Goal: Task Accomplishment & Management: Use online tool/utility

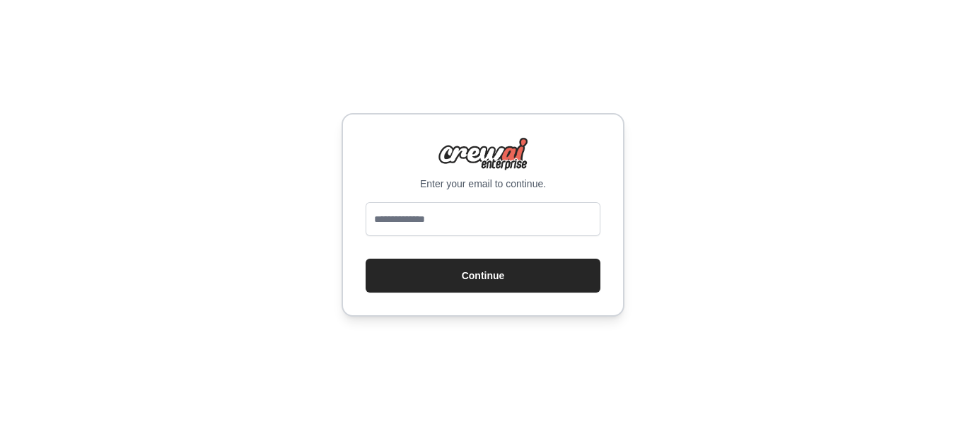
type input "**********"
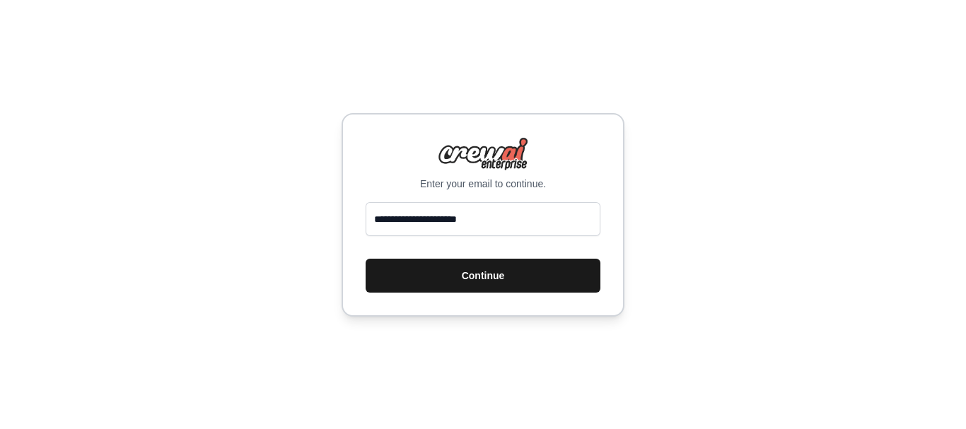
click at [479, 274] on button "Continue" at bounding box center [482, 276] width 235 height 34
click at [460, 277] on button "Continue" at bounding box center [482, 276] width 235 height 34
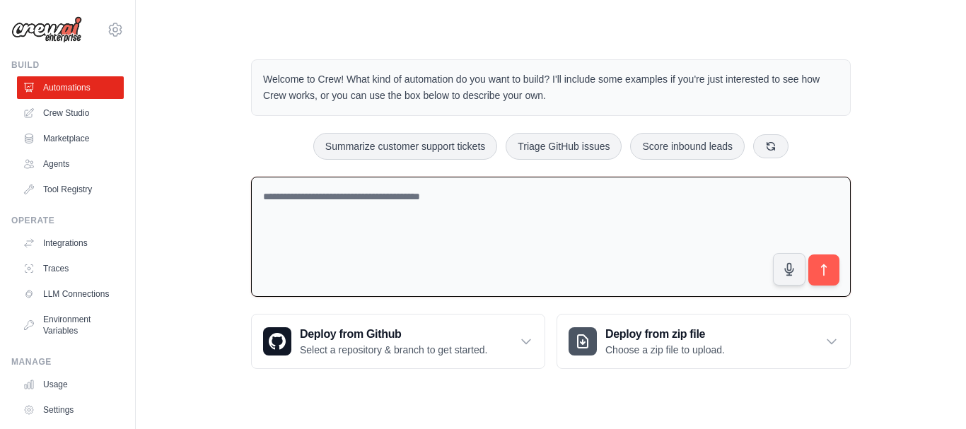
click at [392, 203] on textarea at bounding box center [550, 237] width 599 height 121
paste textarea "**********"
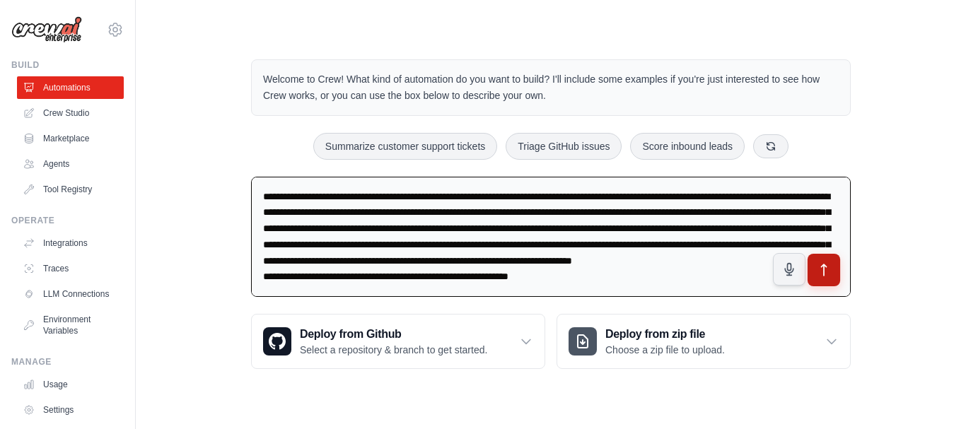
type textarea "**********"
click at [822, 273] on icon "submit" at bounding box center [823, 270] width 15 height 15
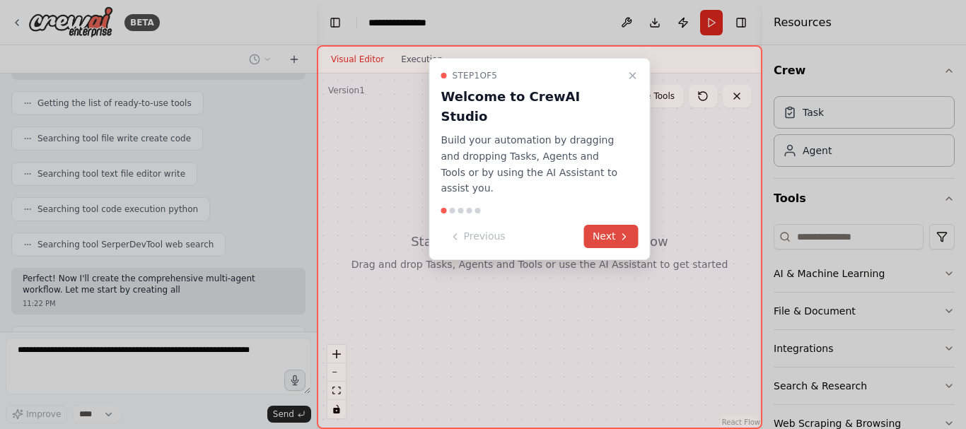
scroll to position [1016, 0]
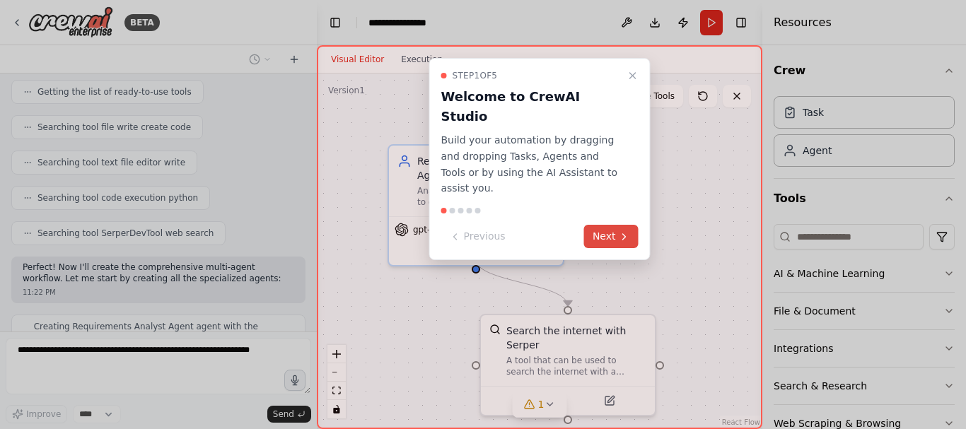
click at [601, 225] on button "Next" at bounding box center [611, 236] width 54 height 23
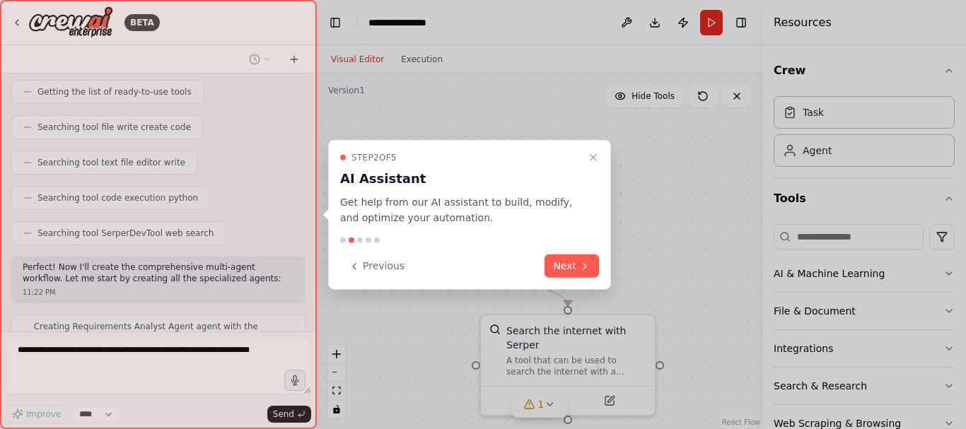
scroll to position [1062, 0]
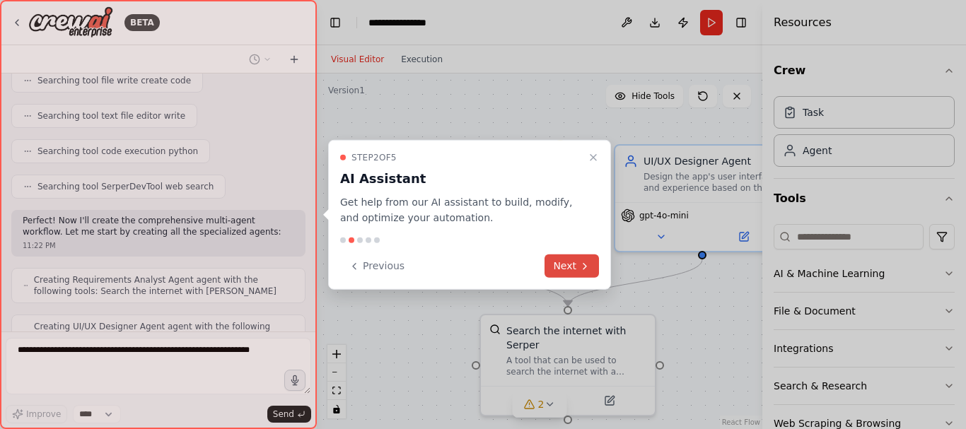
click at [575, 267] on button "Next" at bounding box center [571, 265] width 54 height 23
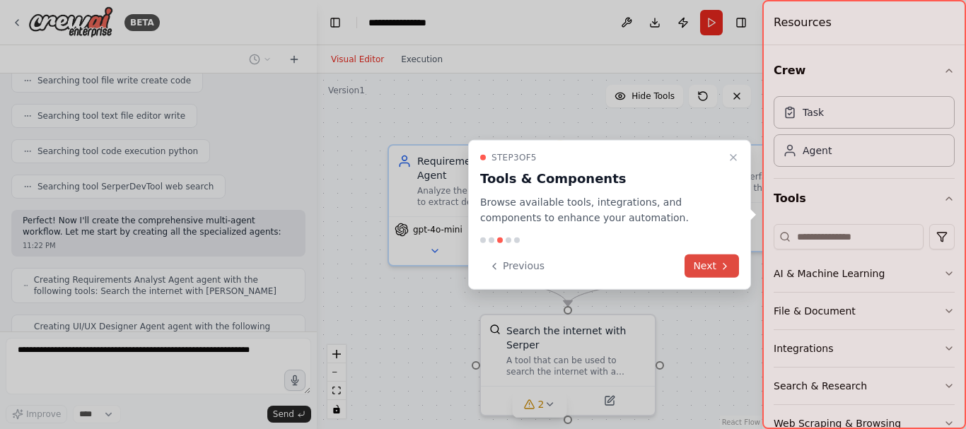
scroll to position [1109, 0]
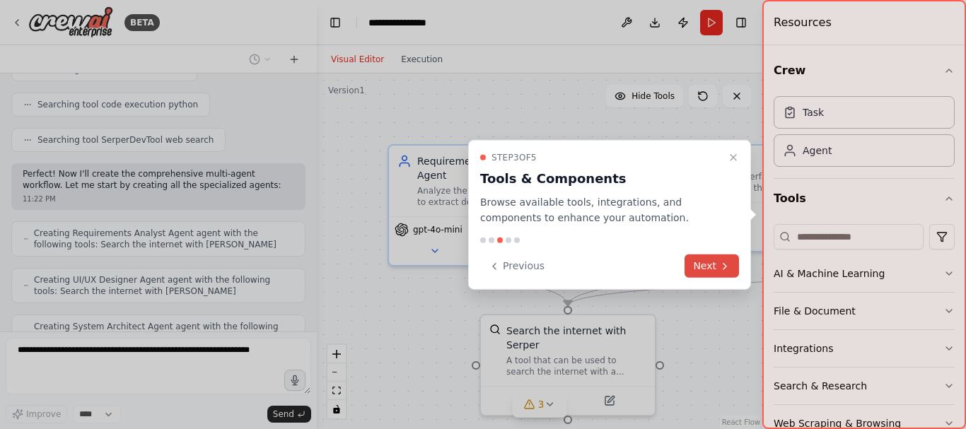
click at [713, 269] on button "Next" at bounding box center [711, 265] width 54 height 23
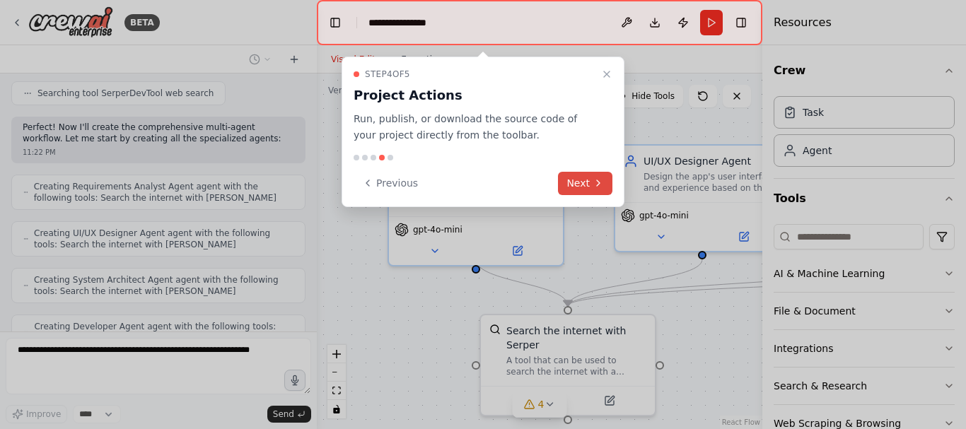
scroll to position [1202, 0]
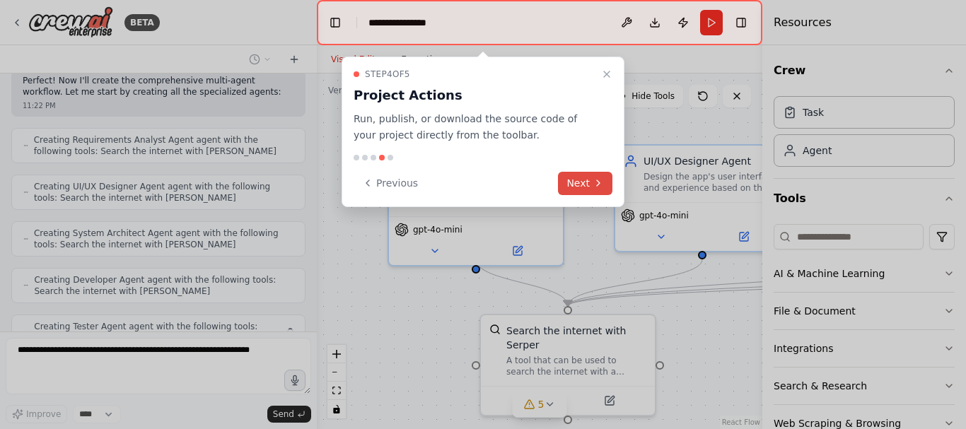
click at [575, 186] on button "Next" at bounding box center [585, 183] width 54 height 23
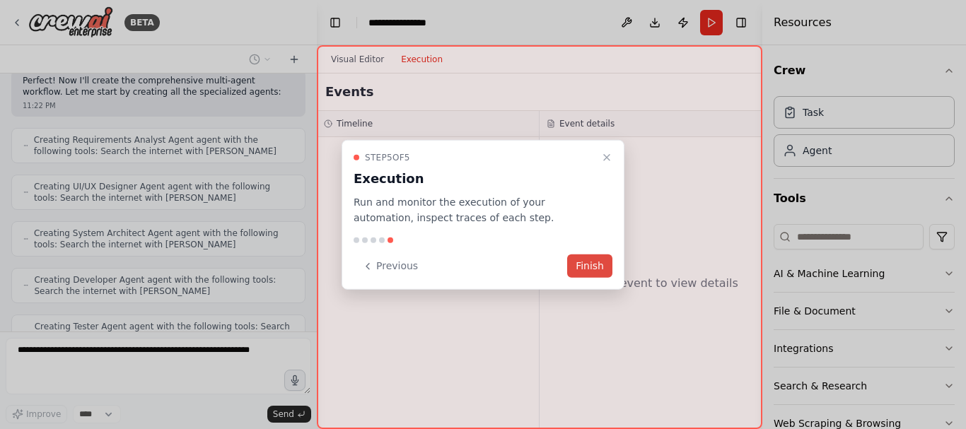
click at [590, 264] on button "Finish" at bounding box center [589, 265] width 45 height 23
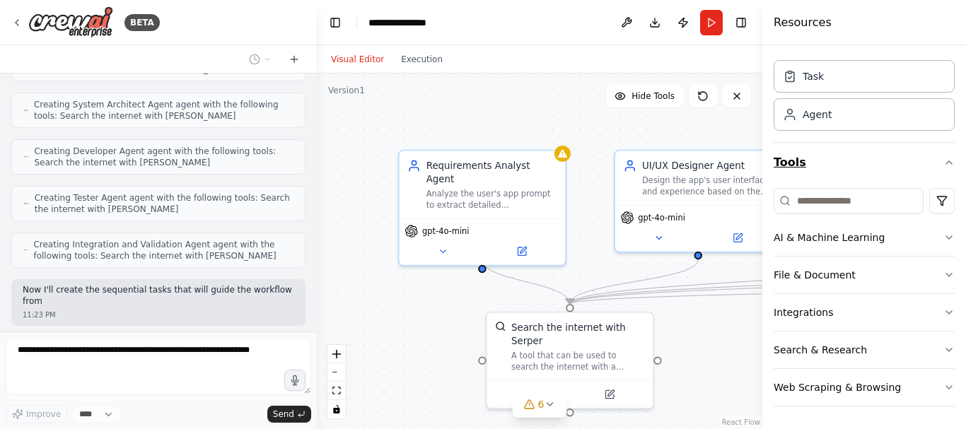
scroll to position [1342, 0]
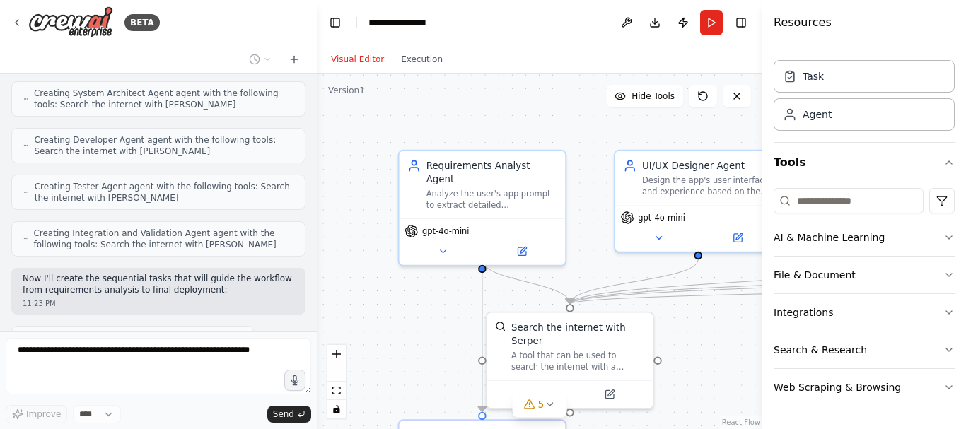
click at [943, 242] on icon "button" at bounding box center [948, 237] width 11 height 11
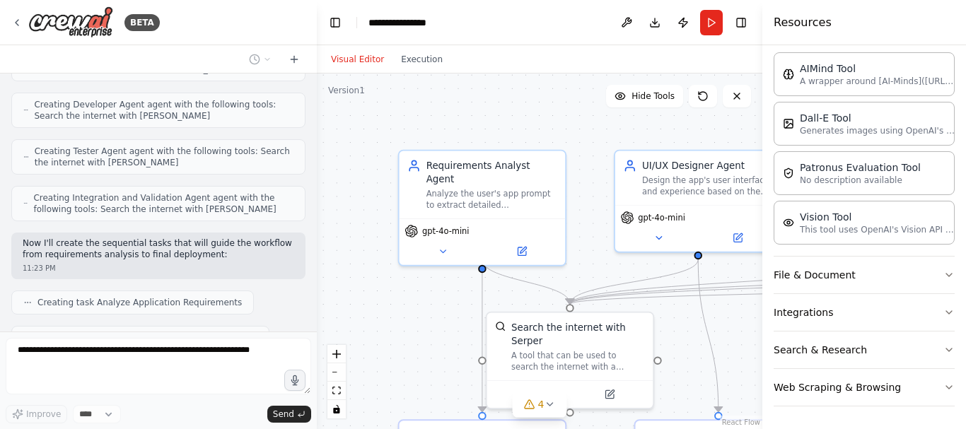
scroll to position [1413, 0]
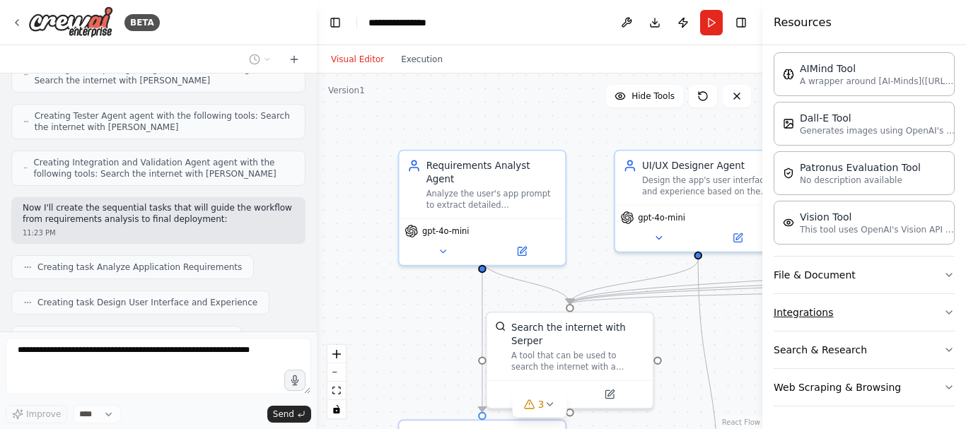
click at [889, 315] on button "Integrations" at bounding box center [863, 312] width 181 height 37
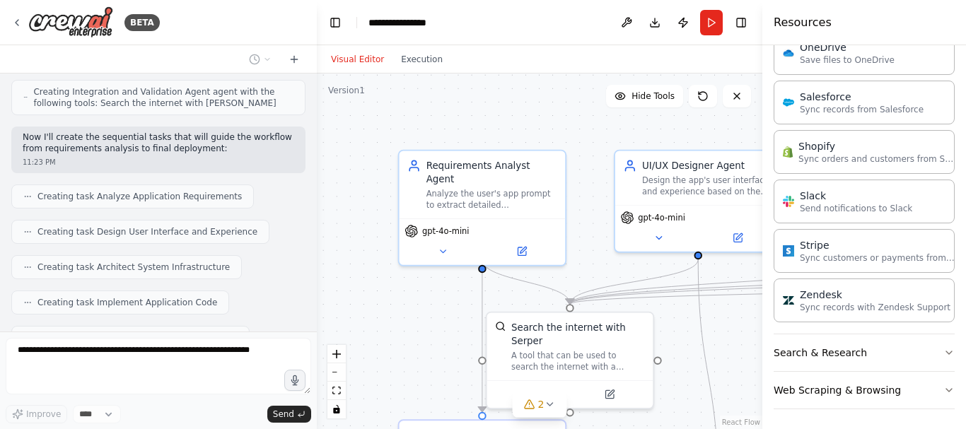
scroll to position [1246, 0]
click at [905, 385] on button "Web Scraping & Browsing" at bounding box center [863, 387] width 181 height 37
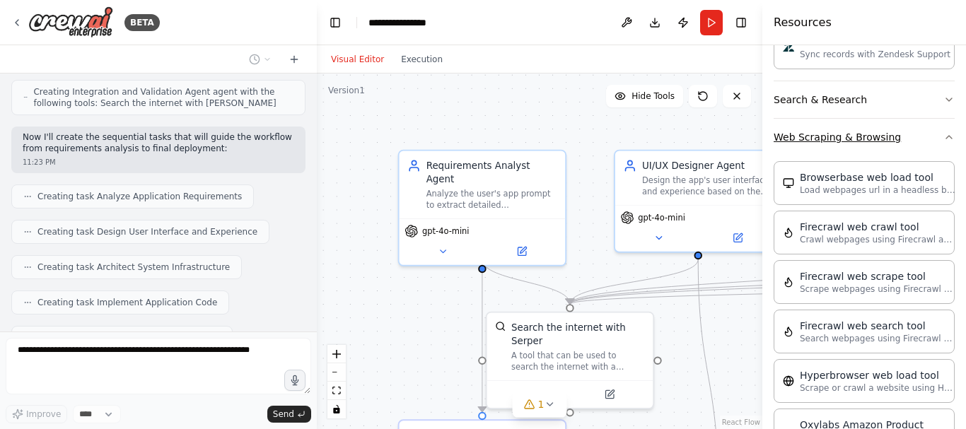
scroll to position [1519, 0]
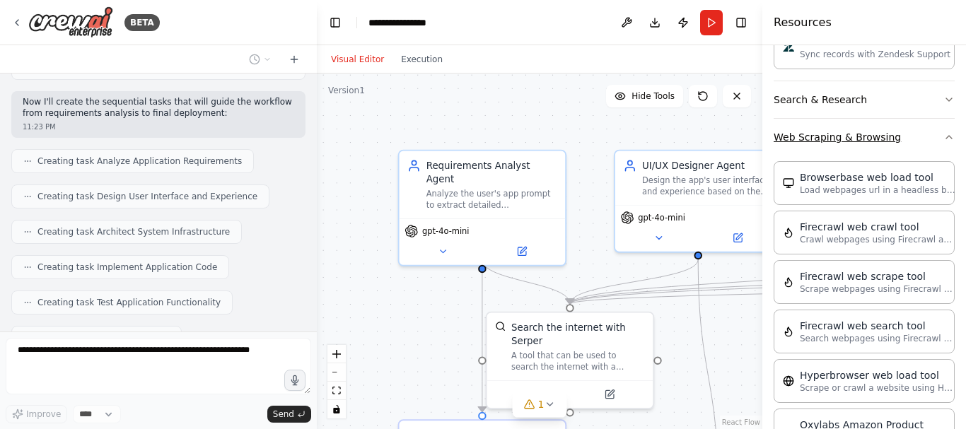
click at [901, 151] on button "Web Scraping & Browsing" at bounding box center [863, 137] width 181 height 37
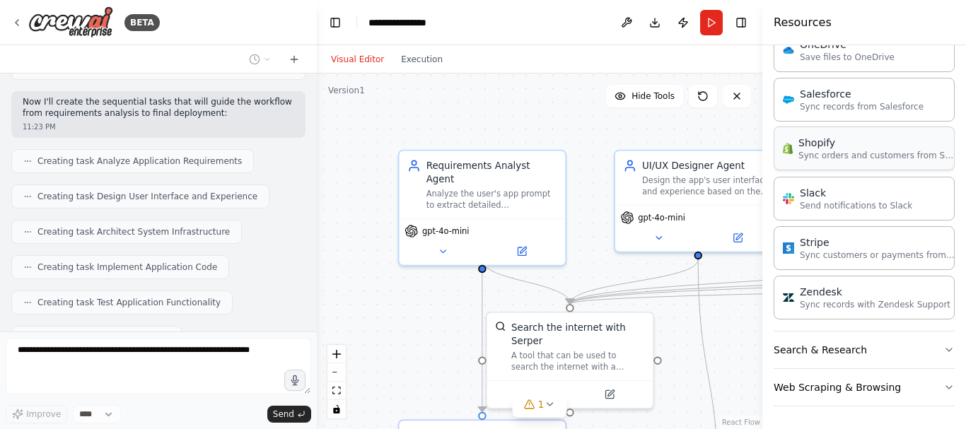
scroll to position [1246, 0]
click at [926, 356] on button "Search & Research" at bounding box center [863, 350] width 181 height 37
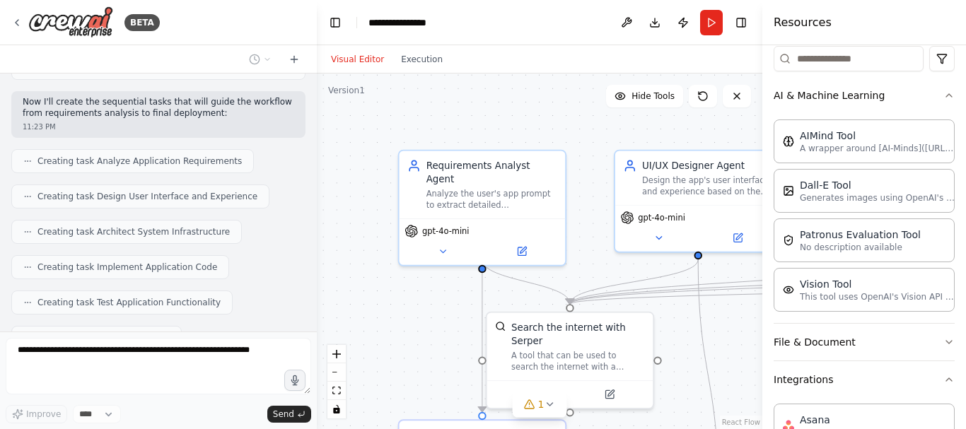
scroll to position [0, 0]
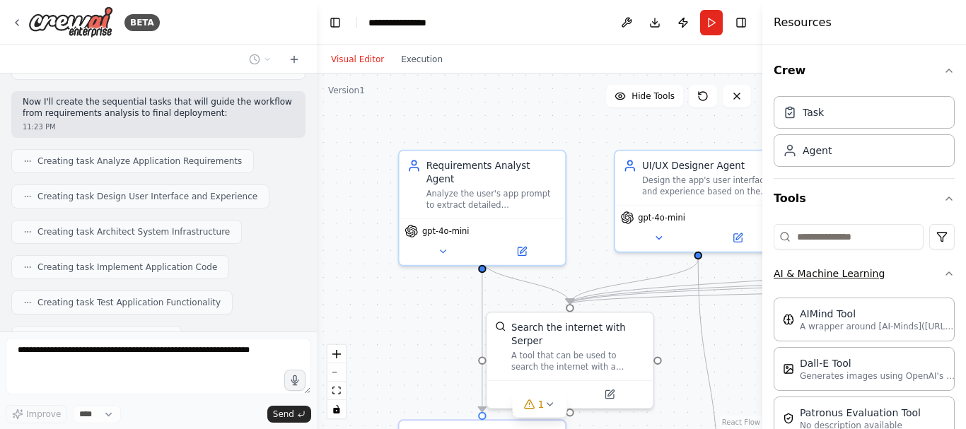
click at [943, 277] on icon "button" at bounding box center [948, 273] width 11 height 11
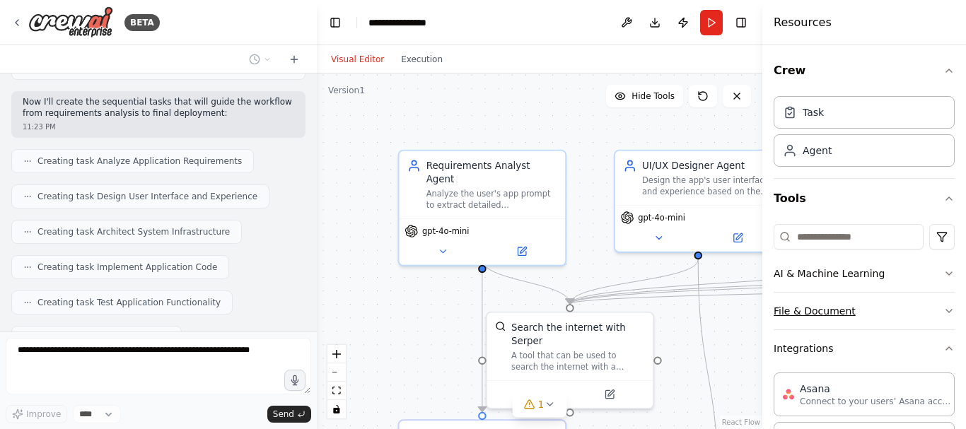
scroll to position [1554, 0]
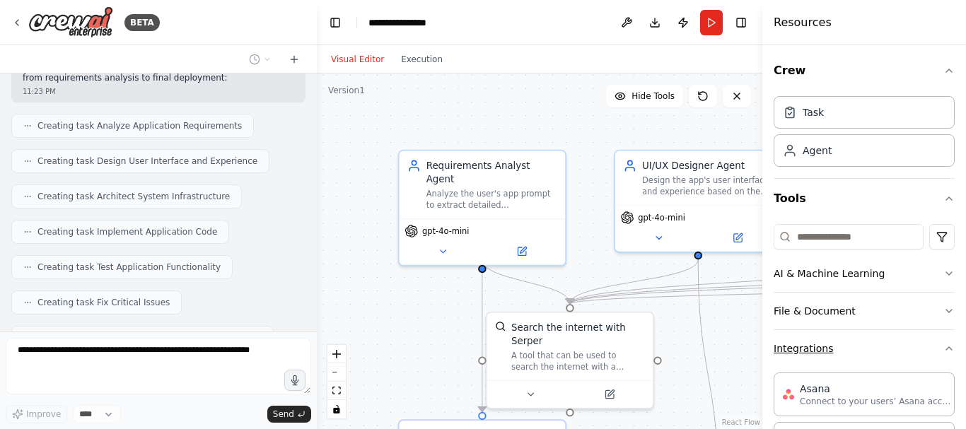
click at [943, 345] on icon "button" at bounding box center [948, 348] width 11 height 11
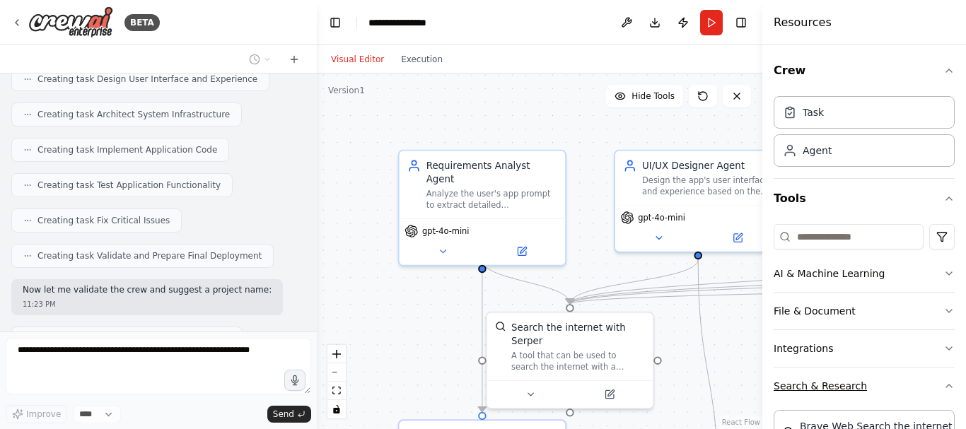
click at [943, 382] on icon "button" at bounding box center [948, 385] width 11 height 11
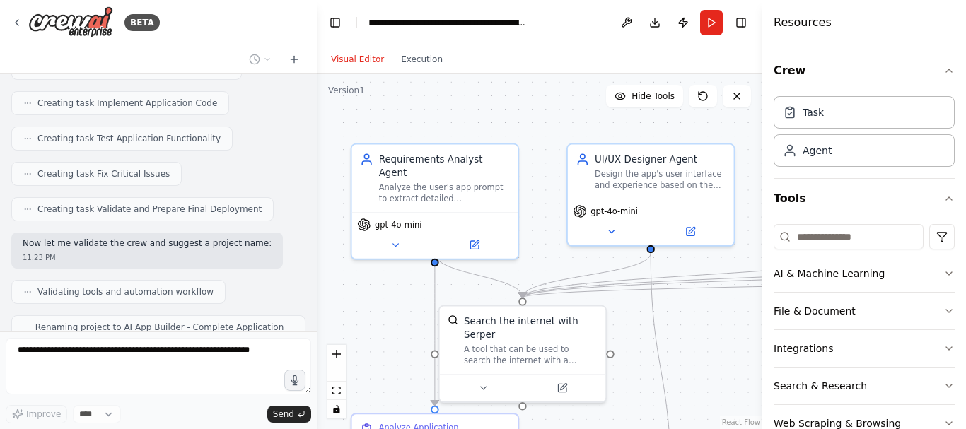
drag, startPoint x: 519, startPoint y: 118, endPoint x: 471, endPoint y: 114, distance: 47.6
click at [471, 114] on div ".deletable-edge-delete-btn { width: 20px; height: 20px; border: 0px solid #ffff…" at bounding box center [539, 252] width 445 height 356
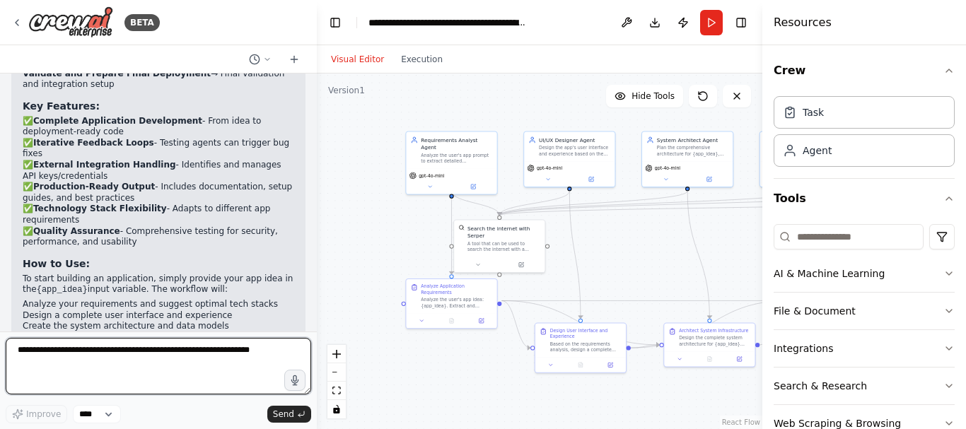
scroll to position [2360, 0]
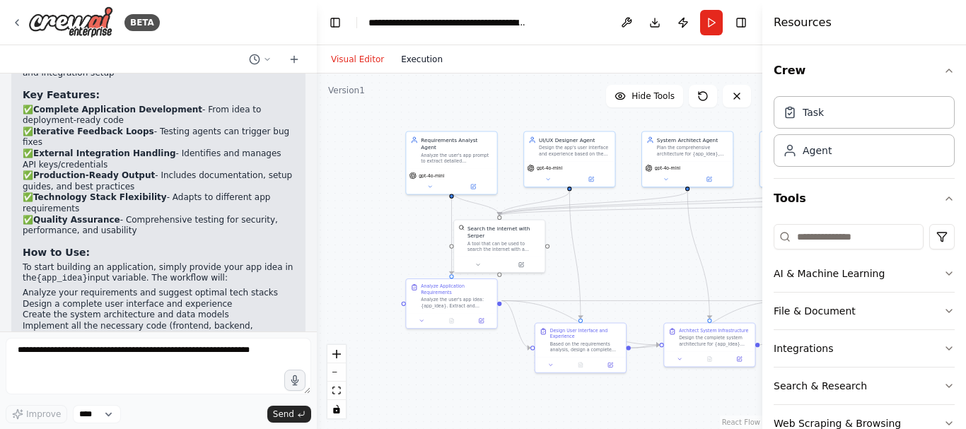
click at [419, 62] on button "Execution" at bounding box center [421, 59] width 59 height 17
click at [356, 66] on button "Visual Editor" at bounding box center [357, 59] width 70 height 17
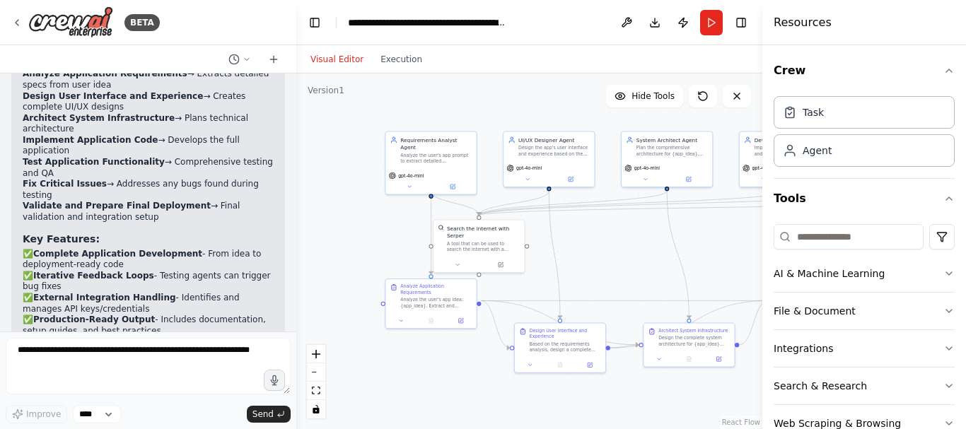
scroll to position [3546, 0]
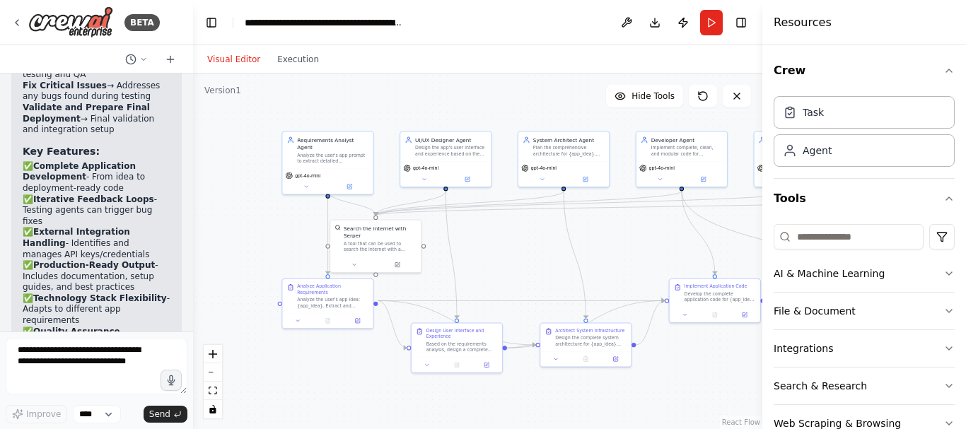
drag, startPoint x: 315, startPoint y: 281, endPoint x: 2, endPoint y: 270, distance: 312.7
click at [2, 270] on div "BETA Create a multi-agent workflow in CrewAI that builds a complete, functional…" at bounding box center [96, 214] width 193 height 429
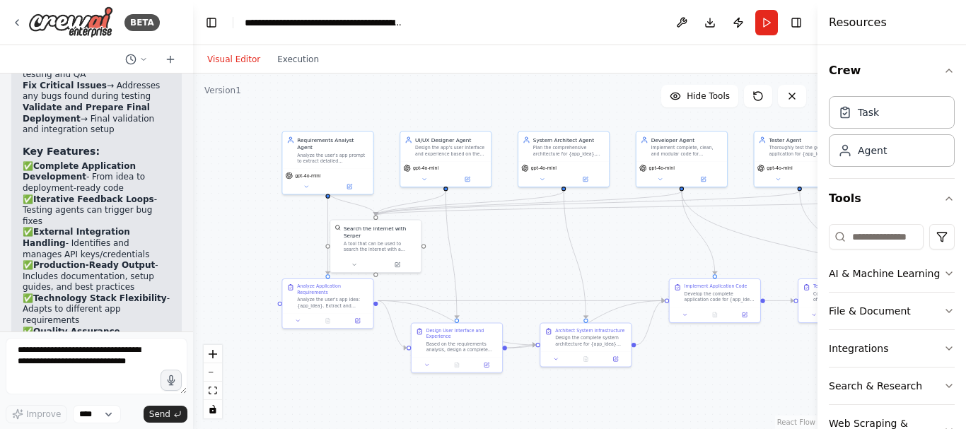
drag, startPoint x: 763, startPoint y: 184, endPoint x: 944, endPoint y: 170, distance: 181.6
click at [944, 170] on div "Resources Crew Task Agent Tools AI & Machine Learning File & Document Integrati…" at bounding box center [891, 214] width 148 height 429
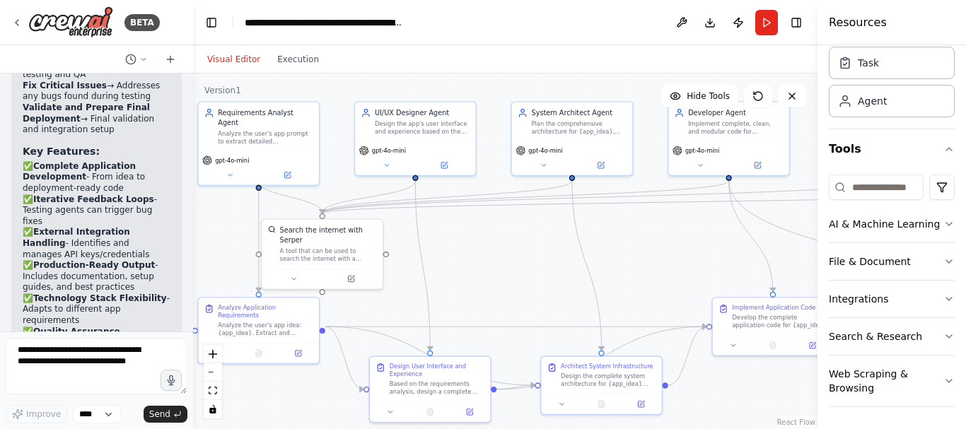
scroll to position [50, 0]
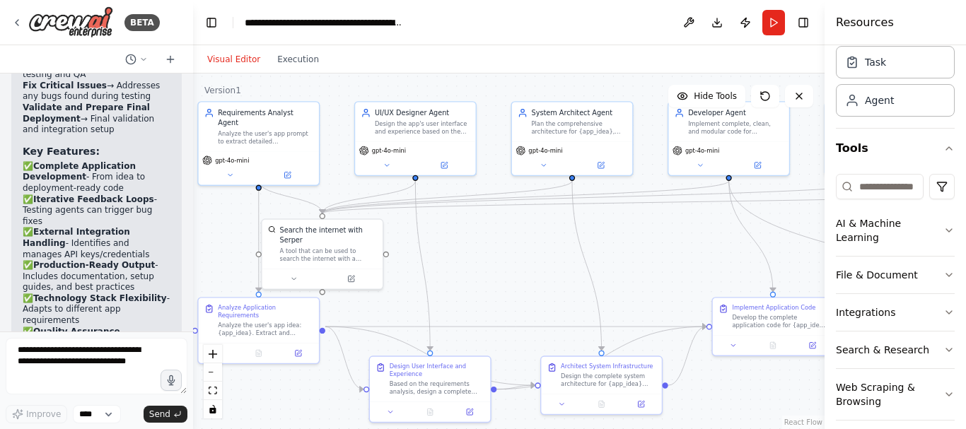
drag, startPoint x: 820, startPoint y: 122, endPoint x: 917, endPoint y: 119, distance: 96.9
click at [917, 119] on div "Resources Crew Task Agent Tools AI & Machine Learning File & Document Integrati…" at bounding box center [894, 214] width 141 height 429
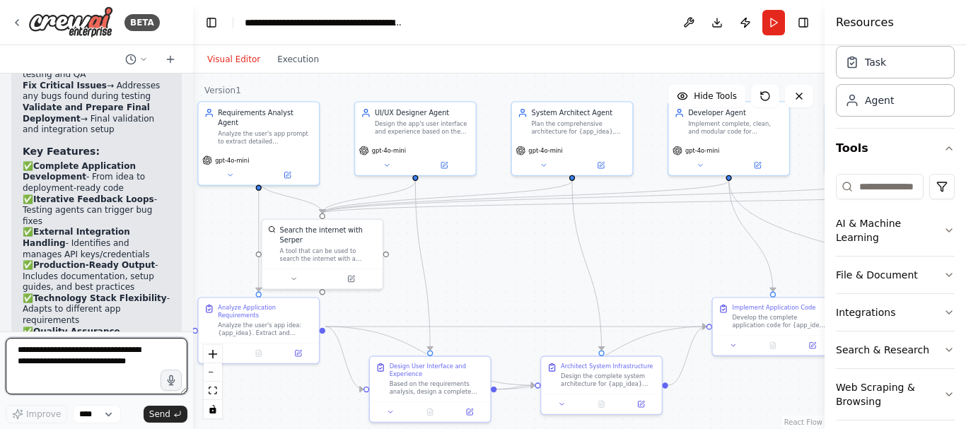
click at [89, 363] on textarea at bounding box center [97, 366] width 182 height 57
type textarea "**********"
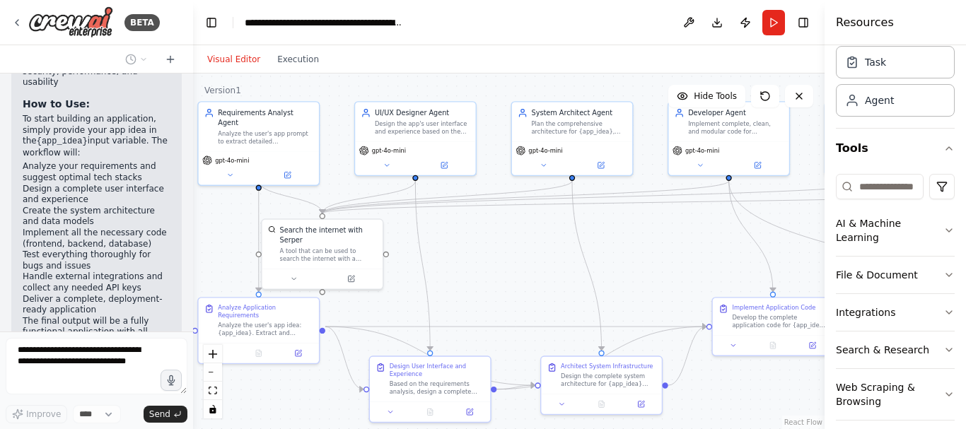
scroll to position [3875, 0]
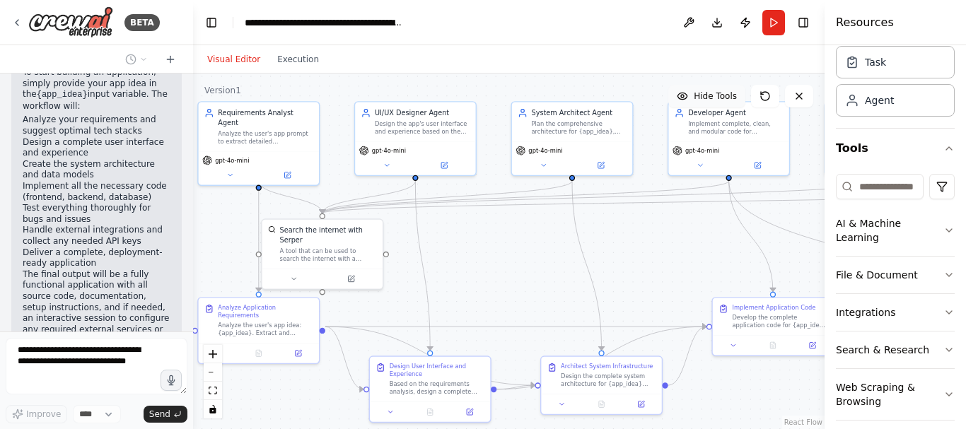
click at [722, 97] on span "Hide Tools" at bounding box center [714, 95] width 43 height 11
click at [722, 95] on span "Show Tools" at bounding box center [713, 95] width 47 height 11
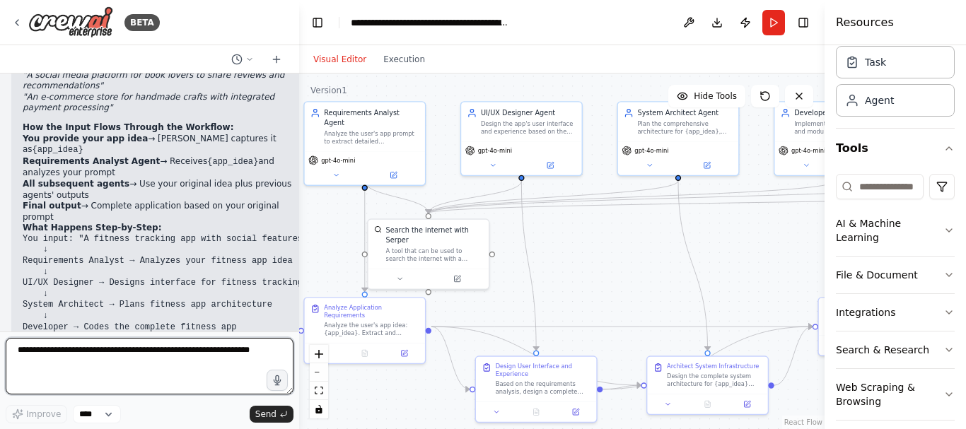
scroll to position [3182, 0]
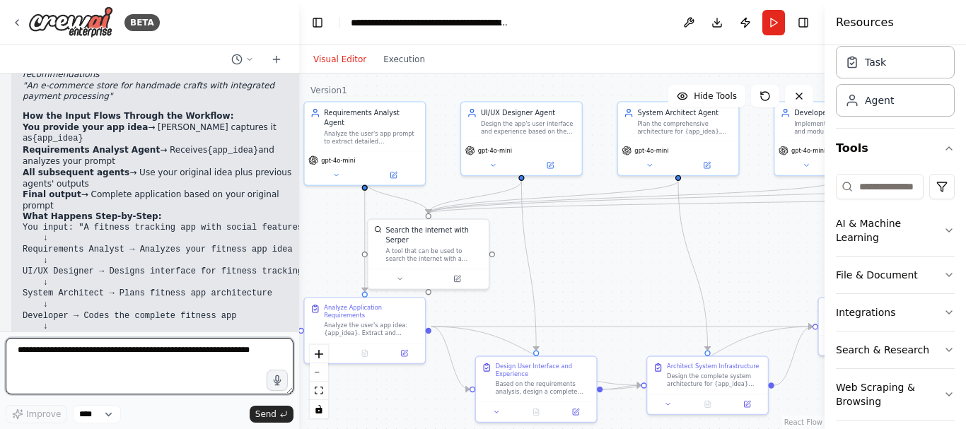
drag, startPoint x: 190, startPoint y: 209, endPoint x: 299, endPoint y: 228, distance: 110.5
click at [299, 228] on div "BETA Create a multi-agent workflow in CrewAI that builds a complete, functional…" at bounding box center [483, 214] width 966 height 429
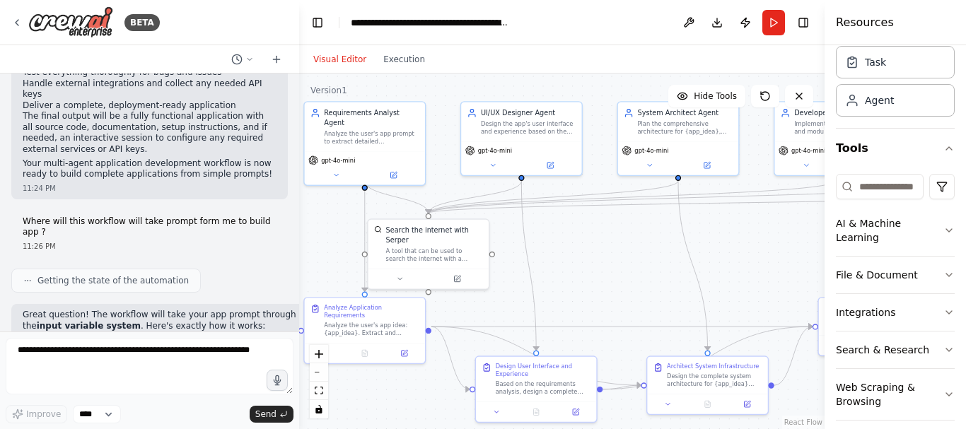
scroll to position [2789, 0]
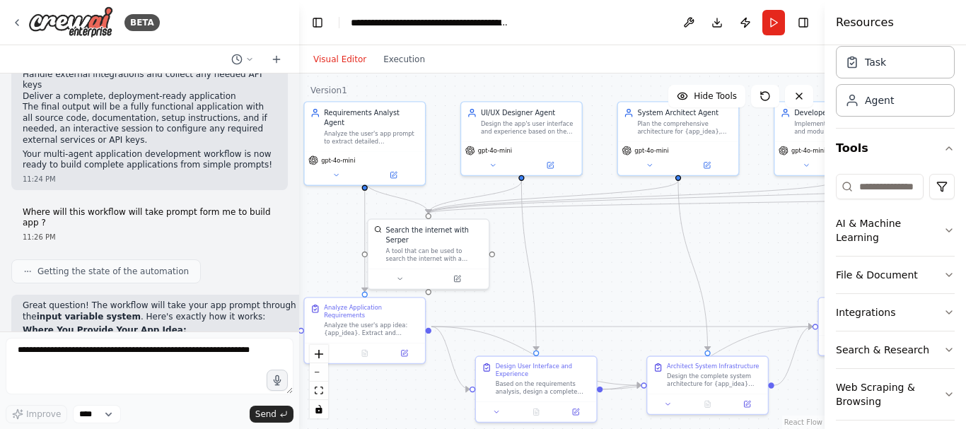
click at [232, 336] on p "When you run this workflow , CrewAI will prompt you to provide the {app_idea} i…" at bounding box center [165, 353] width 285 height 34
click at [771, 20] on button "Run" at bounding box center [773, 22] width 23 height 25
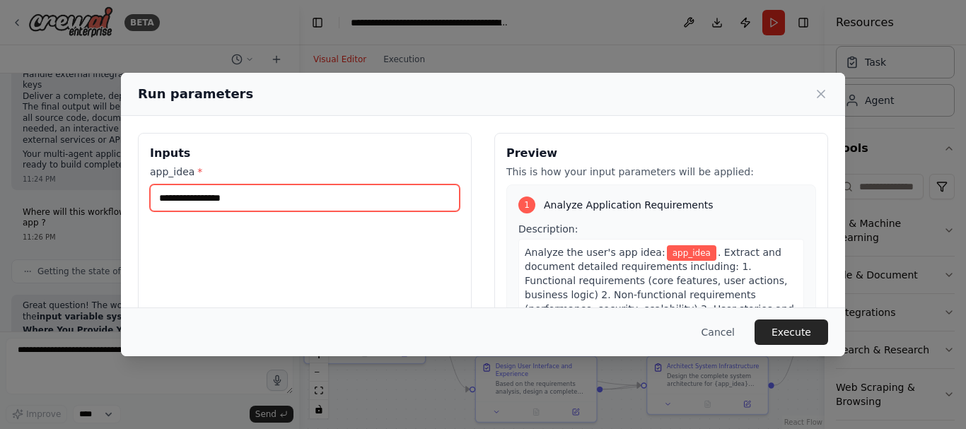
click at [228, 198] on input "app_idea *" at bounding box center [305, 197] width 310 height 27
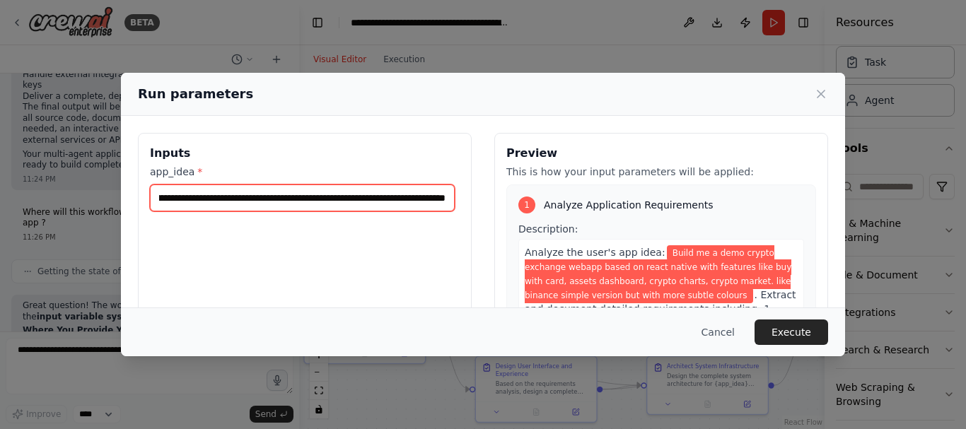
scroll to position [0, 594]
type input "**********"
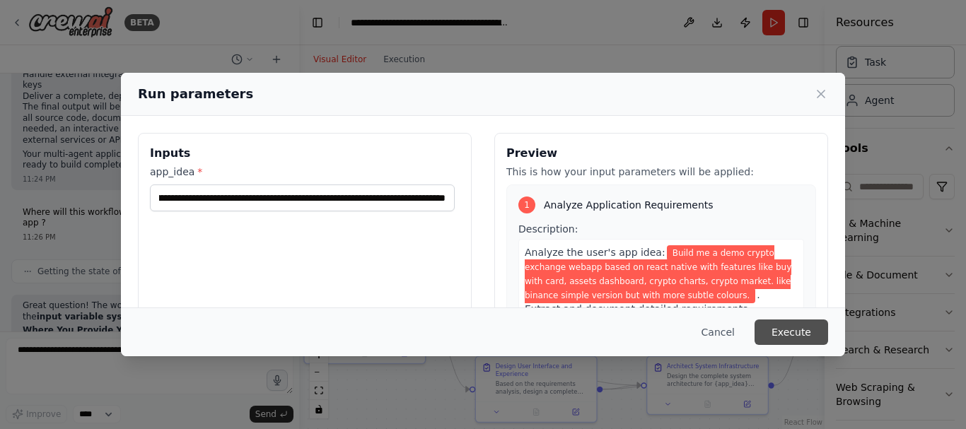
click at [810, 334] on button "Execute" at bounding box center [791, 332] width 74 height 25
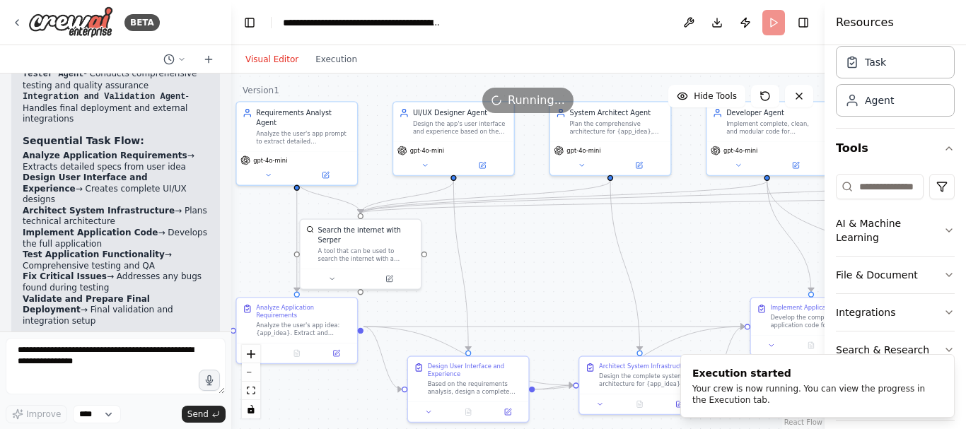
scroll to position [5779, 0]
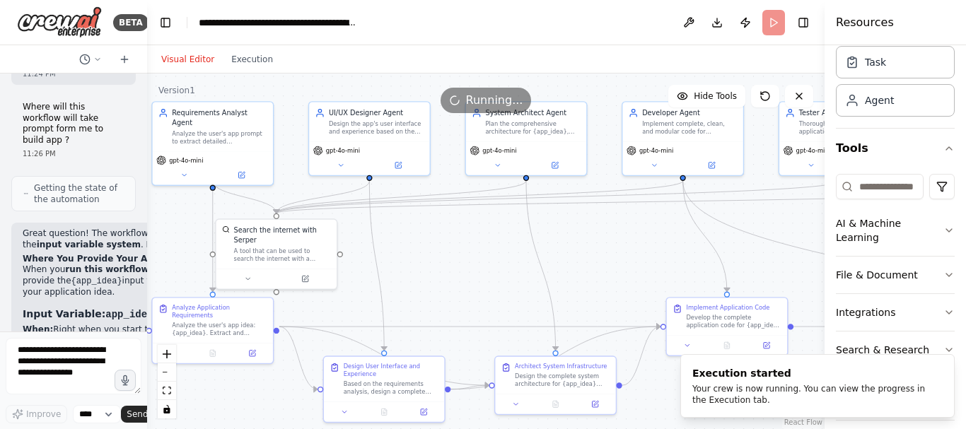
drag, startPoint x: 298, startPoint y: 95, endPoint x: 35, endPoint y: 158, distance: 269.7
click at [35, 158] on div "BETA Create a multi-agent workflow in CrewAI that builds a complete, functional…" at bounding box center [73, 214] width 147 height 429
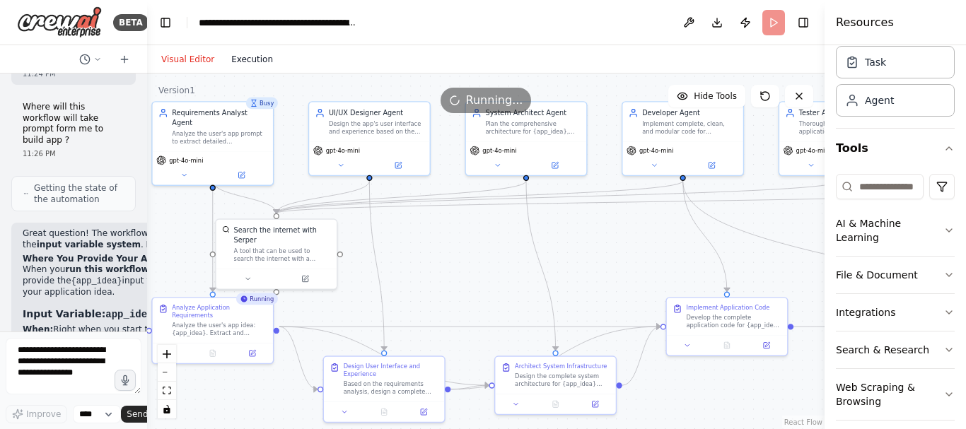
click at [246, 62] on button "Execution" at bounding box center [252, 59] width 59 height 17
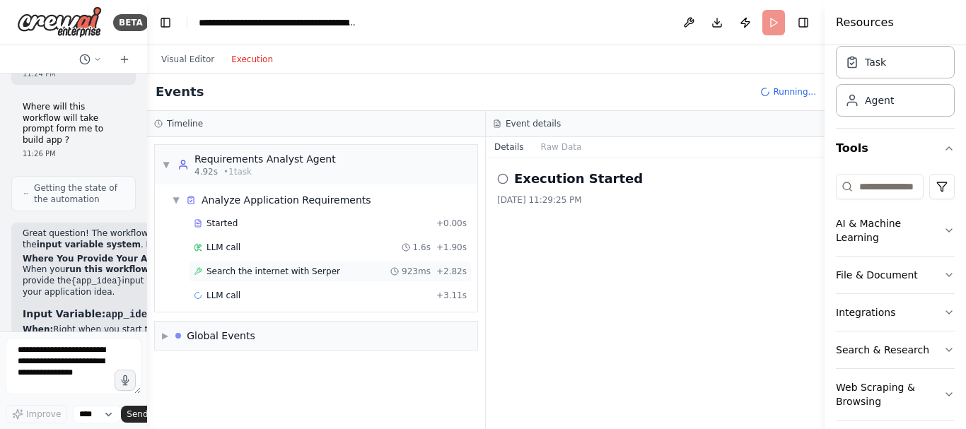
click at [303, 278] on div "Search the internet with Serper 923ms + 2.82s" at bounding box center [330, 271] width 283 height 21
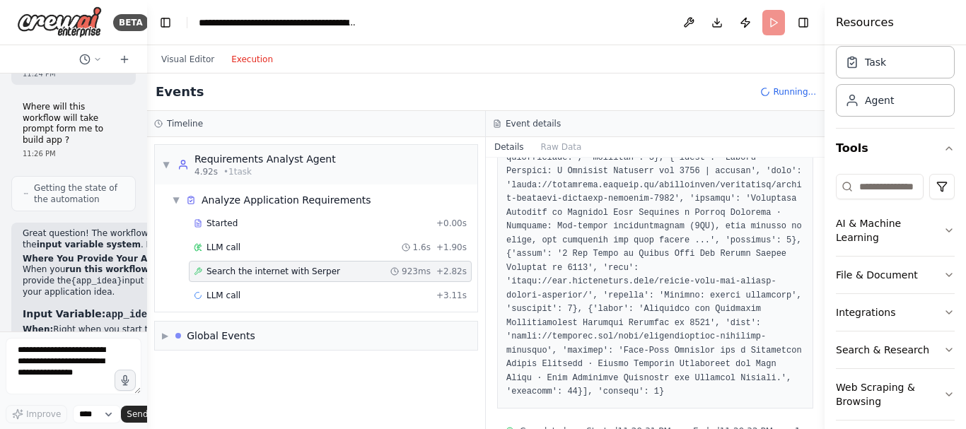
scroll to position [859, 0]
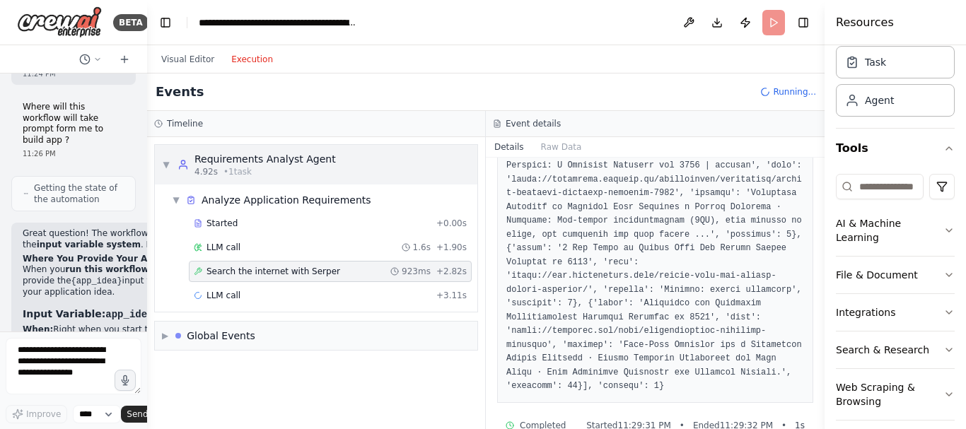
click at [253, 177] on div "4.92s • 1 task" at bounding box center [264, 171] width 141 height 11
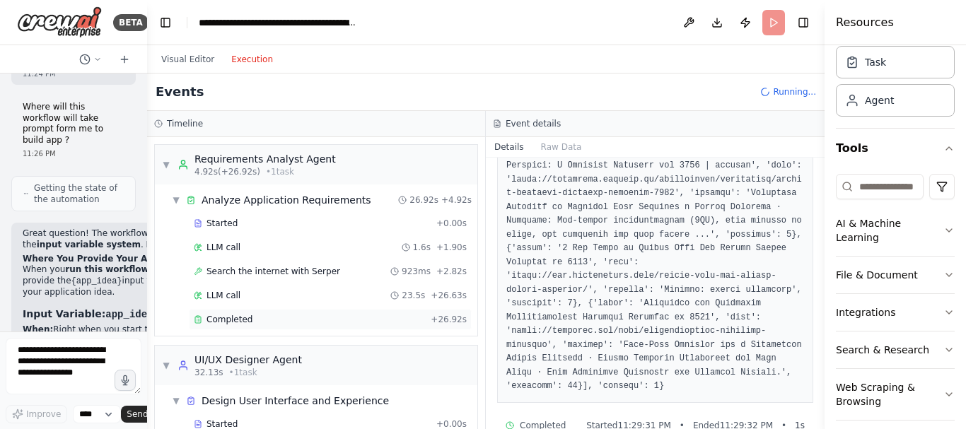
click at [238, 325] on div "Completed + 26.92s" at bounding box center [330, 319] width 283 height 21
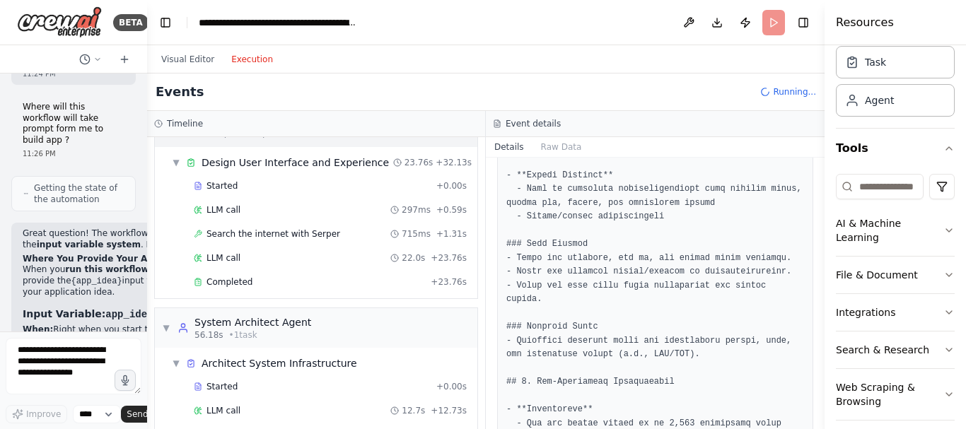
scroll to position [245, 0]
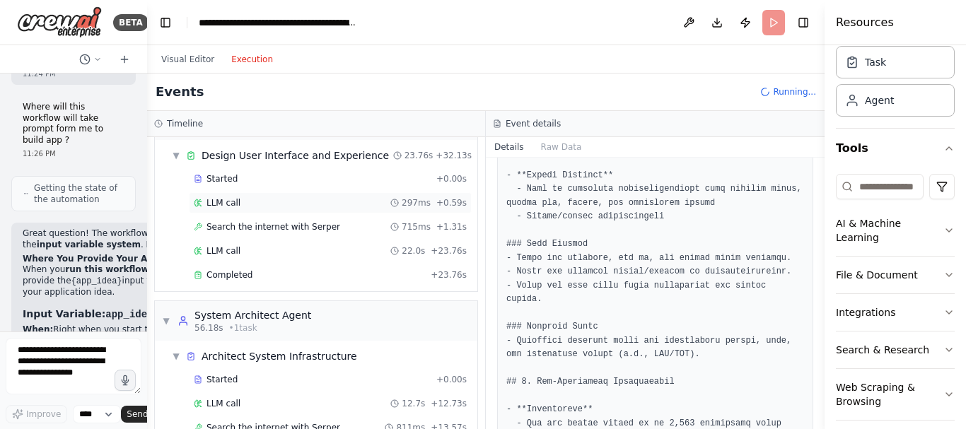
click at [238, 199] on div "LLM call 297ms + 0.59s" at bounding box center [330, 202] width 273 height 11
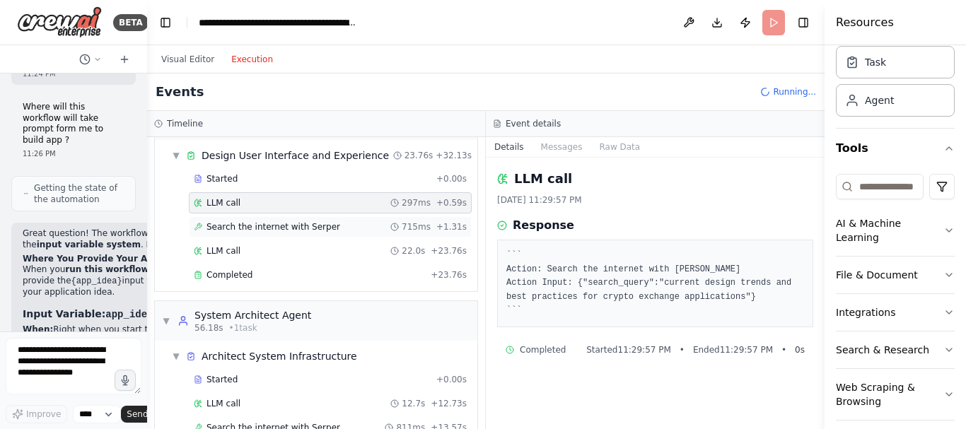
click at [286, 235] on div "Search the internet with Serper 715ms + 1.31s" at bounding box center [330, 226] width 283 height 21
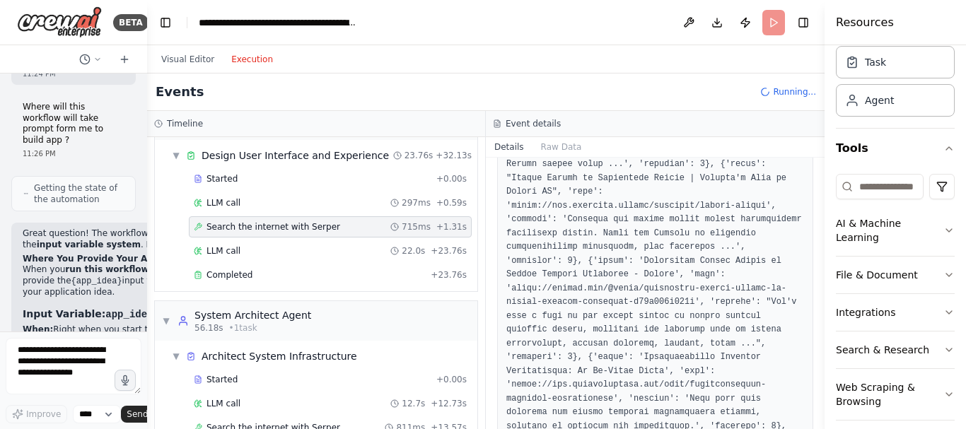
scroll to position [399, 0]
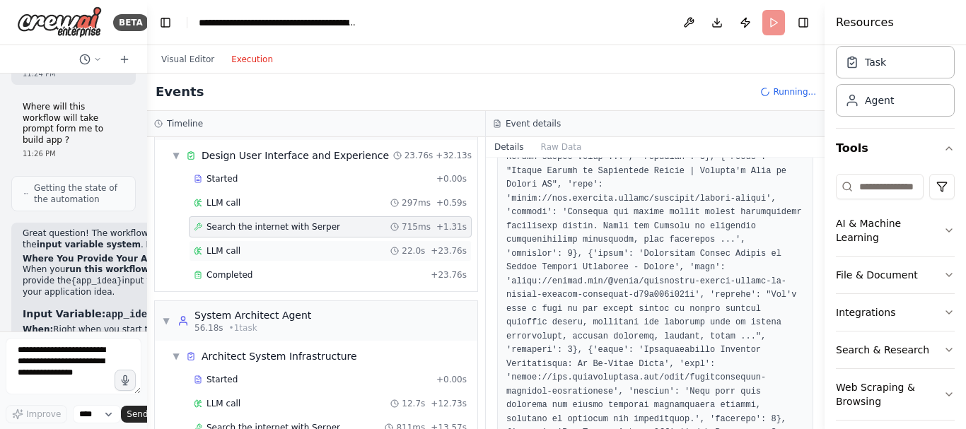
click at [305, 257] on div "LLM call 22.0s + 23.76s" at bounding box center [330, 250] width 283 height 21
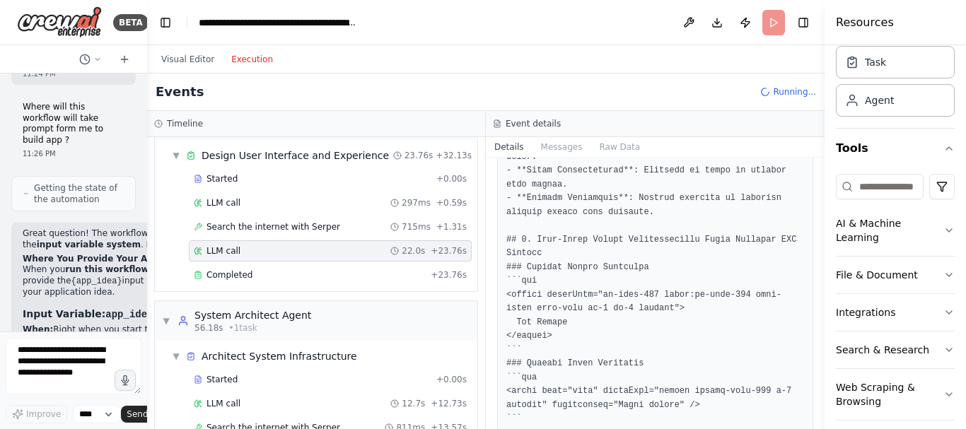
scroll to position [1923, 0]
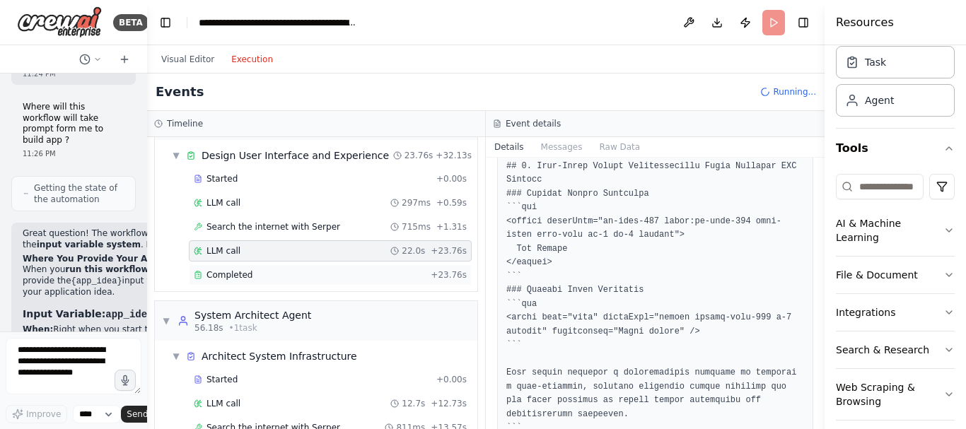
click at [262, 278] on div "Completed" at bounding box center [309, 274] width 231 height 11
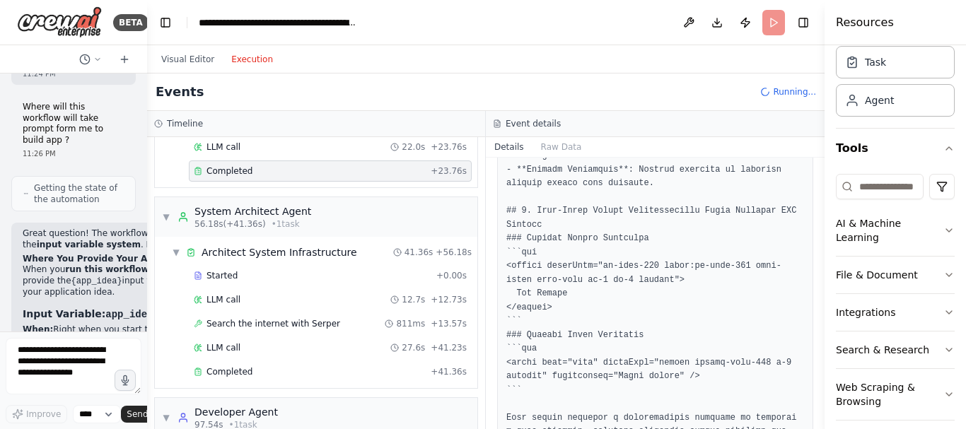
scroll to position [332, 0]
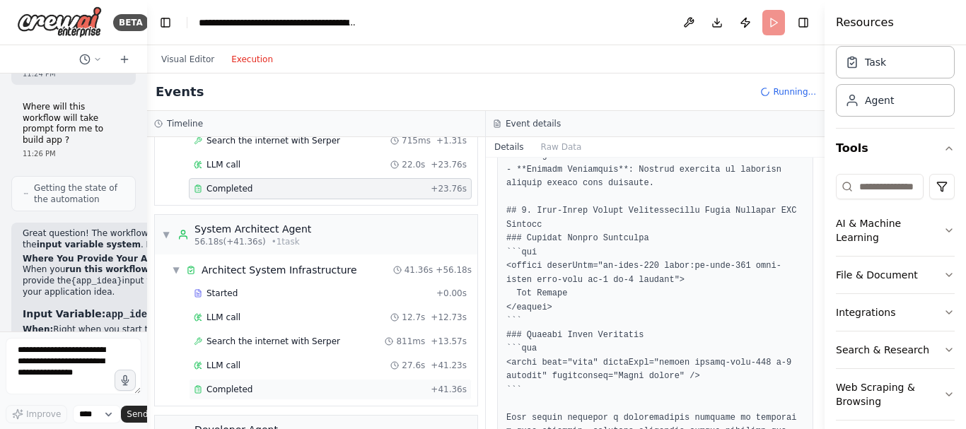
click at [245, 395] on div "Completed + 41.36s" at bounding box center [330, 389] width 283 height 21
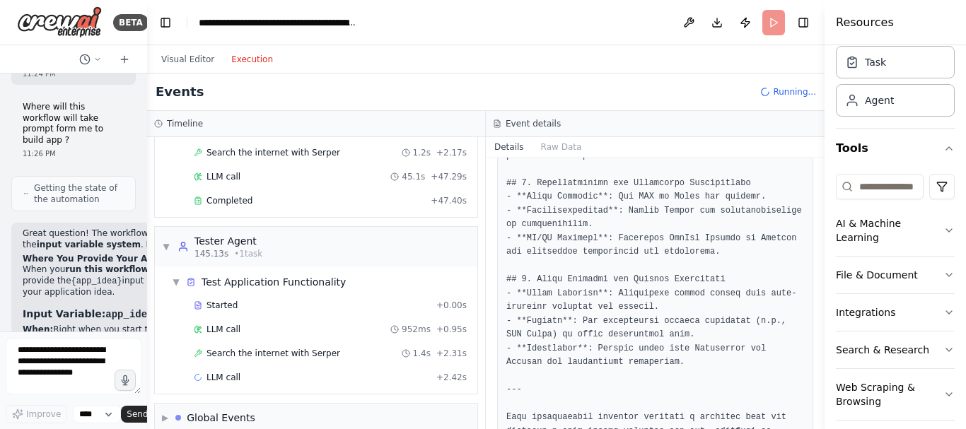
scroll to position [740, 0]
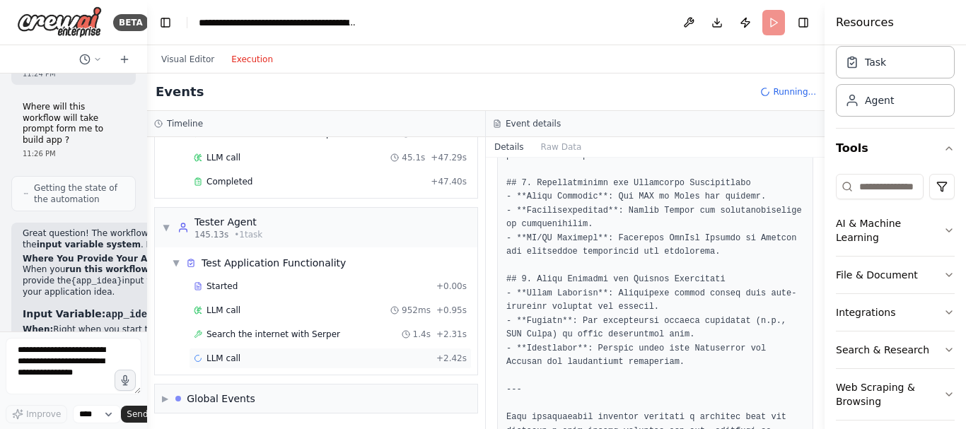
click at [242, 360] on div "LLM call + 2.42s" at bounding box center [330, 358] width 273 height 11
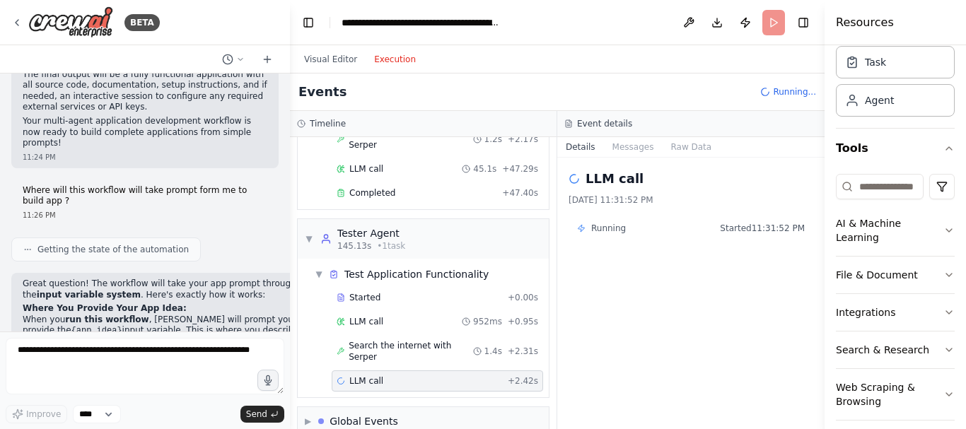
scroll to position [2856, 0]
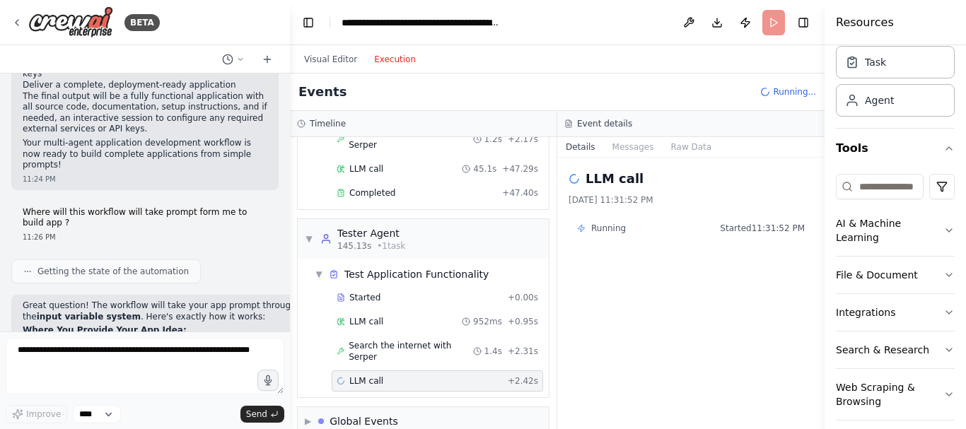
drag, startPoint x: 145, startPoint y: 262, endPoint x: 290, endPoint y: 254, distance: 145.1
click at [290, 254] on div "BETA Create a multi-agent workflow in CrewAI that builds a complete, functional…" at bounding box center [483, 214] width 966 height 429
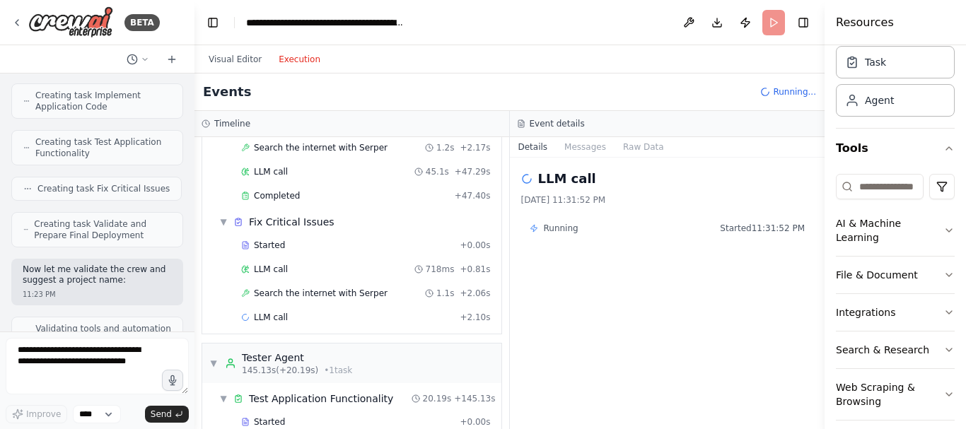
scroll to position [3575, 0]
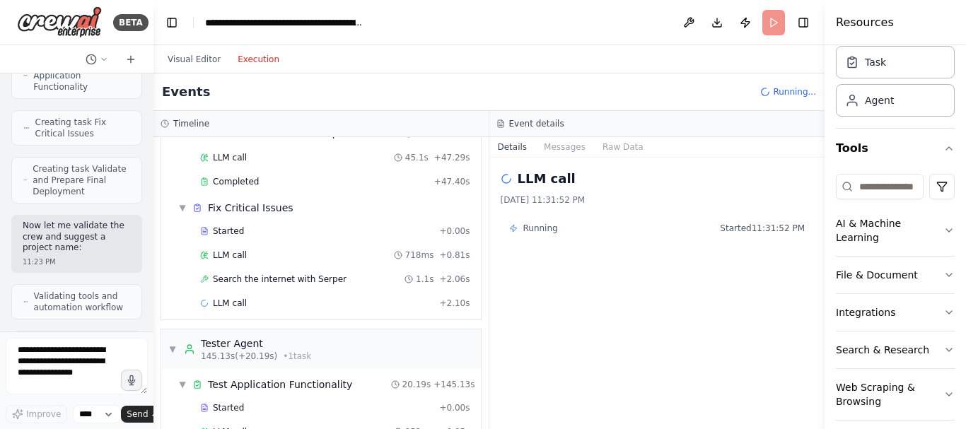
drag, startPoint x: 286, startPoint y: 247, endPoint x: 133, endPoint y: 254, distance: 153.6
click at [133, 254] on div "BETA Create a multi-agent workflow in CrewAI that builds a complete, functional…" at bounding box center [76, 214] width 153 height 429
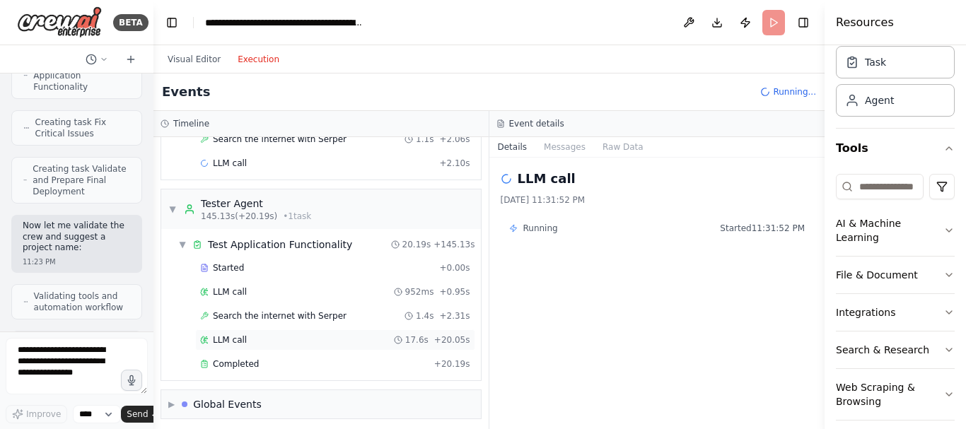
scroll to position [886, 0]
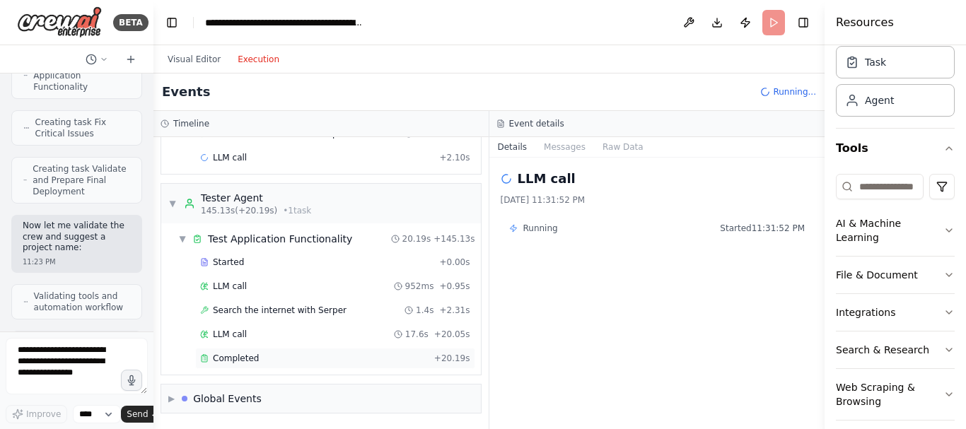
click at [264, 358] on div "Completed" at bounding box center [314, 358] width 228 height 11
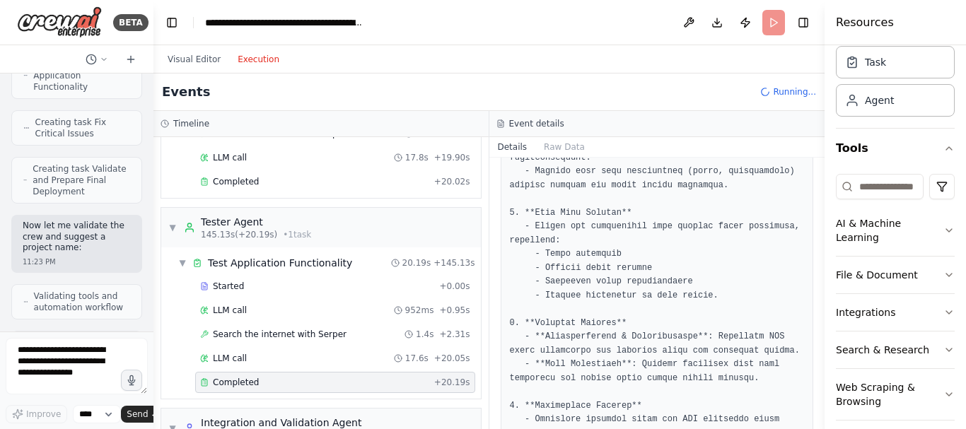
scroll to position [278, 0]
click at [404, 182] on div "Completed" at bounding box center [314, 181] width 228 height 11
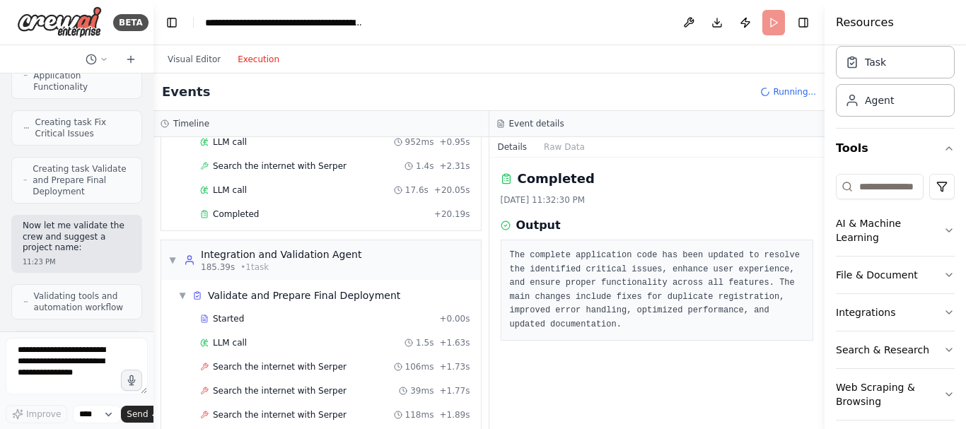
scroll to position [1053, 0]
click at [289, 344] on div "LLM call 1.5s + 1.63s" at bounding box center [335, 343] width 270 height 11
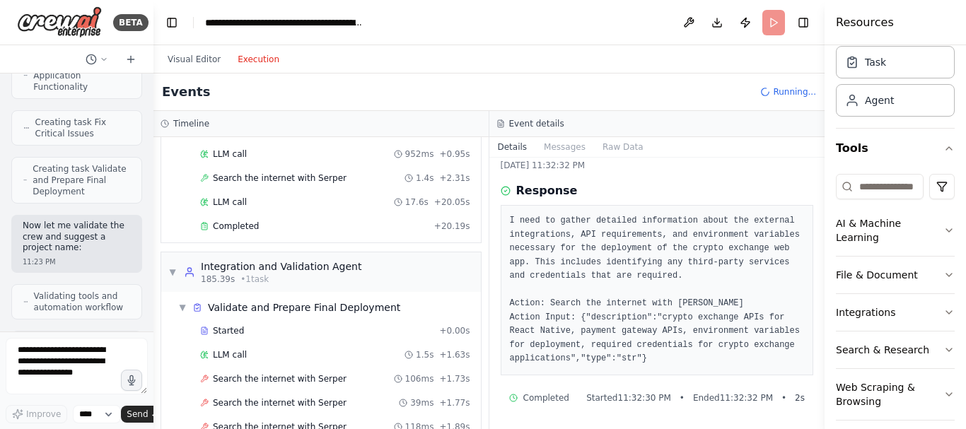
scroll to position [1044, 0]
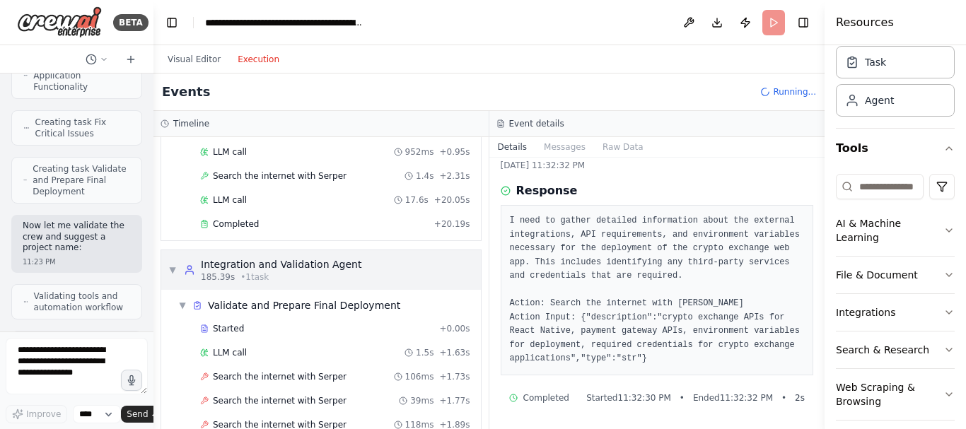
click at [314, 272] on div "185.39s • 1 task" at bounding box center [281, 276] width 160 height 11
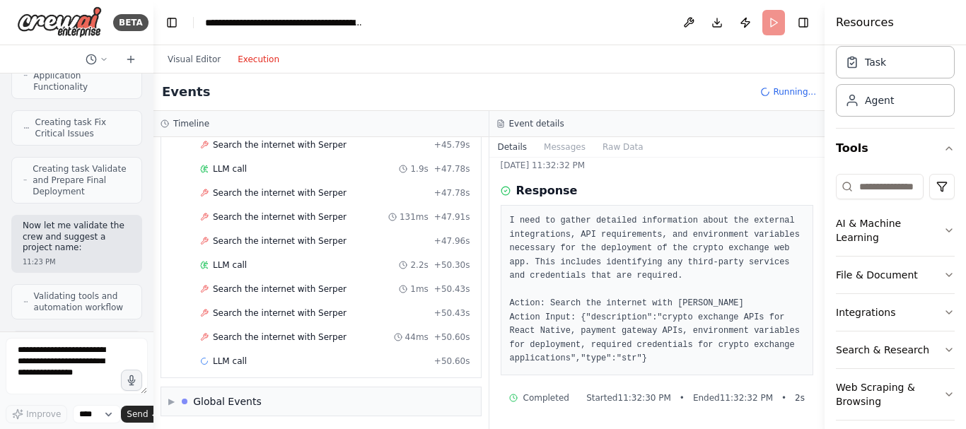
scroll to position [3346, 0]
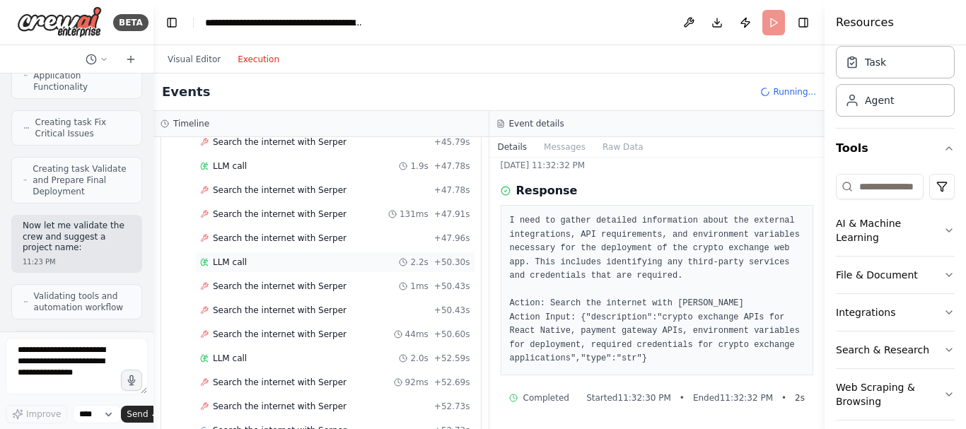
click at [252, 257] on div "LLM call 2.2s + 50.30s" at bounding box center [335, 262] width 270 height 11
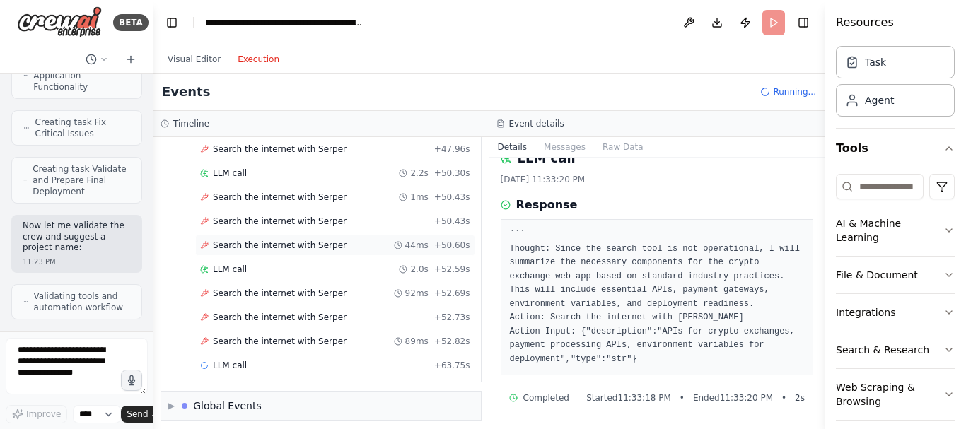
scroll to position [3442, 0]
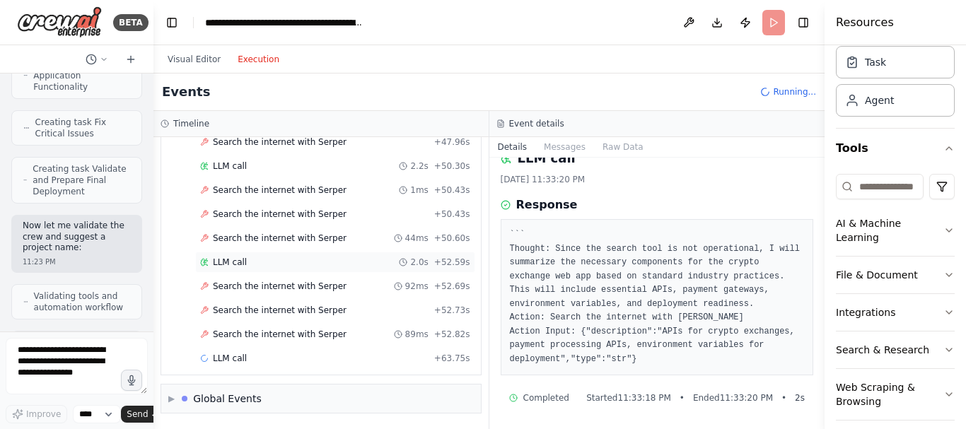
click at [254, 264] on div "LLM call 2.0s + 52.59s" at bounding box center [335, 262] width 270 height 11
click at [262, 163] on div "LLM call 2.2s + 50.30s" at bounding box center [335, 165] width 270 height 11
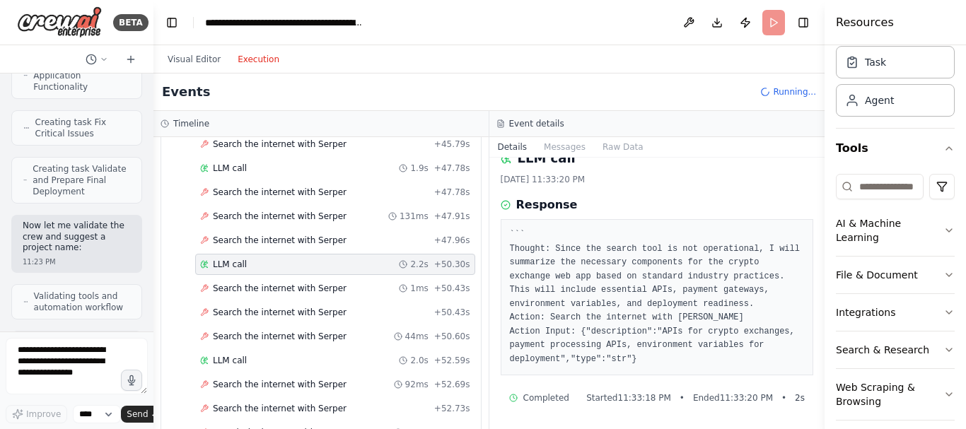
scroll to position [3341, 0]
click at [269, 180] on div "LLM call 1.9s + 47.78s" at bounding box center [335, 170] width 280 height 21
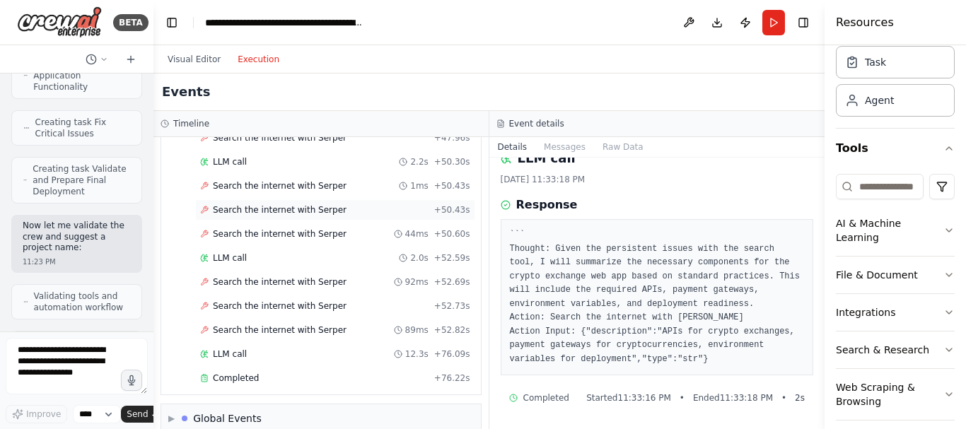
scroll to position [3466, 0]
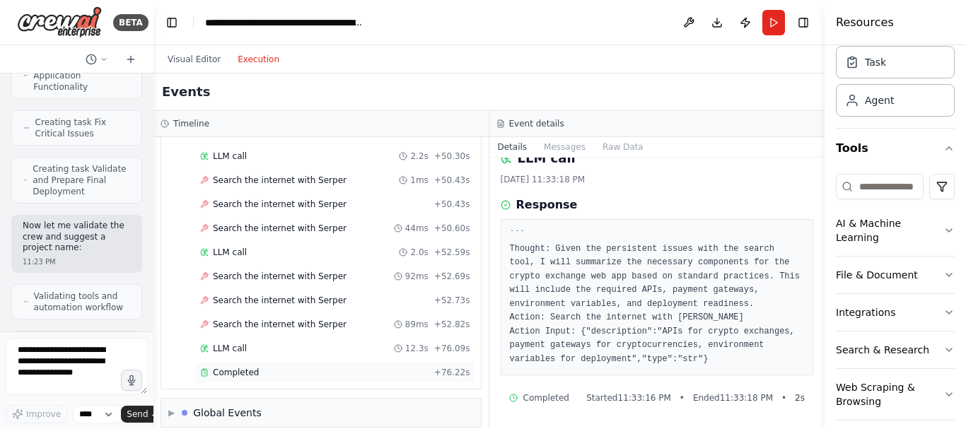
click at [271, 367] on div "Completed" at bounding box center [314, 372] width 228 height 11
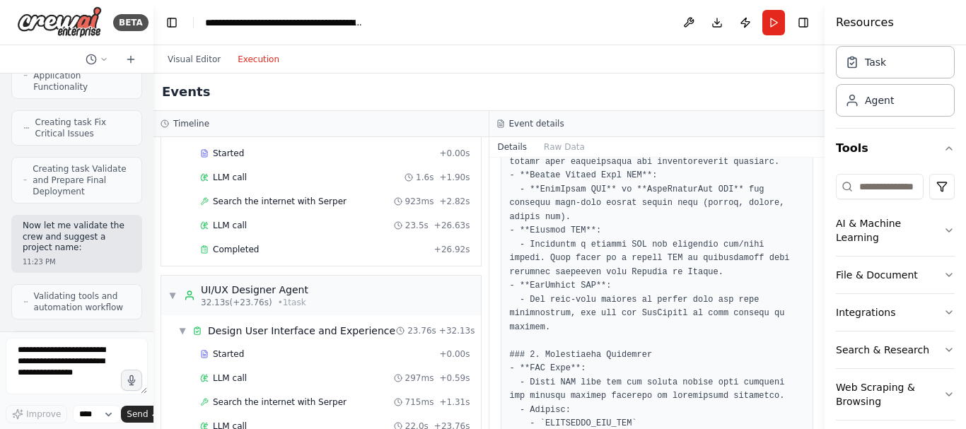
scroll to position [0, 0]
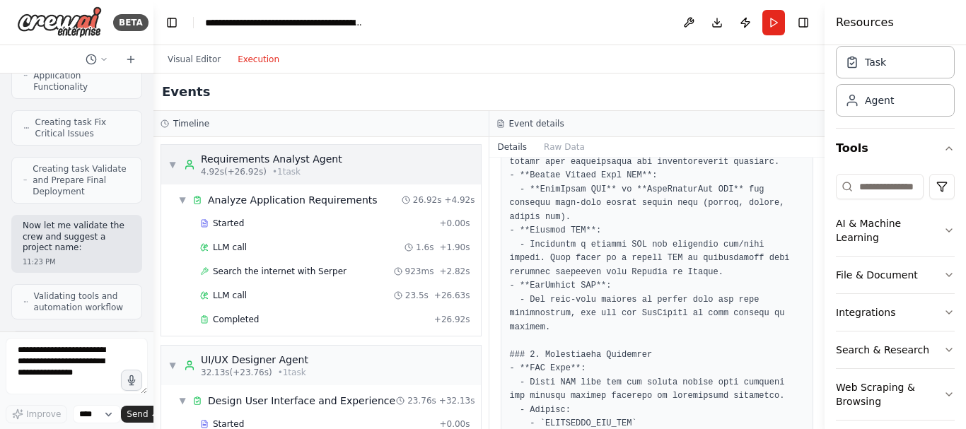
click at [297, 171] on div "4.92s (+26.92s) • 1 task" at bounding box center [271, 171] width 141 height 11
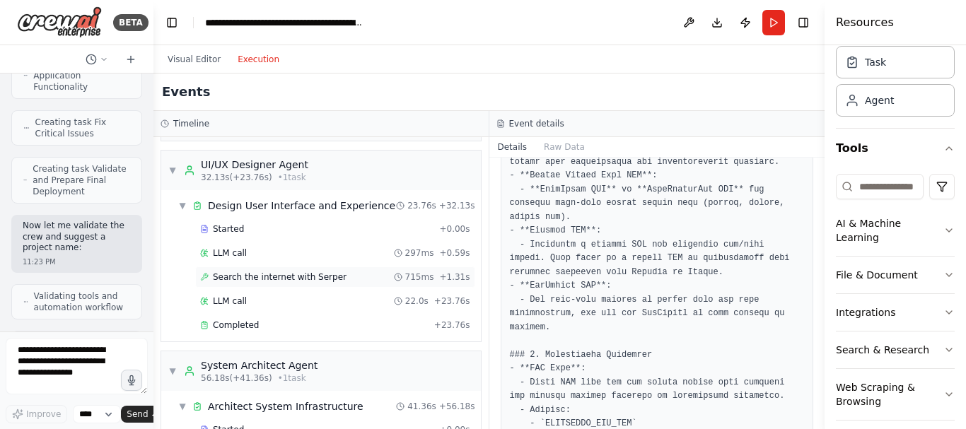
scroll to position [52, 0]
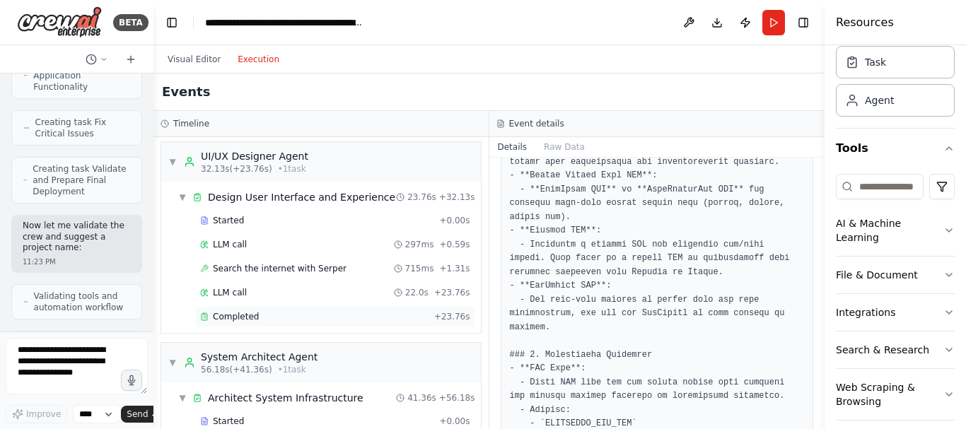
click at [291, 315] on div "Completed" at bounding box center [314, 316] width 228 height 11
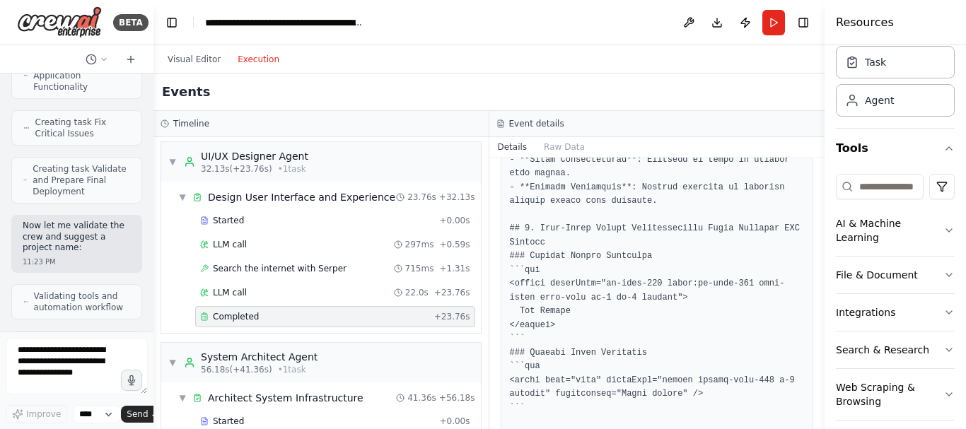
scroll to position [1878, 0]
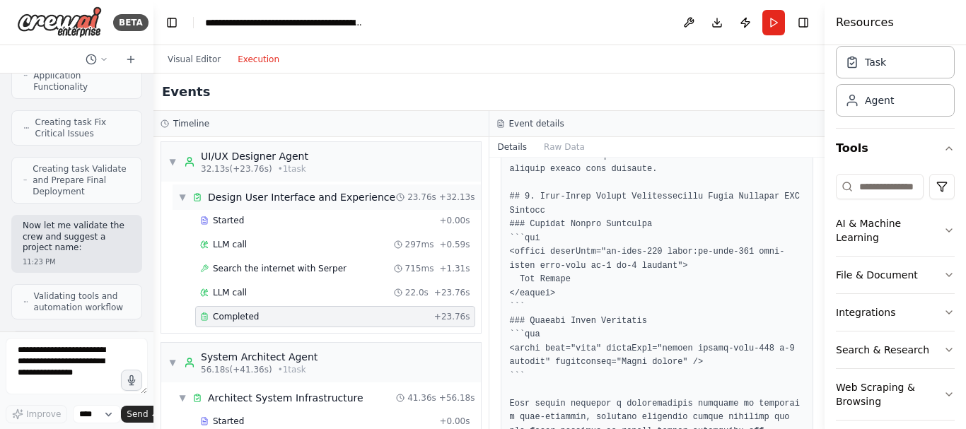
click at [325, 202] on div "Design User Interface and Experience" at bounding box center [301, 197] width 187 height 14
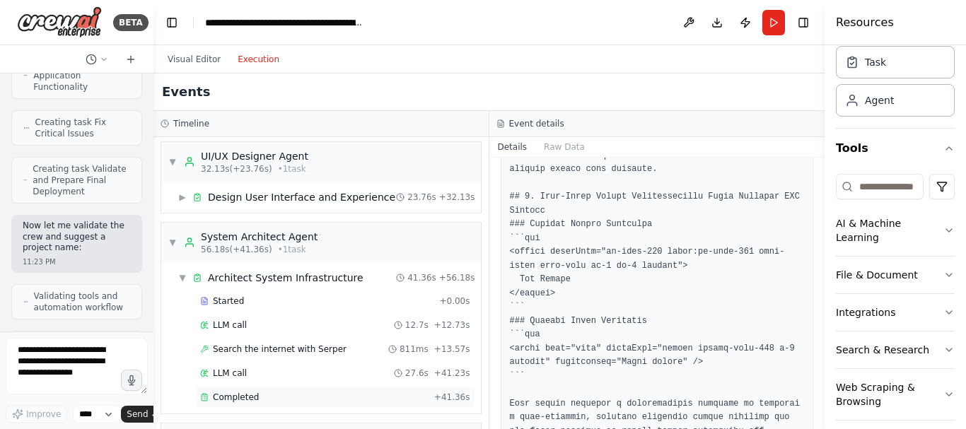
click at [247, 394] on span "Completed" at bounding box center [236, 397] width 46 height 11
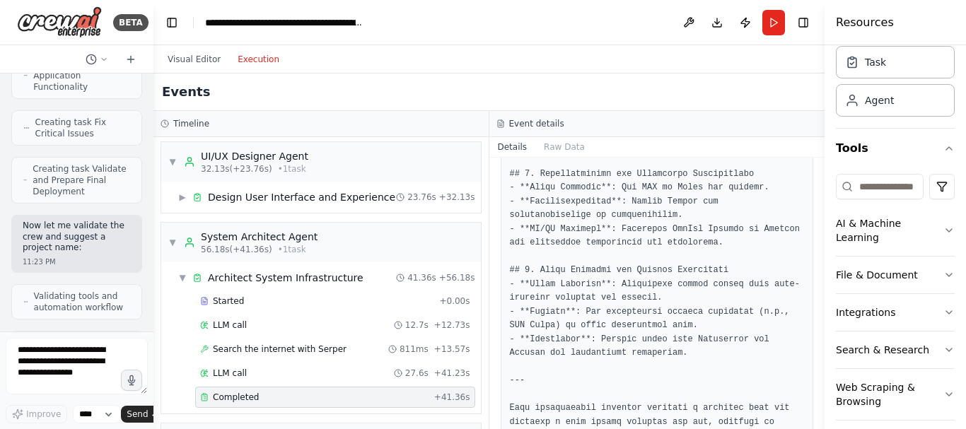
scroll to position [2713, 0]
click at [389, 231] on div "▼ System Architect Agent 56.18s (+41.36s) • 1 task" at bounding box center [321, 243] width 320 height 40
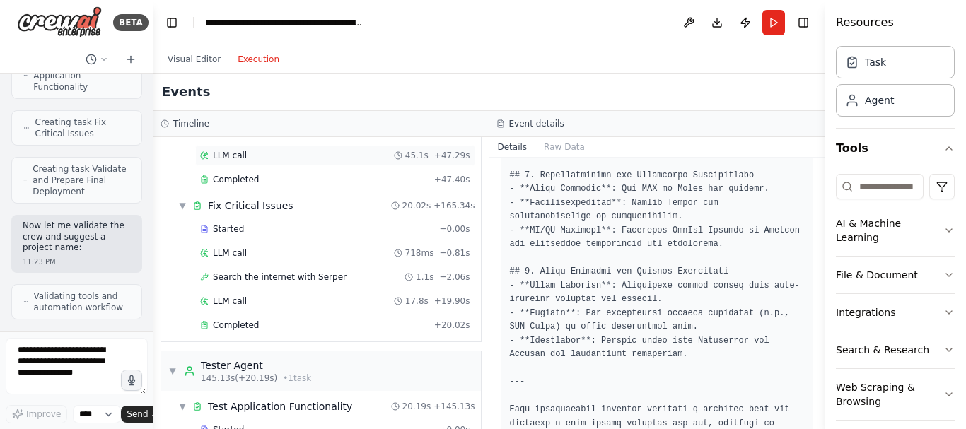
scroll to position [320, 0]
click at [286, 328] on div "Completed" at bounding box center [314, 324] width 228 height 11
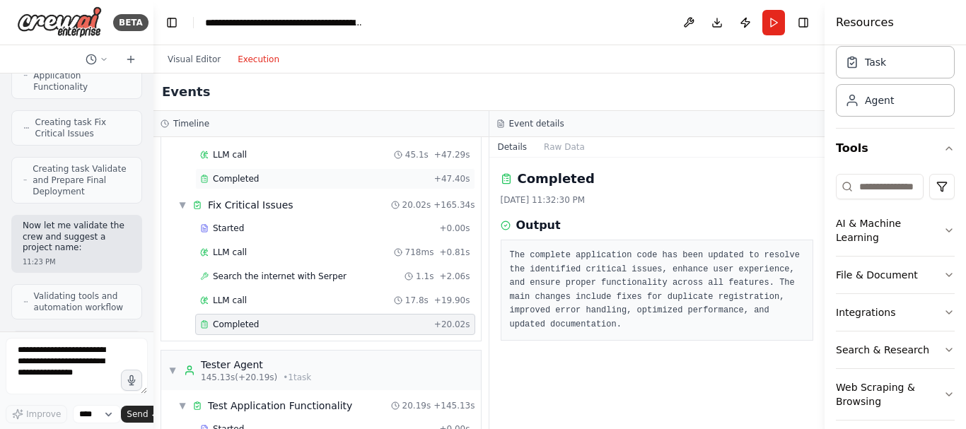
click at [348, 180] on div "Completed" at bounding box center [314, 178] width 228 height 11
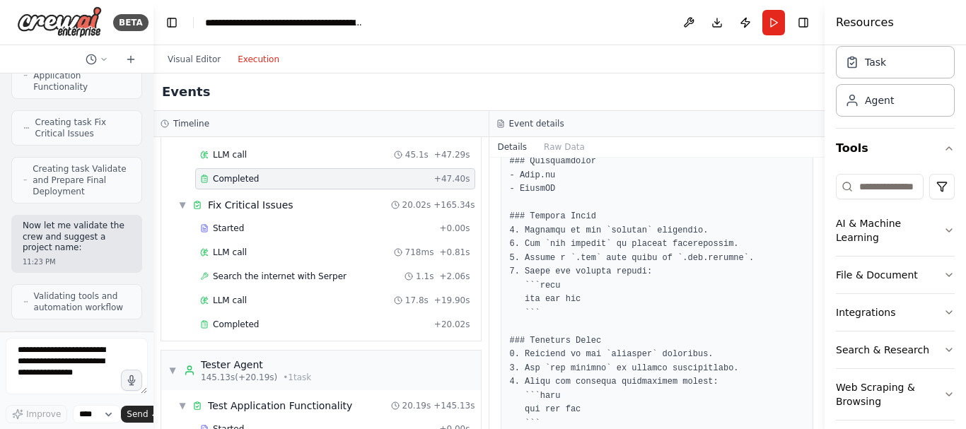
scroll to position [5049, 0]
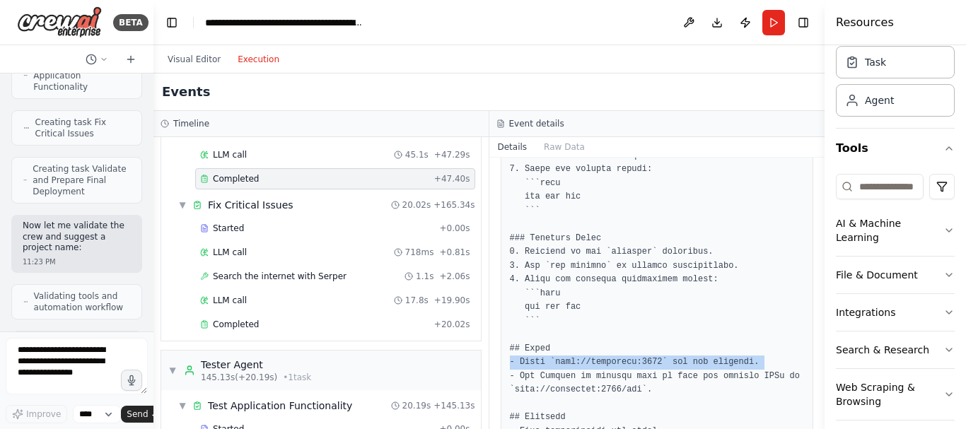
drag, startPoint x: 649, startPoint y: 265, endPoint x: 552, endPoint y: 264, distance: 96.9
copy pre "http://localhost:3000"
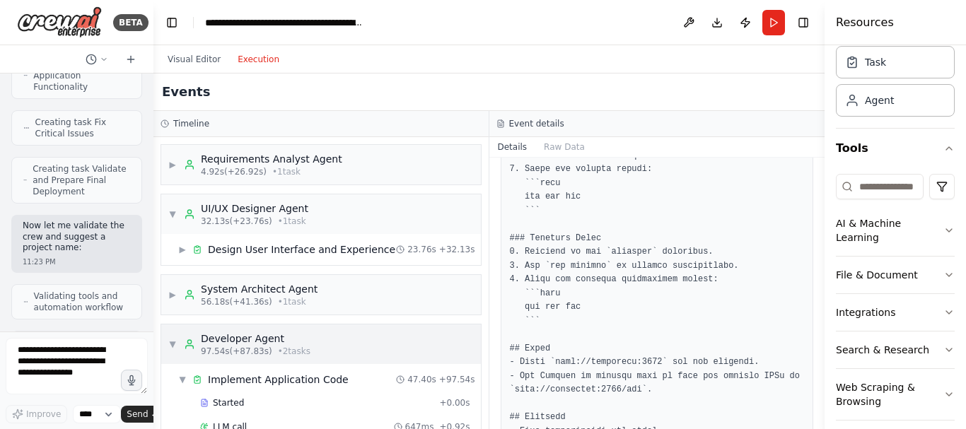
click at [206, 338] on div "Developer Agent" at bounding box center [256, 339] width 110 height 14
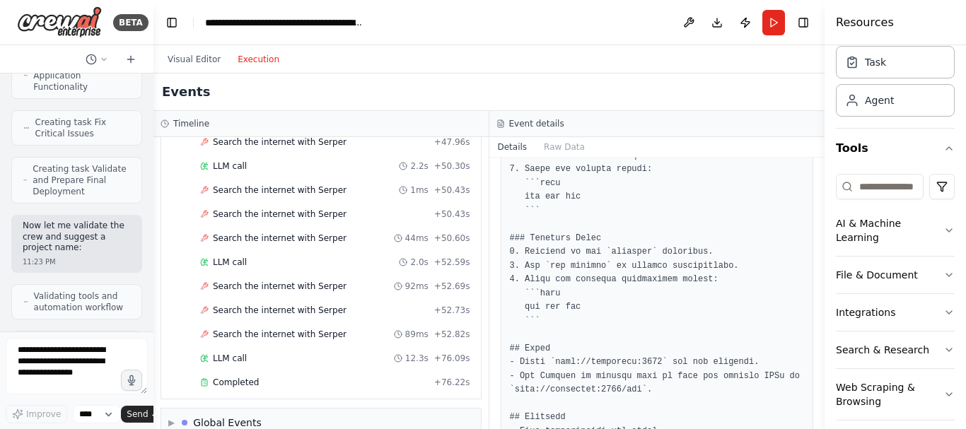
scroll to position [2746, 0]
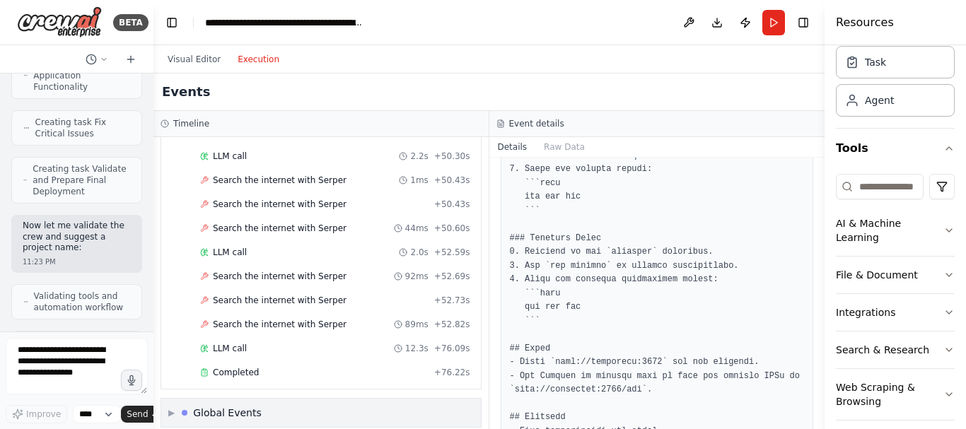
click at [220, 406] on div "Global Events" at bounding box center [227, 413] width 69 height 14
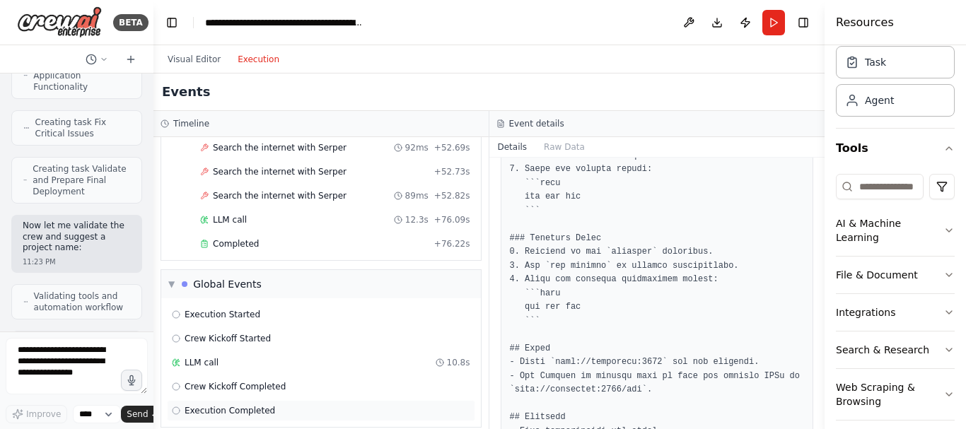
click at [231, 405] on span "Execution Completed" at bounding box center [229, 410] width 90 height 11
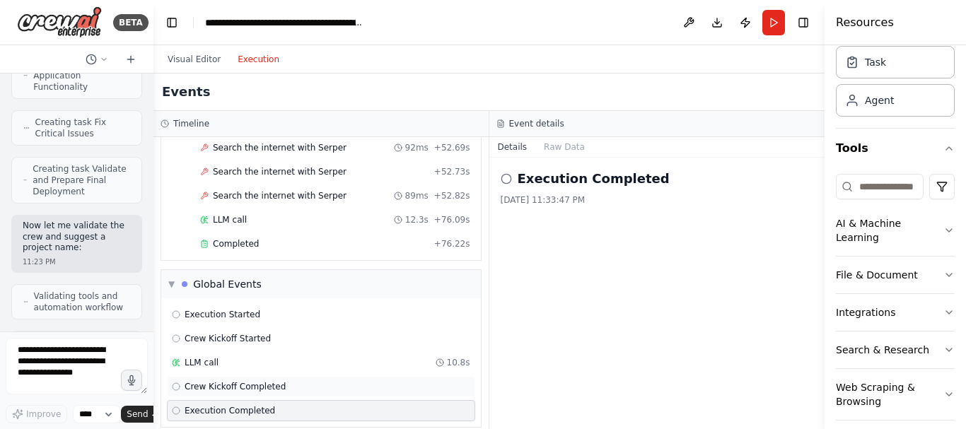
click at [245, 379] on div "Crew Kickoff Completed" at bounding box center [321, 386] width 308 height 21
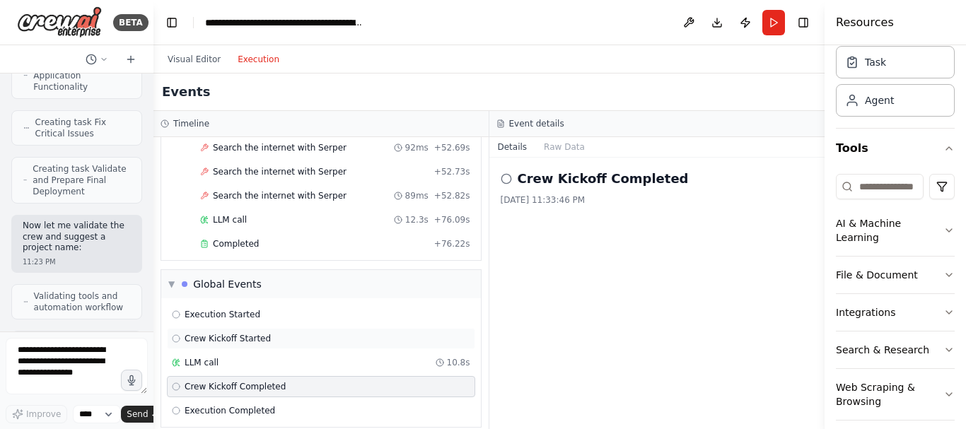
click at [244, 333] on span "Crew Kickoff Started" at bounding box center [227, 338] width 86 height 11
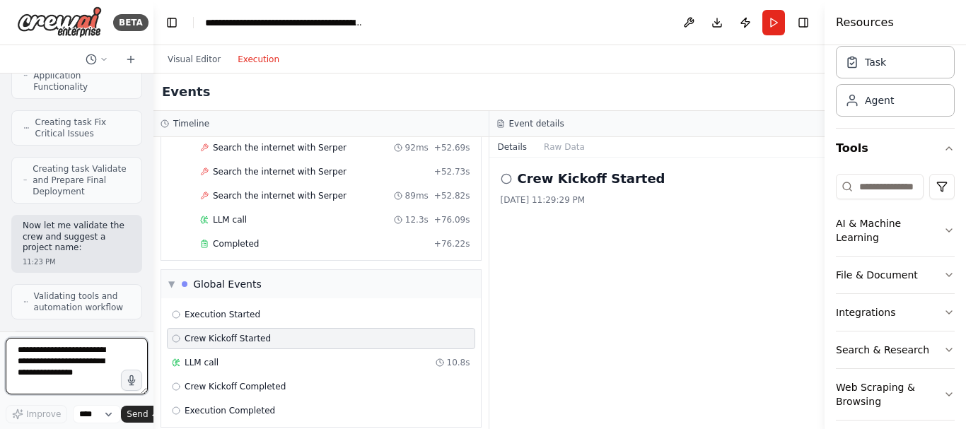
click at [58, 388] on textarea at bounding box center [77, 366] width 142 height 57
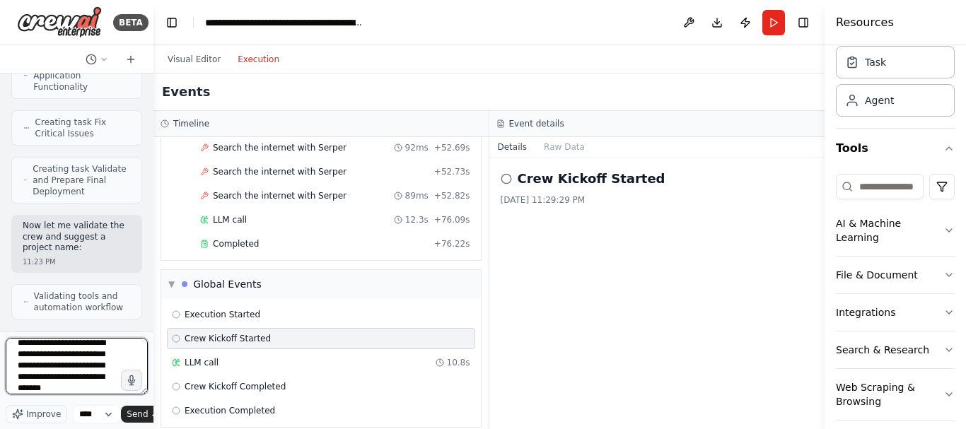
type textarea "**********"
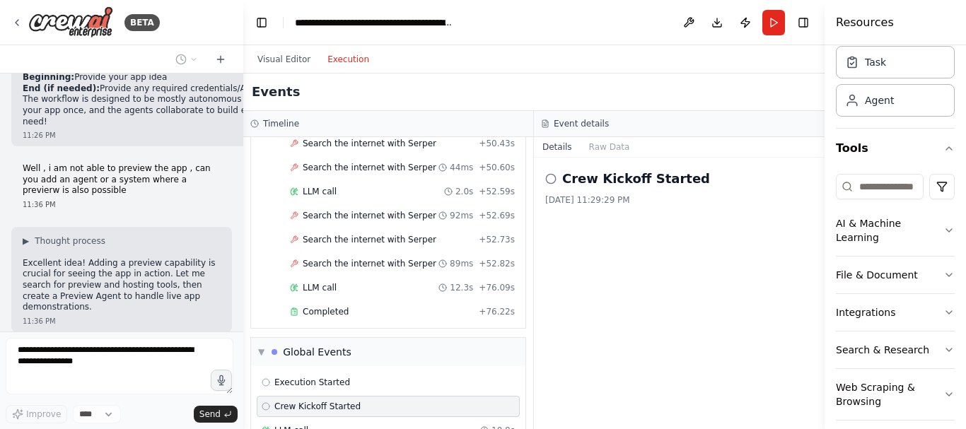
scroll to position [3976, 0]
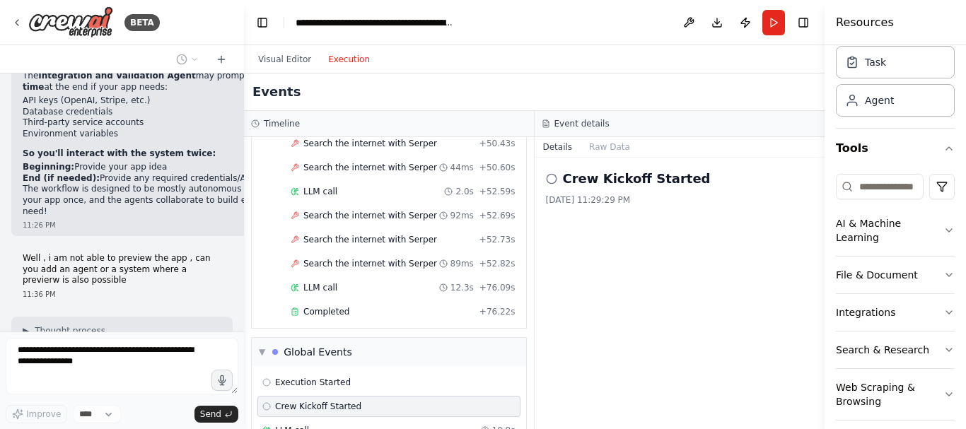
drag, startPoint x: 151, startPoint y: 200, endPoint x: 244, endPoint y: 205, distance: 93.4
click at [244, 205] on div "BETA Create a multi-agent workflow in CrewAI that builds a complete, functional…" at bounding box center [483, 214] width 966 height 429
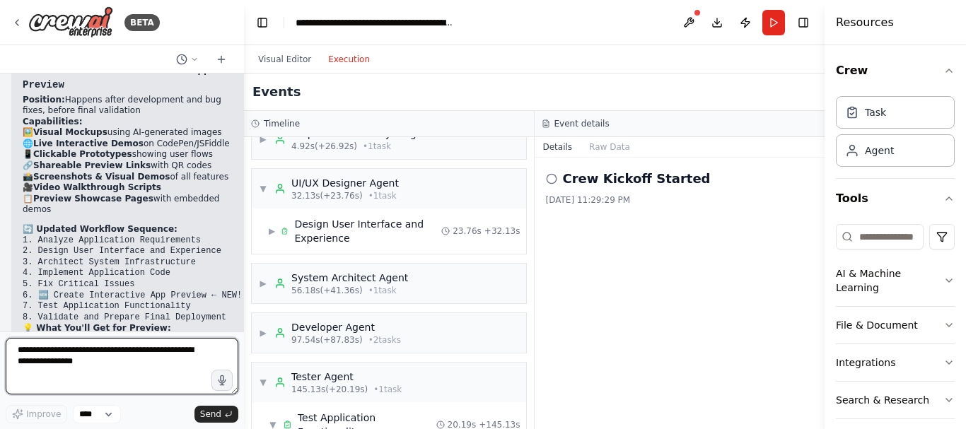
scroll to position [0, 0]
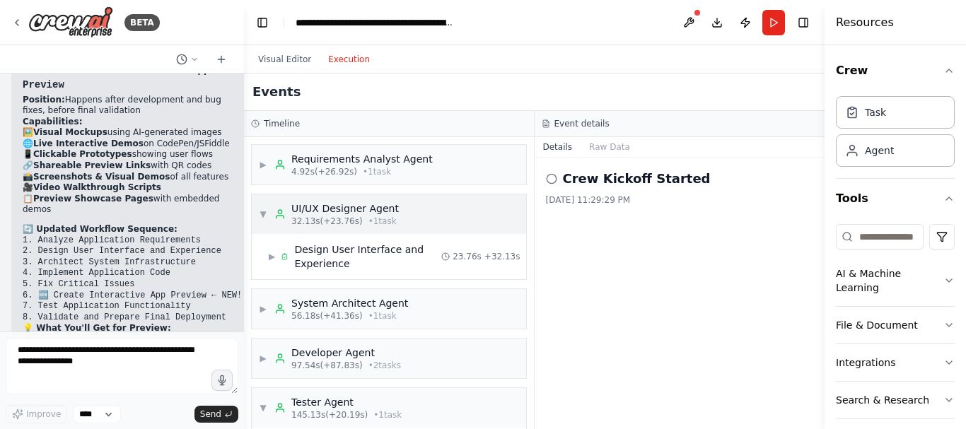
click at [302, 224] on span "32.13s (+23.76s)" at bounding box center [326, 221] width 71 height 11
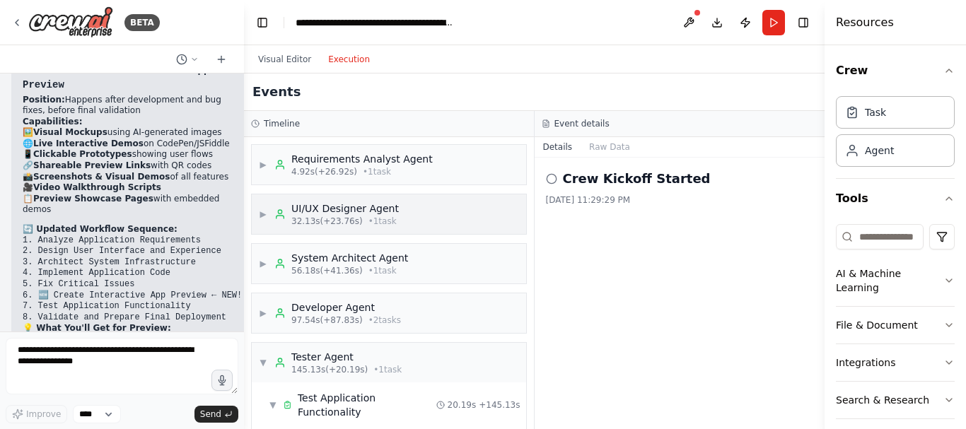
click at [302, 224] on span "32.13s (+23.76s)" at bounding box center [326, 221] width 71 height 11
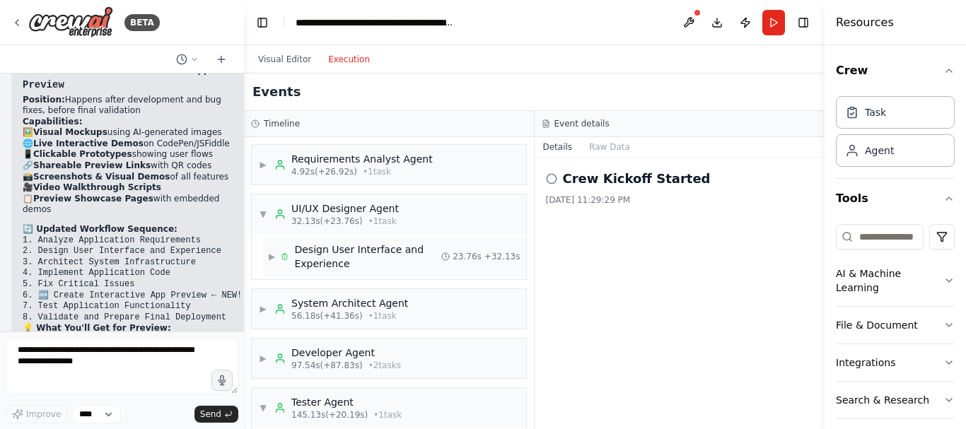
click at [333, 259] on div "Design User Interface and Experience" at bounding box center [367, 256] width 147 height 28
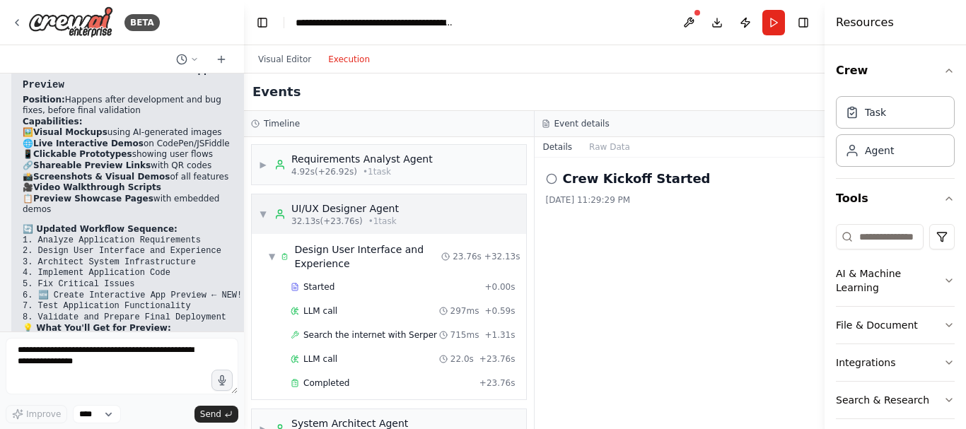
click at [327, 214] on div "UI/UX Designer Agent" at bounding box center [344, 208] width 107 height 14
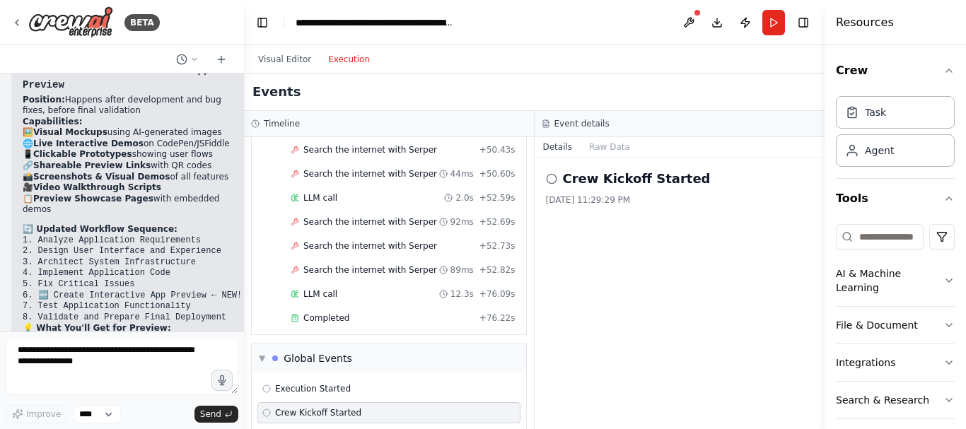
scroll to position [2858, 0]
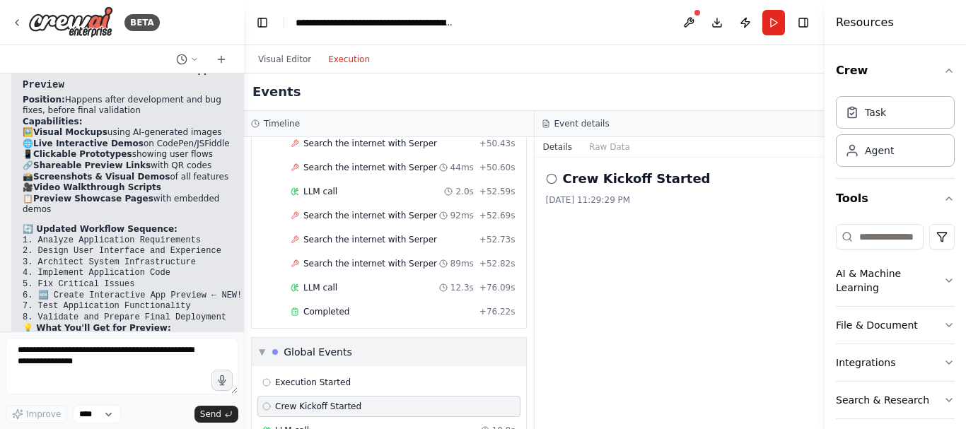
click at [312, 345] on div "Global Events" at bounding box center [317, 352] width 69 height 14
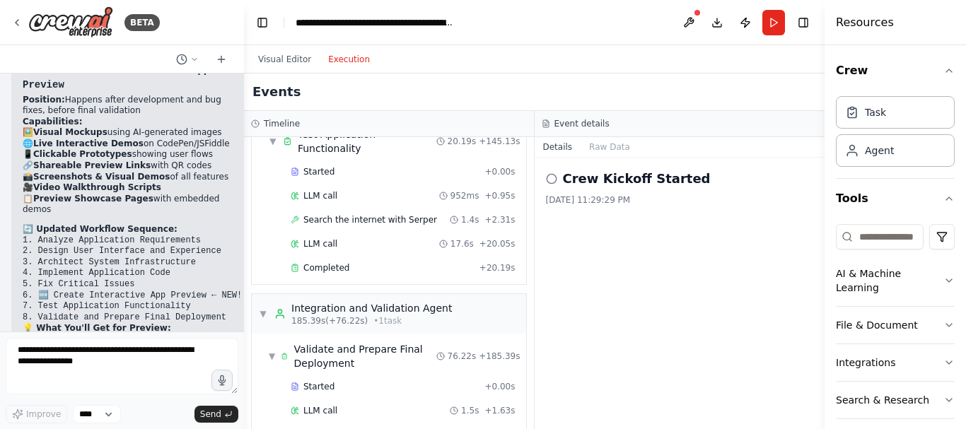
scroll to position [264, 0]
click at [301, 315] on span "185.39s (+76.22s)" at bounding box center [329, 320] width 76 height 11
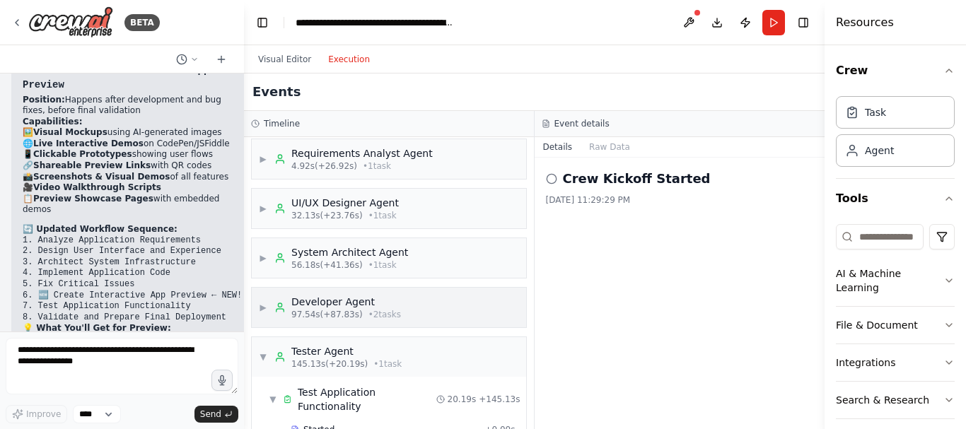
scroll to position [8, 0]
click at [276, 308] on icon at bounding box center [280, 308] width 8 height 3
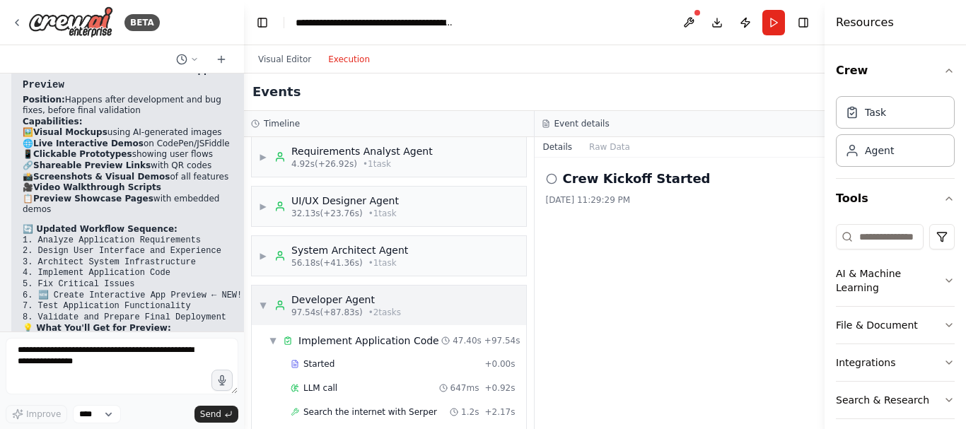
click at [319, 312] on span "97.54s (+87.83s)" at bounding box center [326, 312] width 71 height 11
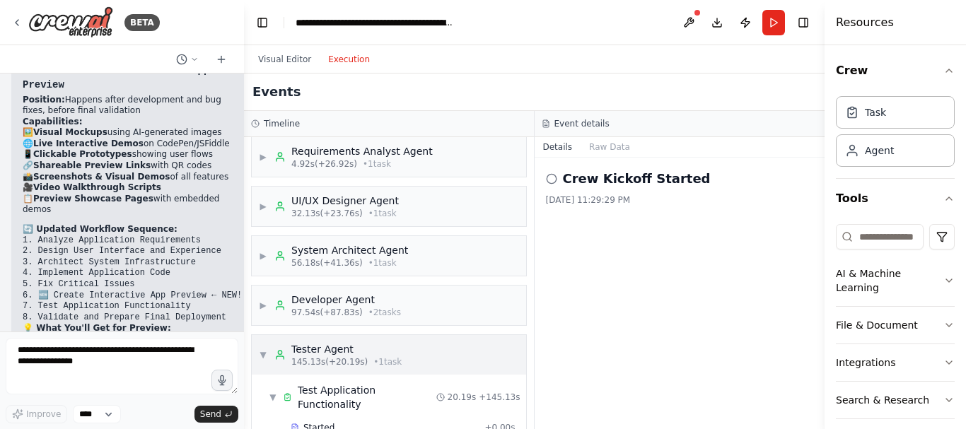
click at [335, 359] on span "145.13s (+20.19s)" at bounding box center [329, 361] width 76 height 11
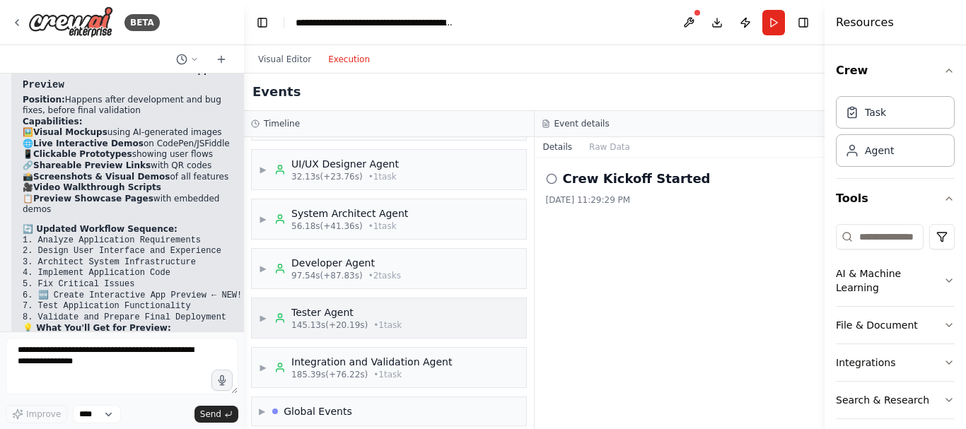
scroll to position [57, 0]
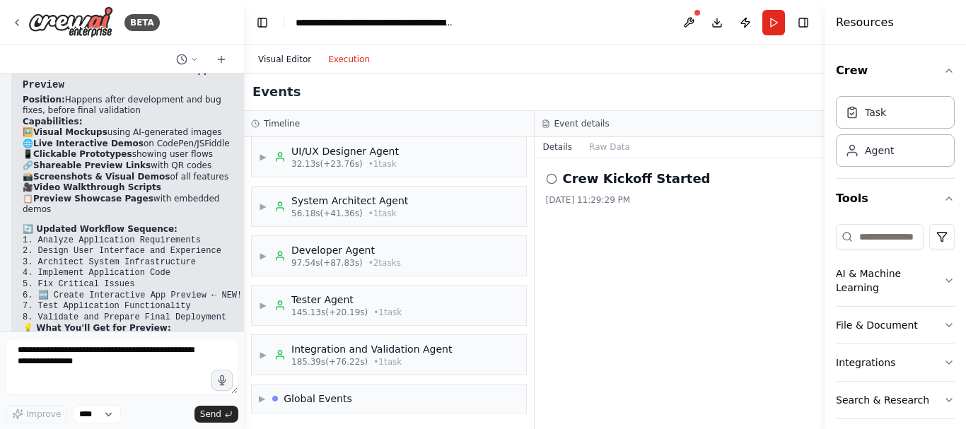
click at [287, 64] on button "Visual Editor" at bounding box center [285, 59] width 70 height 17
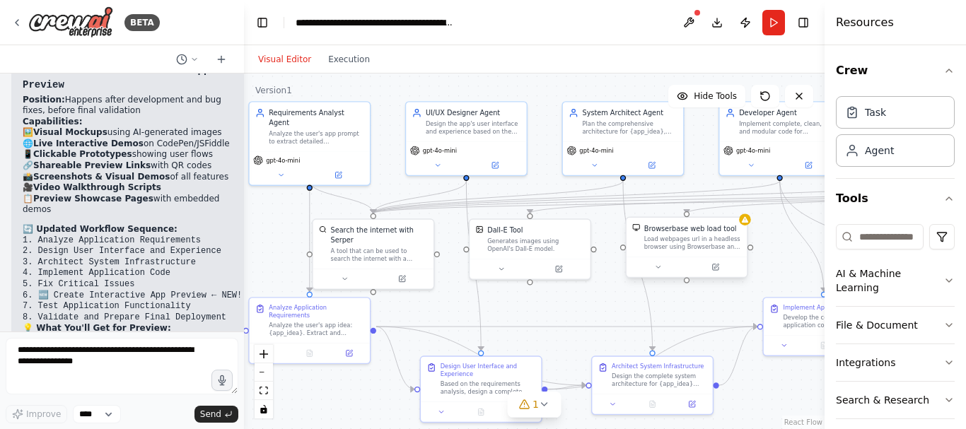
click at [746, 225] on div "Browserbase web load tool Load webpages url in a headless browser using Browser…" at bounding box center [686, 237] width 120 height 39
click at [719, 268] on icon at bounding box center [715, 267] width 8 height 8
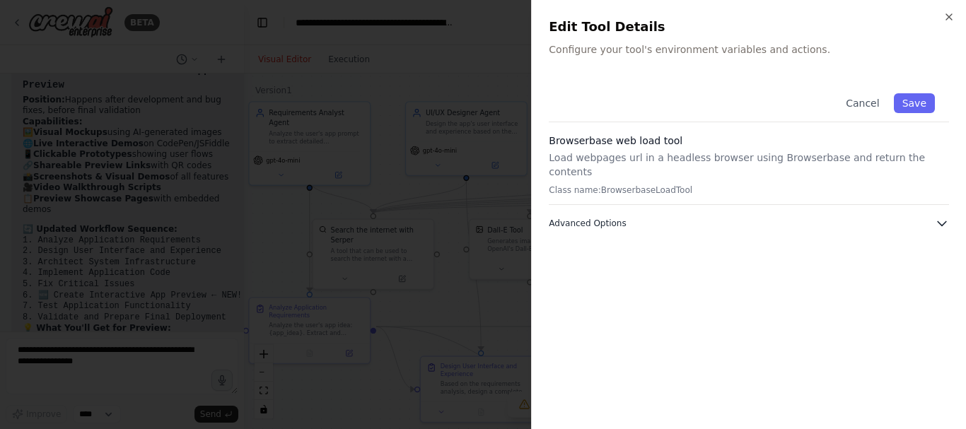
click at [599, 218] on span "Advanced Options" at bounding box center [587, 223] width 77 height 11
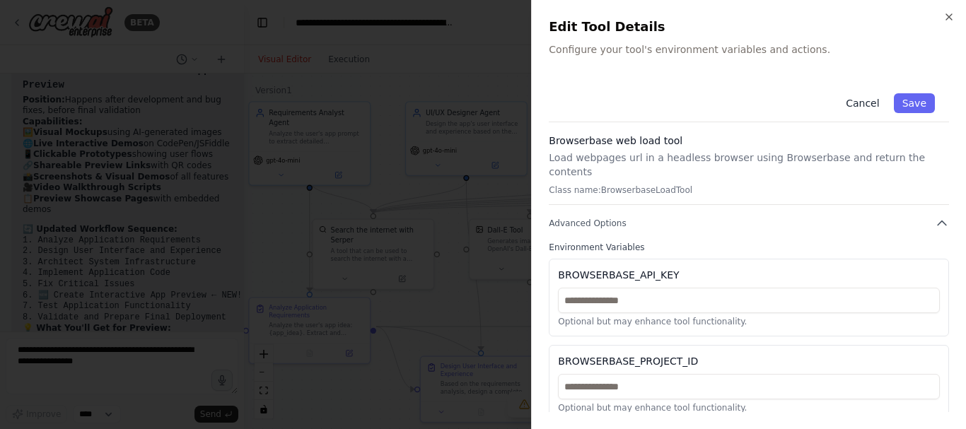
click at [875, 99] on button "Cancel" at bounding box center [862, 103] width 50 height 20
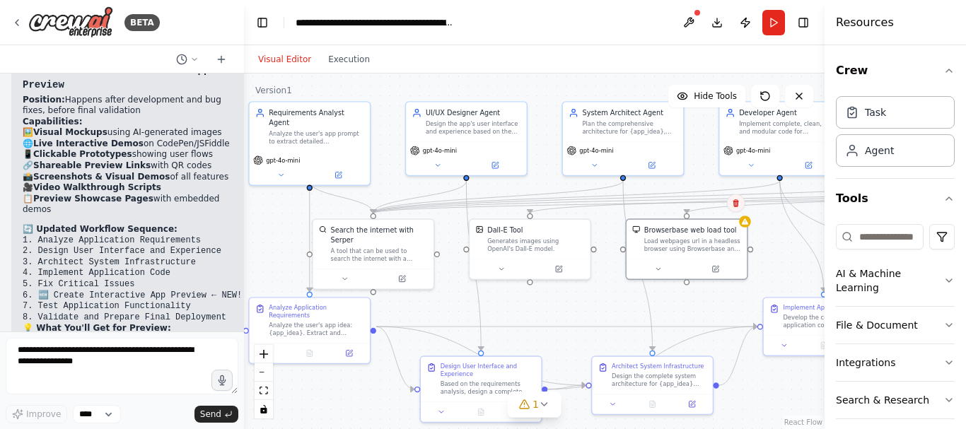
click at [737, 204] on icon at bounding box center [735, 203] width 6 height 8
click at [694, 202] on button "Confirm" at bounding box center [695, 202] width 50 height 17
click at [348, 61] on button "Execution" at bounding box center [349, 59] width 59 height 17
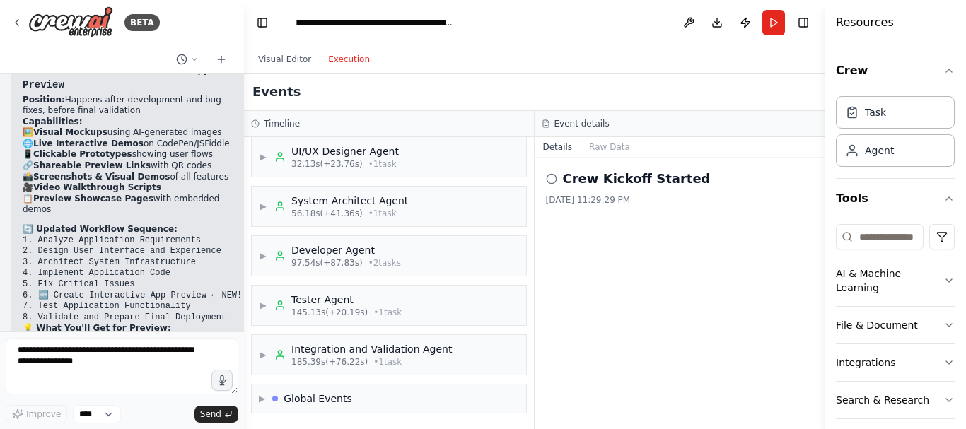
click at [771, 26] on button "Run" at bounding box center [773, 22] width 23 height 25
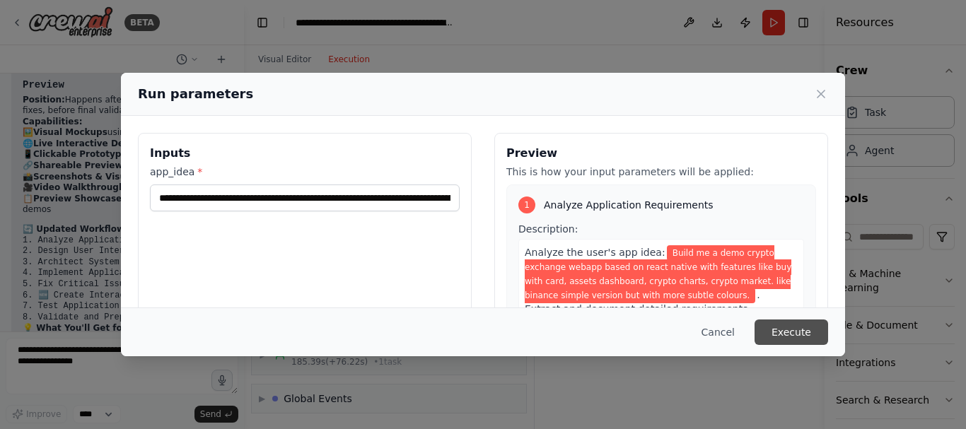
click at [792, 334] on button "Execute" at bounding box center [791, 332] width 74 height 25
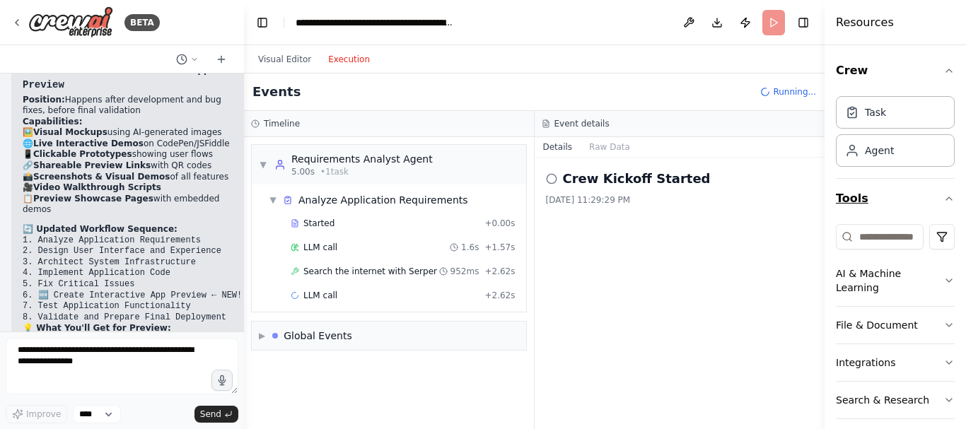
drag, startPoint x: 824, startPoint y: 204, endPoint x: 884, endPoint y: 206, distance: 60.8
click at [884, 206] on div "Resources Crew Task Agent Tools AI & Machine Learning File & Document Integrati…" at bounding box center [894, 214] width 141 height 429
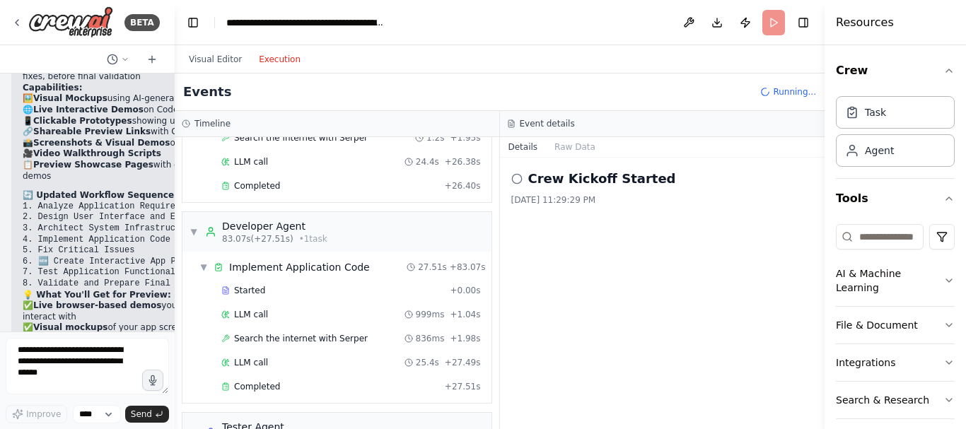
scroll to position [535, 0]
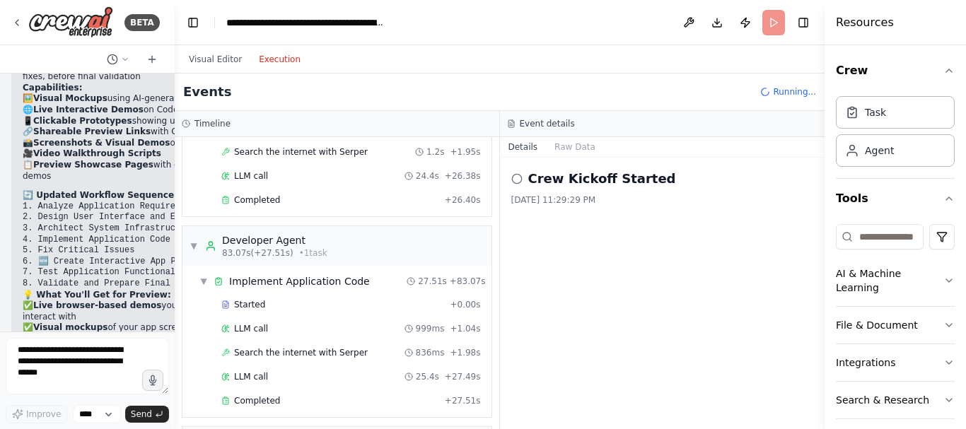
drag, startPoint x: 242, startPoint y: 232, endPoint x: 88, endPoint y: 242, distance: 153.7
click at [88, 242] on div "BETA Create a multi-agent workflow in CrewAI that builds a complete, functional…" at bounding box center [87, 214] width 175 height 429
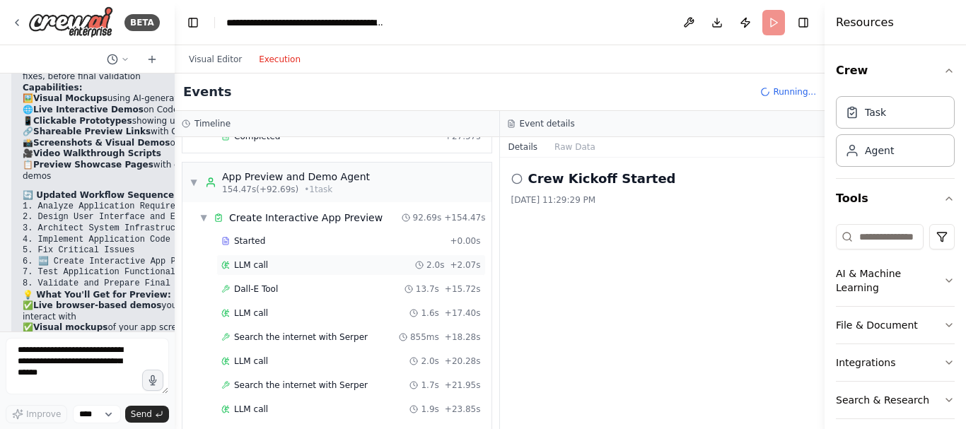
scroll to position [1390, 0]
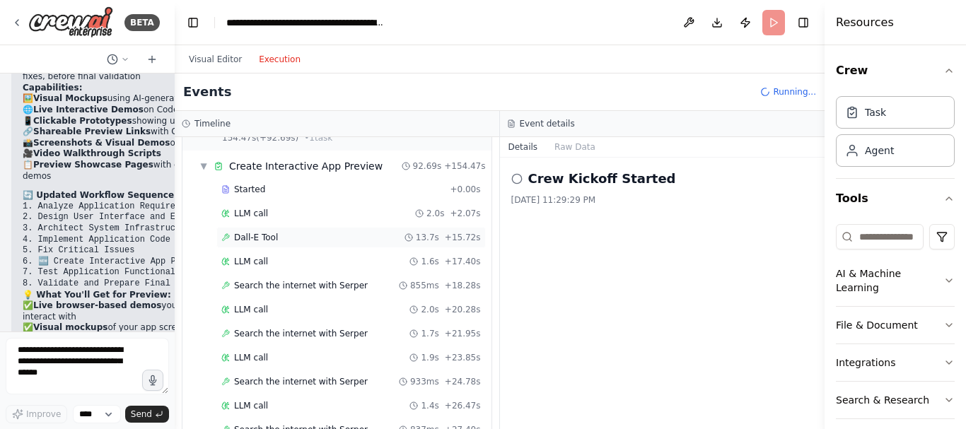
click at [296, 232] on div "Dall-E Tool 13.7s + 15.72s" at bounding box center [350, 237] width 259 height 11
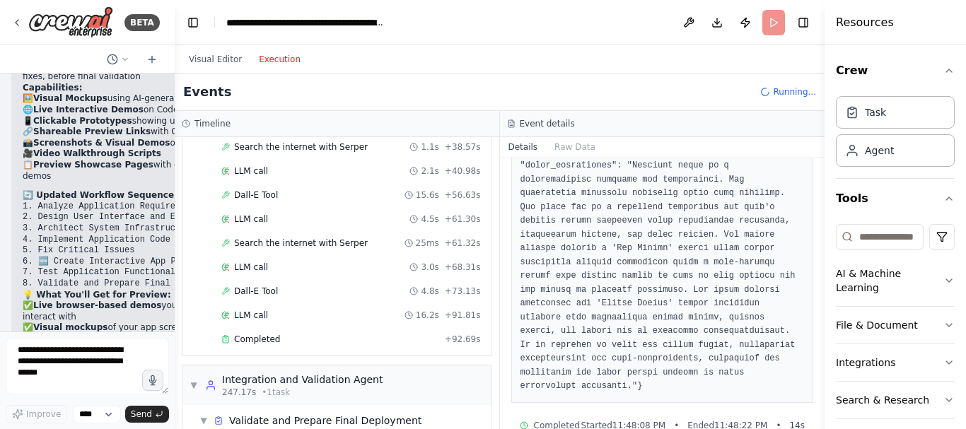
scroll to position [1840, 0]
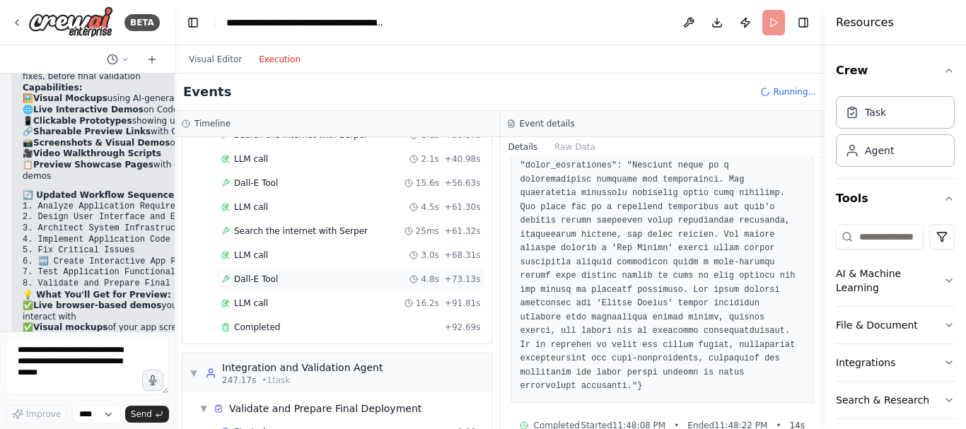
click at [296, 274] on div "Dall-E Tool 4.8s + 73.13s" at bounding box center [350, 279] width 259 height 11
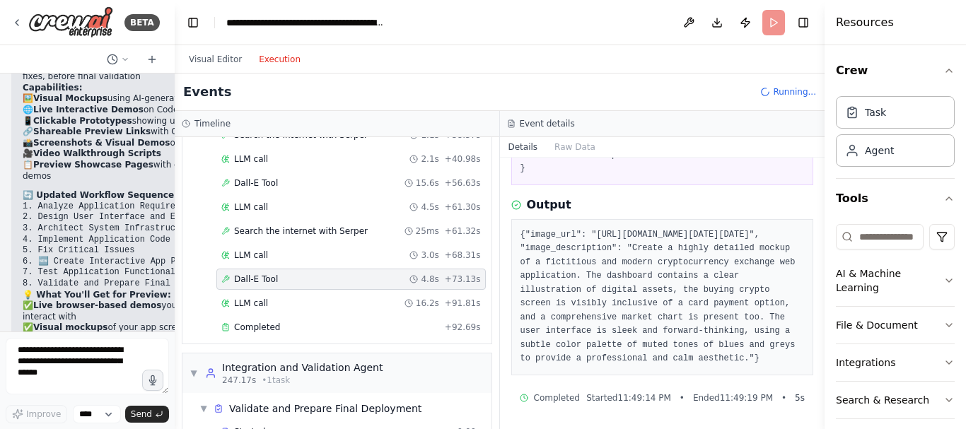
scroll to position [293, 0]
click at [262, 322] on span "Completed" at bounding box center [257, 327] width 46 height 11
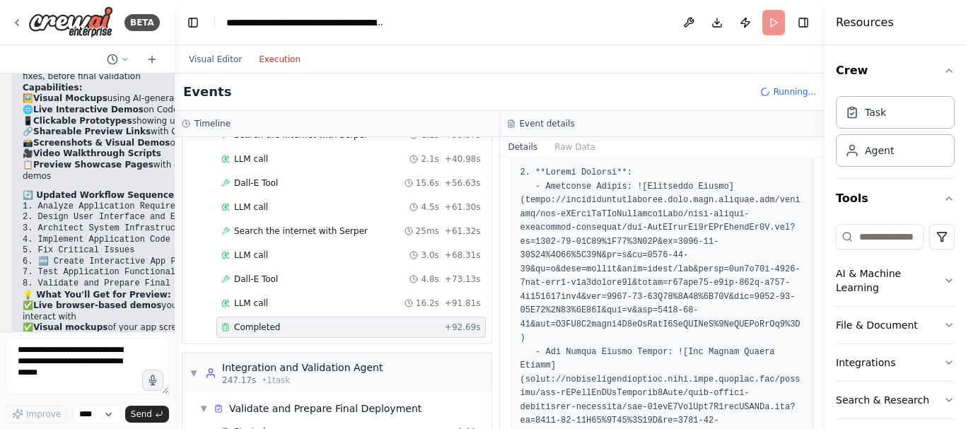
scroll to position [84, 0]
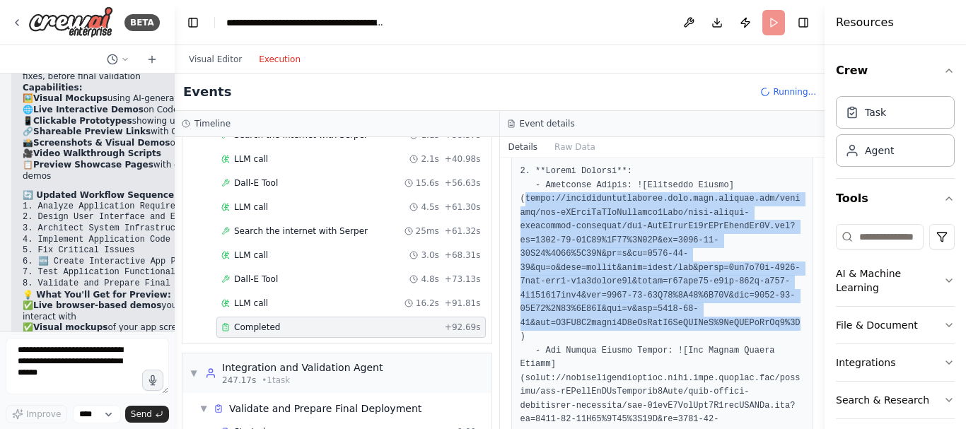
drag, startPoint x: 524, startPoint y: 198, endPoint x: 778, endPoint y: 307, distance: 277.1
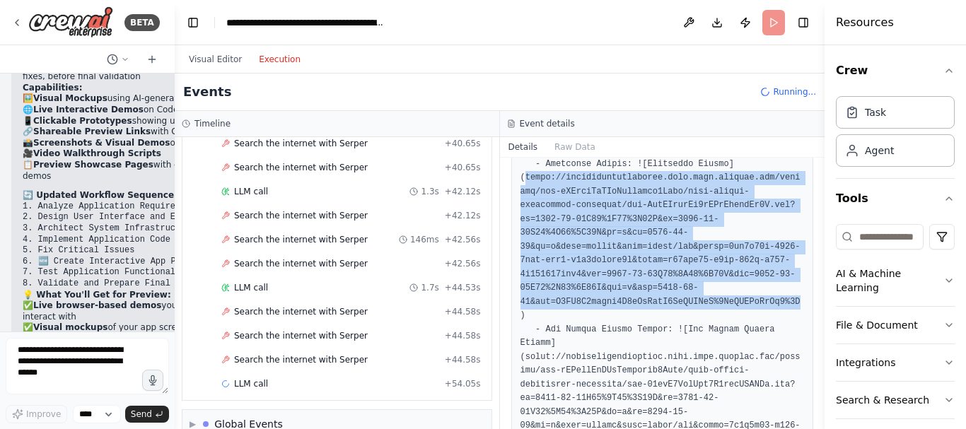
scroll to position [90, 0]
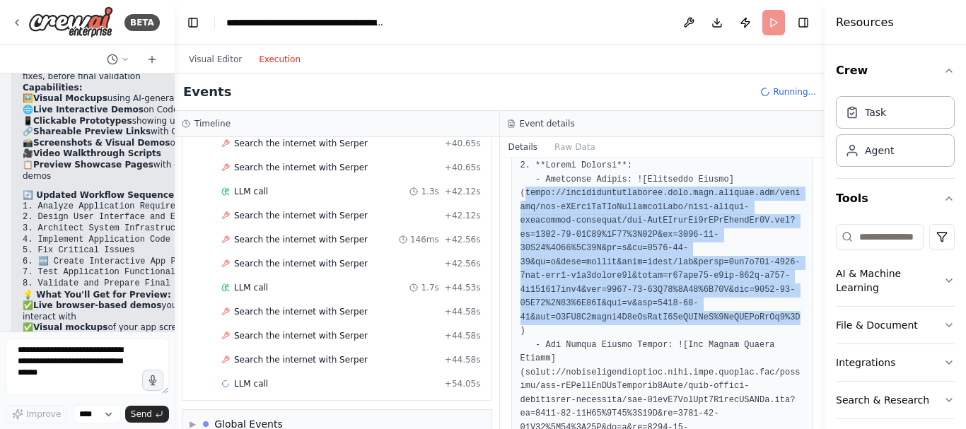
copy pre "https://oaidalleapiprodscus.blob.core.windows.net/private/org-hZRtglLxBYvAvvtxh…"
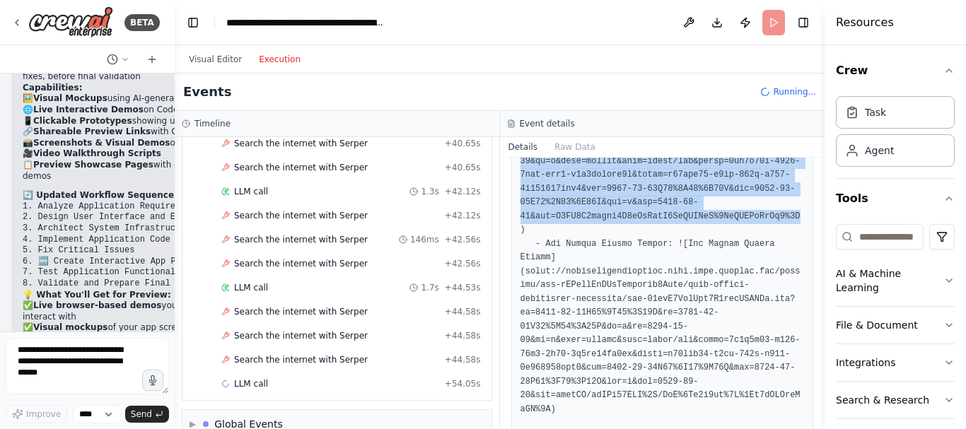
scroll to position [192, 0]
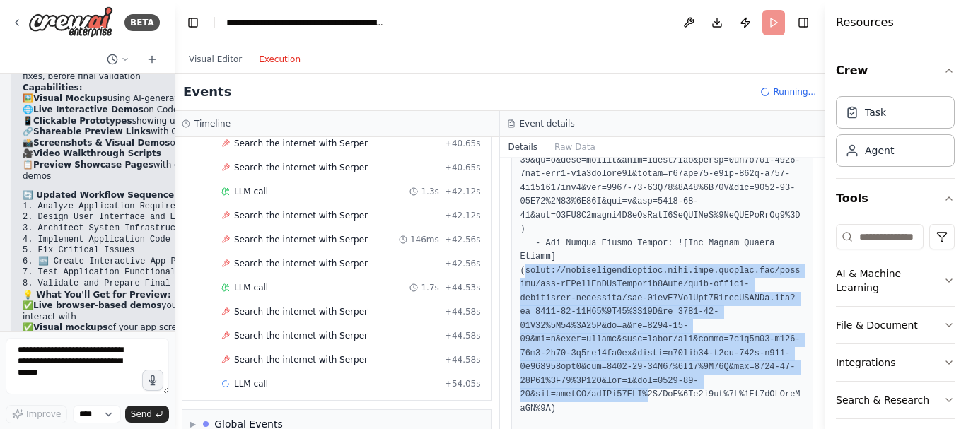
drag, startPoint x: 524, startPoint y: 228, endPoint x: 635, endPoint y: 344, distance: 161.0
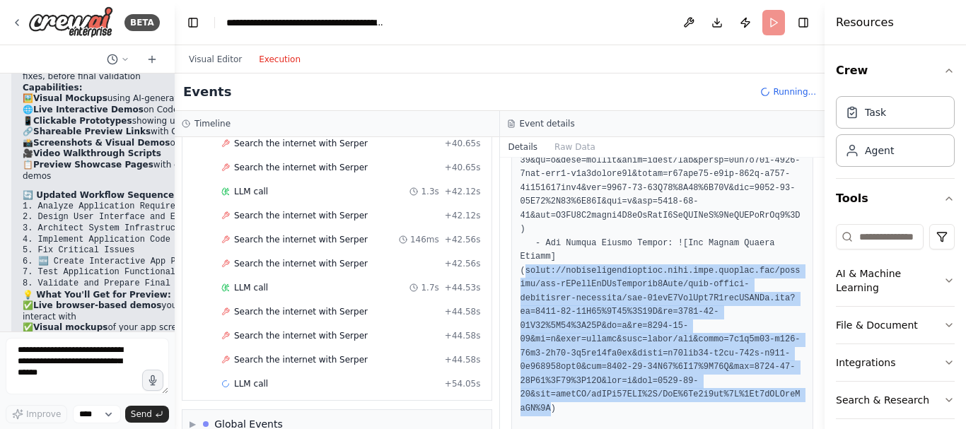
drag, startPoint x: 522, startPoint y: 226, endPoint x: 534, endPoint y: 349, distance: 123.6
copy pre "https://oaidalleapiprodscus.blob.core.windows.net/private/org-hZRtglLxBYvAvvtxh…"
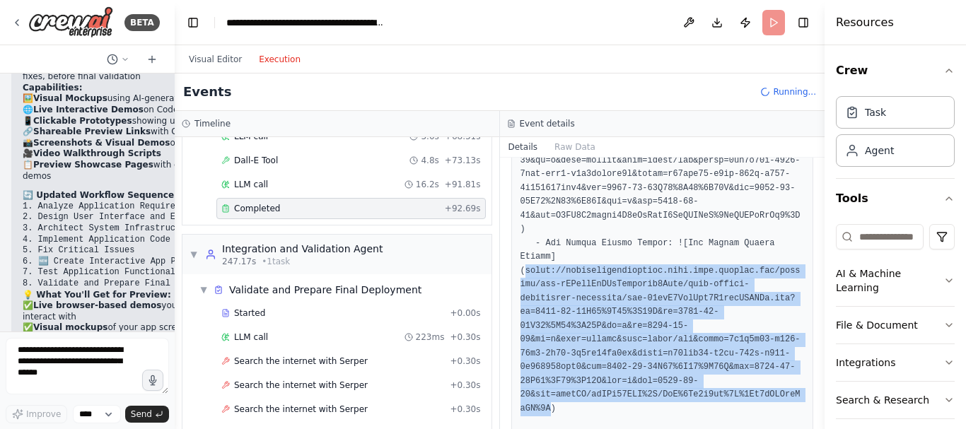
scroll to position [1959, 0]
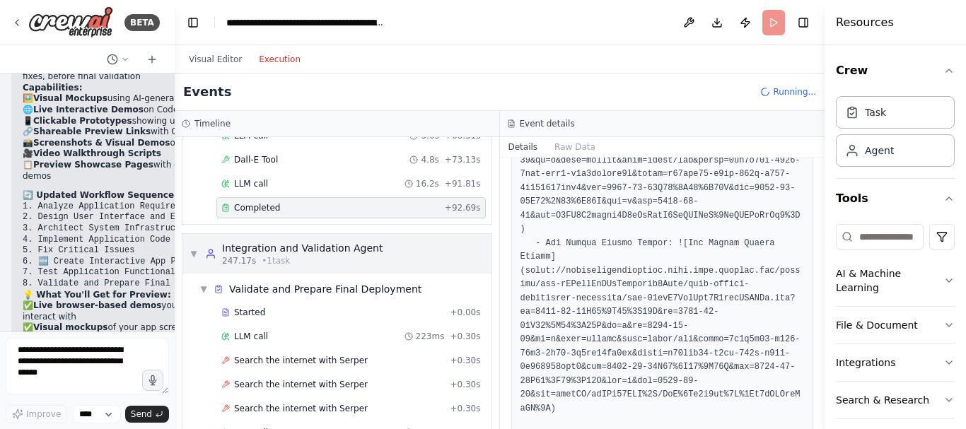
click at [274, 241] on div "Integration and Validation Agent" at bounding box center [302, 248] width 160 height 14
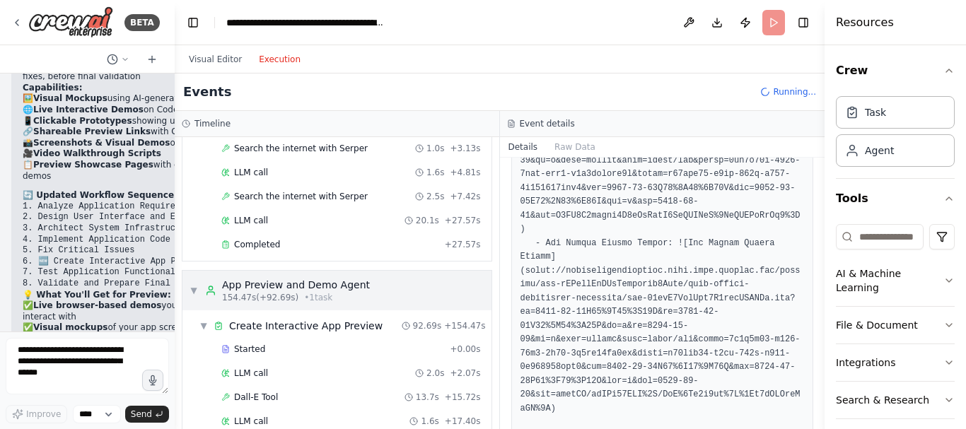
click at [264, 292] on span "154.47s (+92.69s)" at bounding box center [260, 297] width 76 height 11
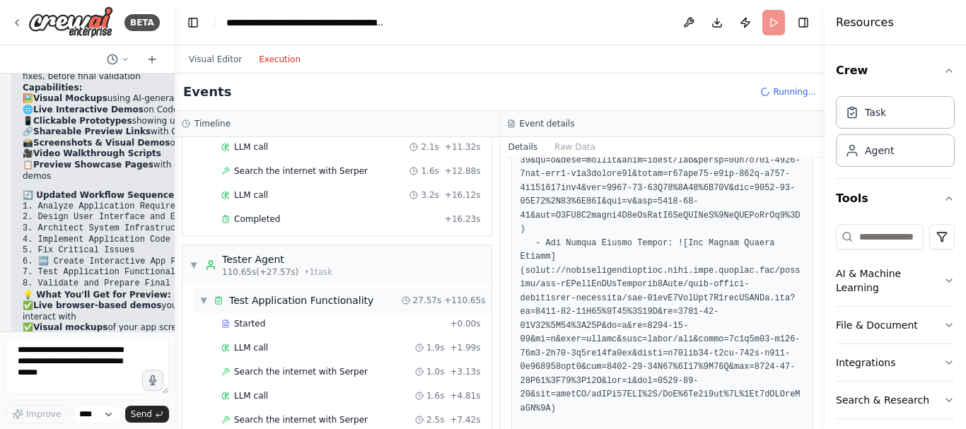
scroll to position [883, 0]
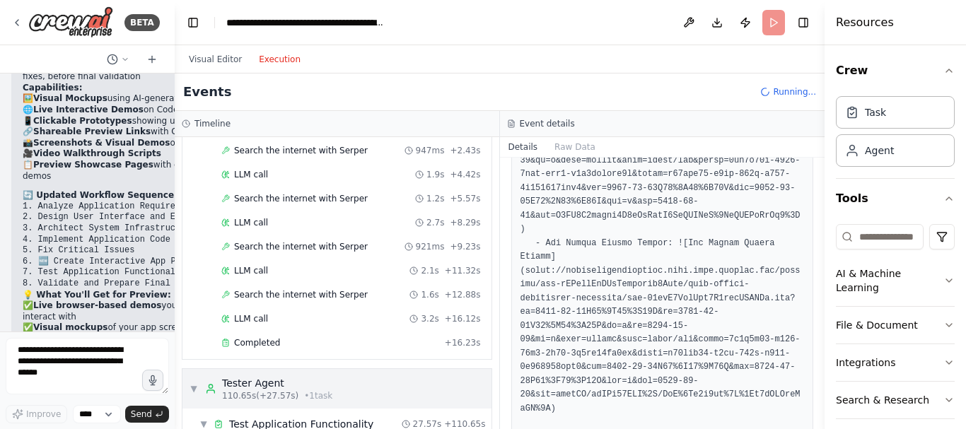
click at [257, 376] on div "Tester Agent" at bounding box center [277, 383] width 110 height 14
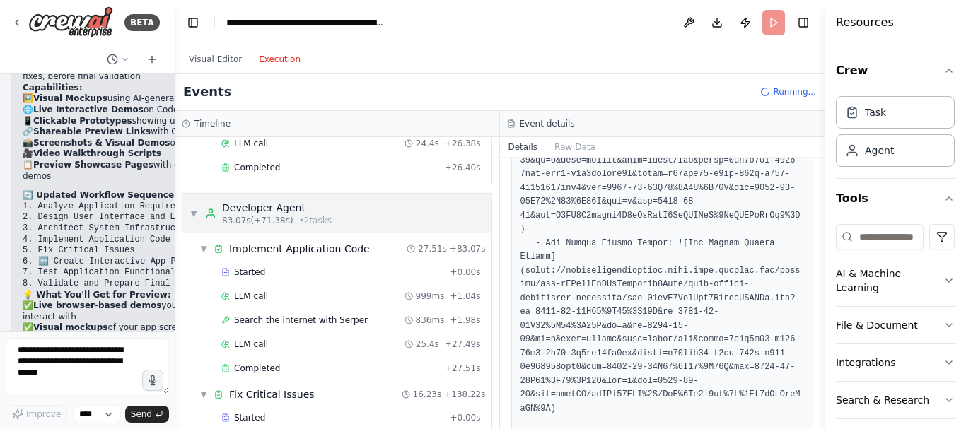
click at [299, 215] on span "• 2 task s" at bounding box center [315, 220] width 33 height 11
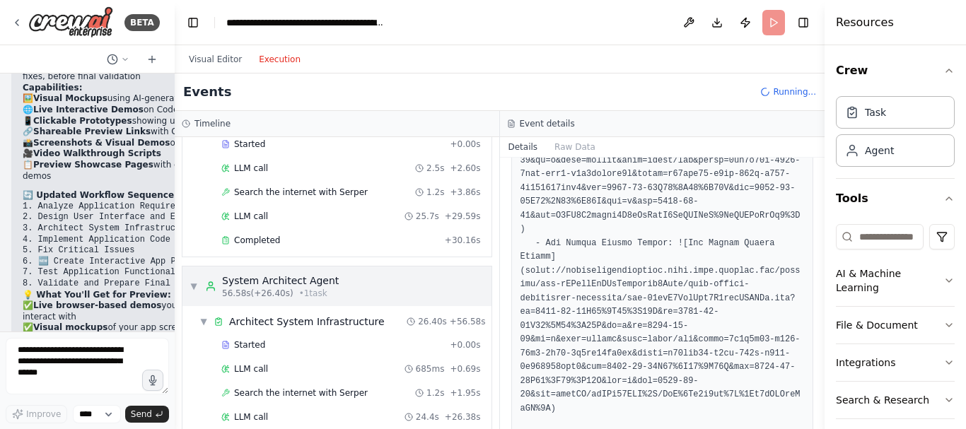
scroll to position [311, 0]
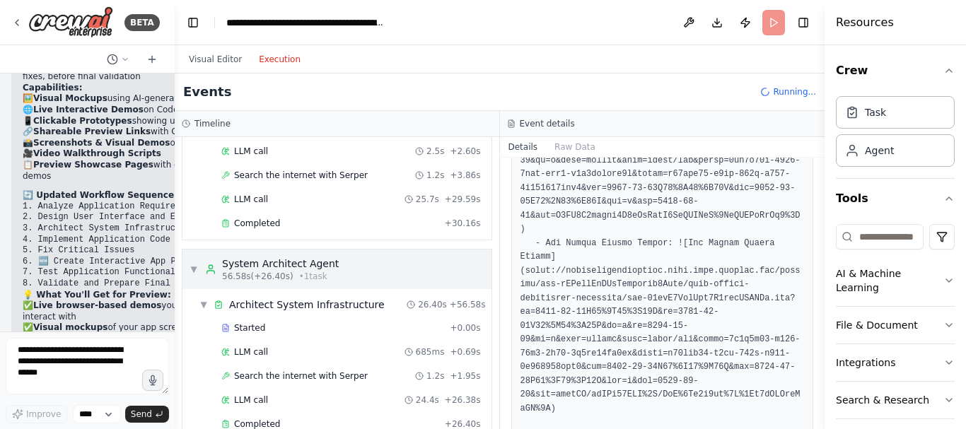
click at [295, 257] on div "System Architect Agent" at bounding box center [280, 264] width 117 height 14
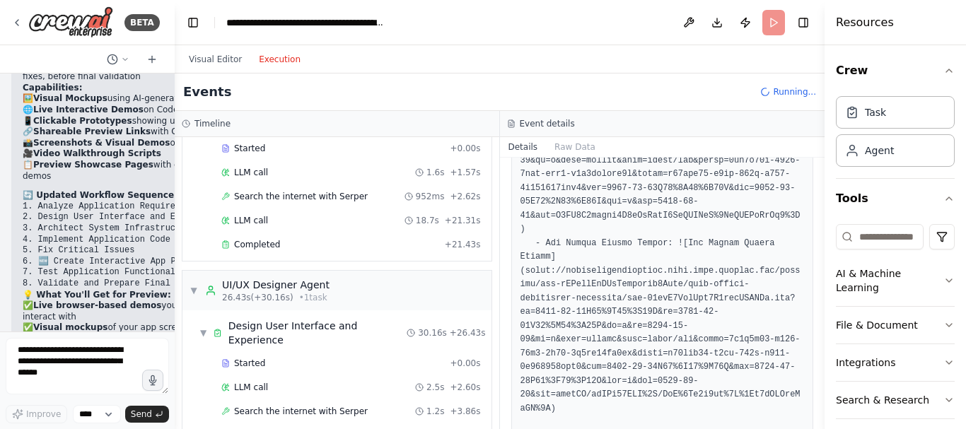
scroll to position [69, 0]
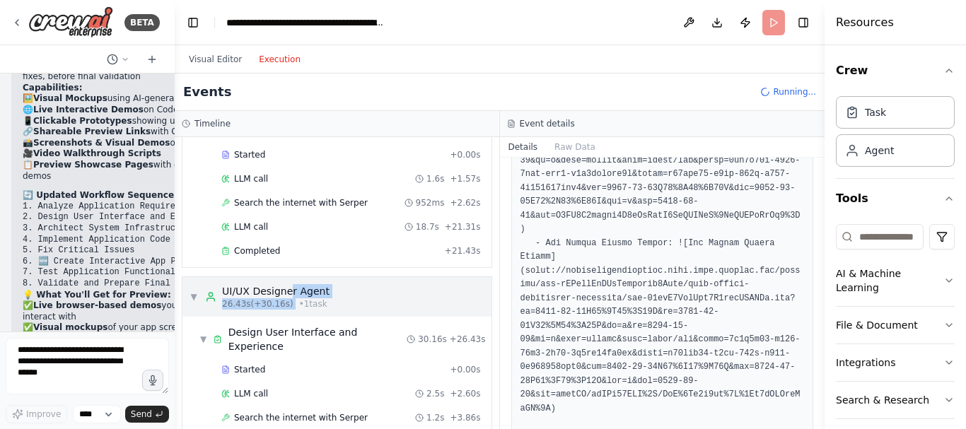
click at [286, 299] on div "UI/UX Designer Agent 26.43s (+30.16s) • 1 task" at bounding box center [275, 296] width 107 height 25
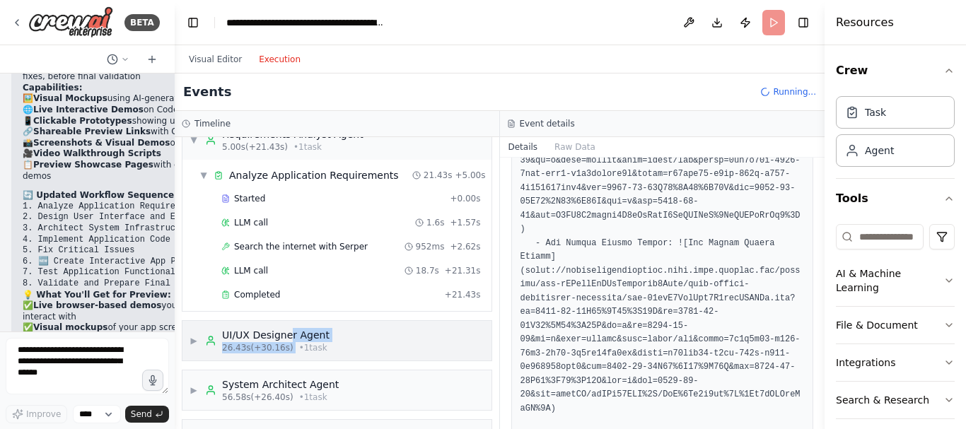
scroll to position [0, 0]
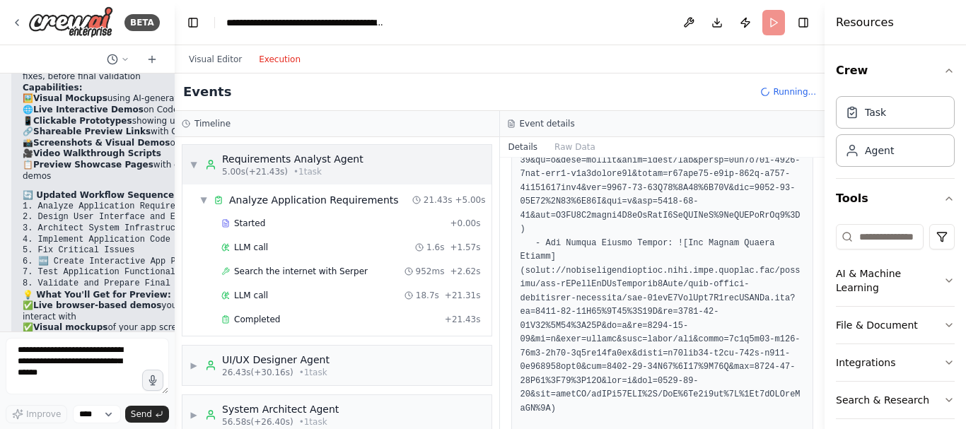
click at [301, 160] on div "Requirements Analyst Agent" at bounding box center [292, 159] width 141 height 14
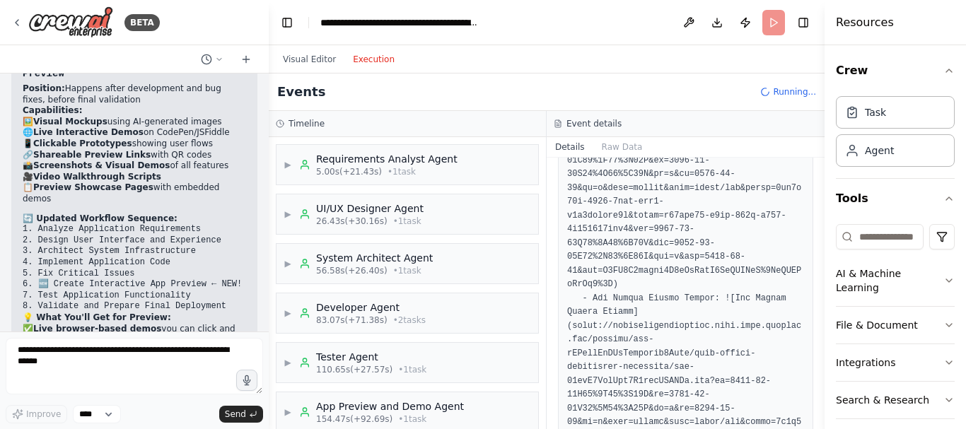
scroll to position [4784, 0]
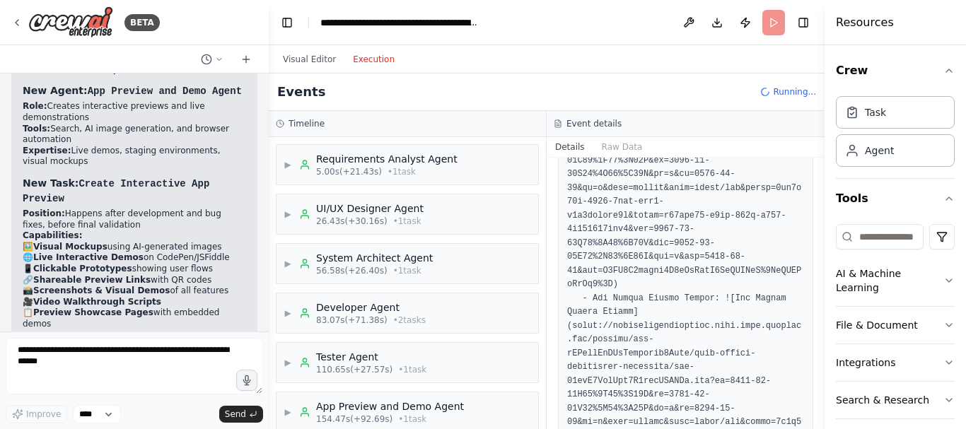
drag, startPoint x: 170, startPoint y: 187, endPoint x: 279, endPoint y: 201, distance: 109.0
click at [279, 201] on div "BETA Create a multi-agent workflow in CrewAI that builds a complete, functional…" at bounding box center [483, 214] width 966 height 429
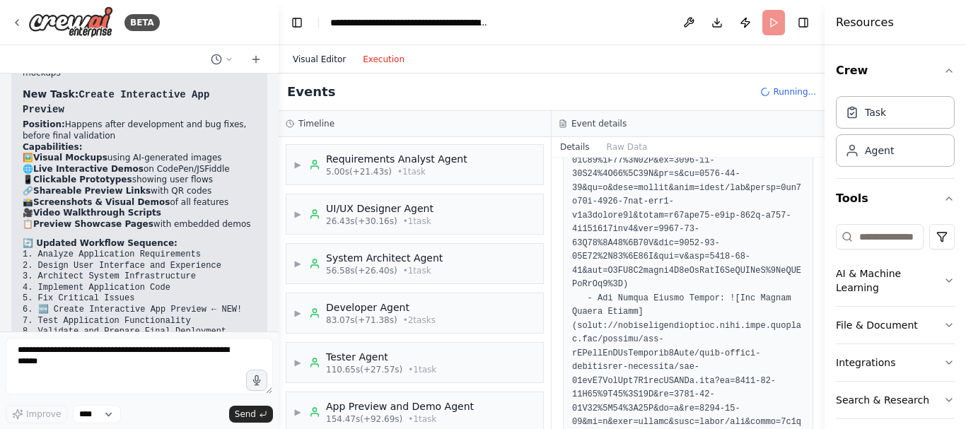
click at [321, 65] on button "Visual Editor" at bounding box center [319, 59] width 70 height 17
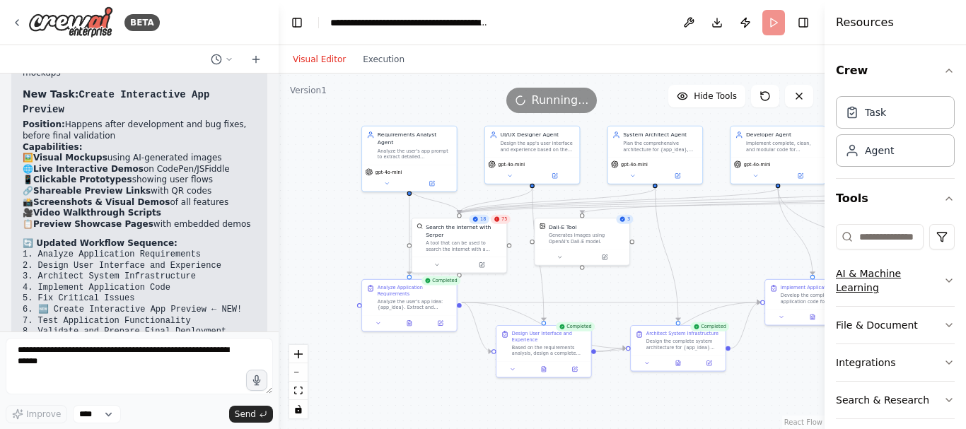
click at [900, 283] on button "AI & Machine Learning" at bounding box center [895, 280] width 119 height 51
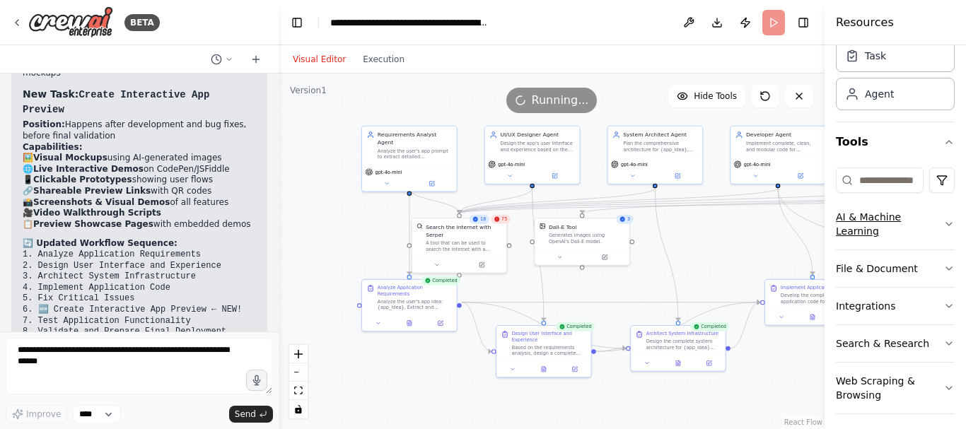
scroll to position [60, 0]
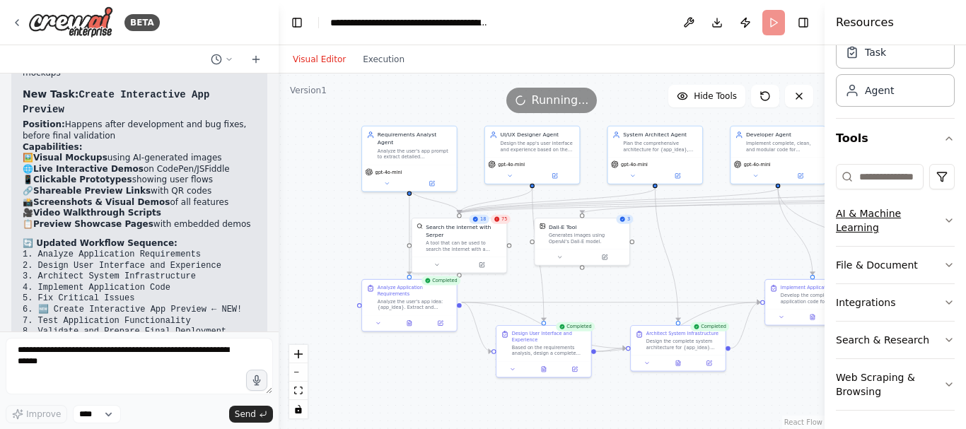
click at [901, 224] on button "AI & Machine Learning" at bounding box center [895, 220] width 119 height 51
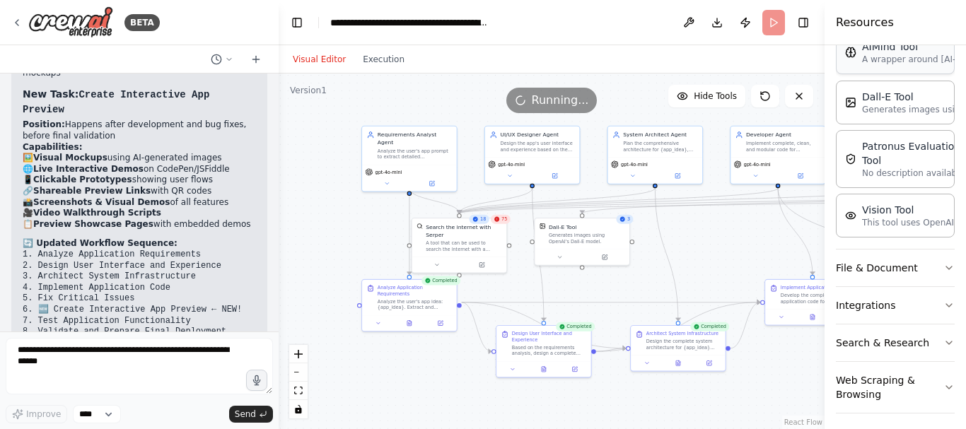
scroll to position [288, 0]
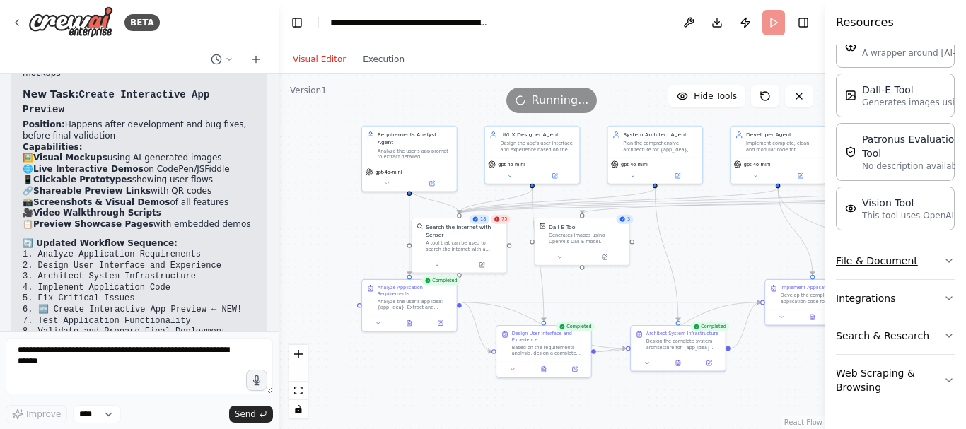
click at [894, 266] on button "File & Document" at bounding box center [895, 260] width 119 height 37
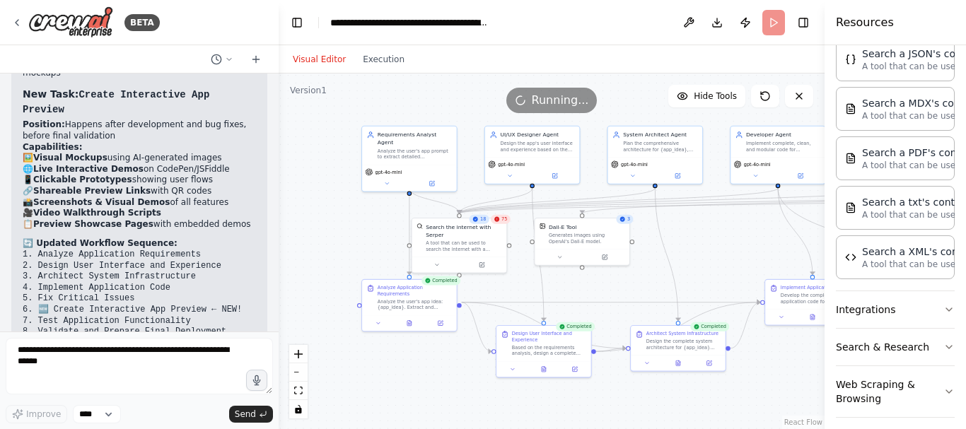
scroll to position [645, 0]
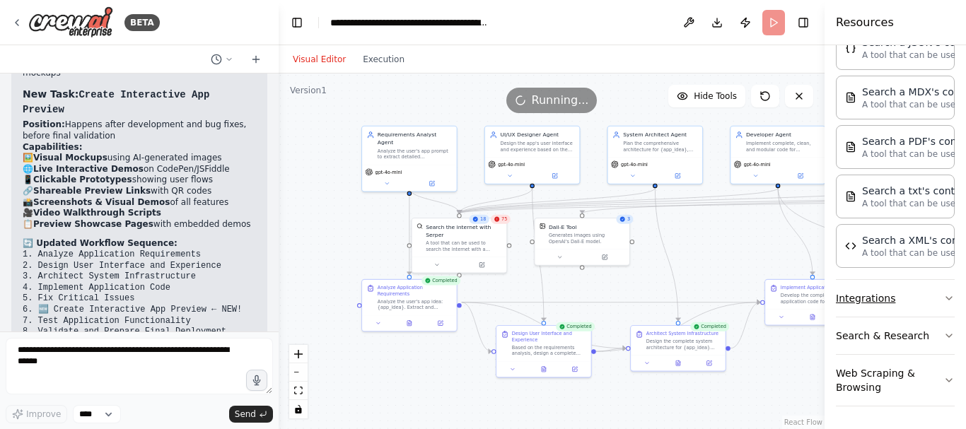
click at [894, 298] on button "Integrations" at bounding box center [895, 298] width 119 height 37
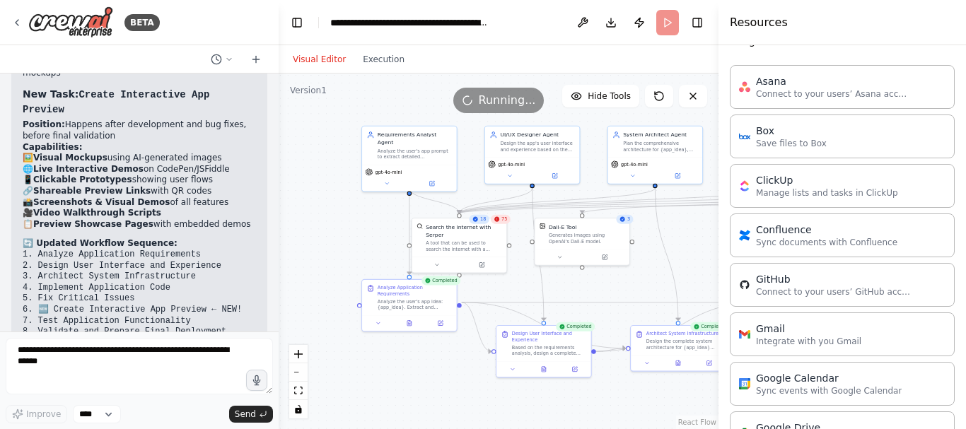
scroll to position [846, 0]
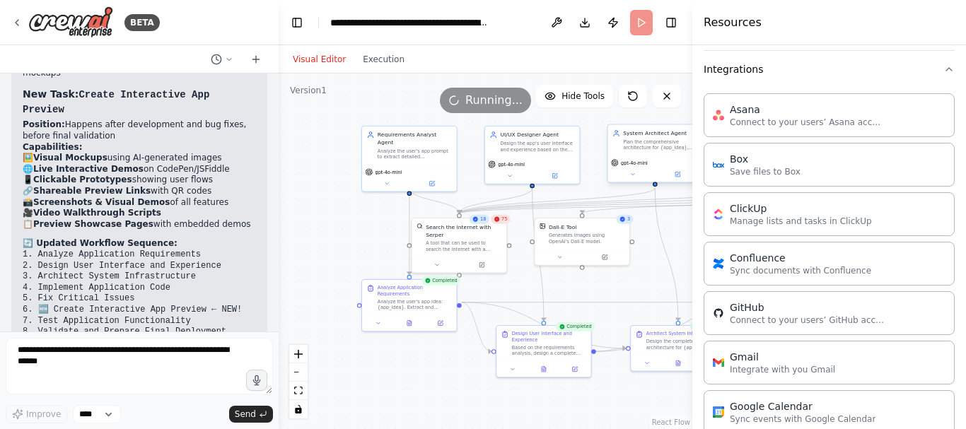
drag, startPoint x: 828, startPoint y: 102, endPoint x: 692, endPoint y: 133, distance: 139.8
click at [692, 133] on div at bounding box center [695, 214] width 6 height 429
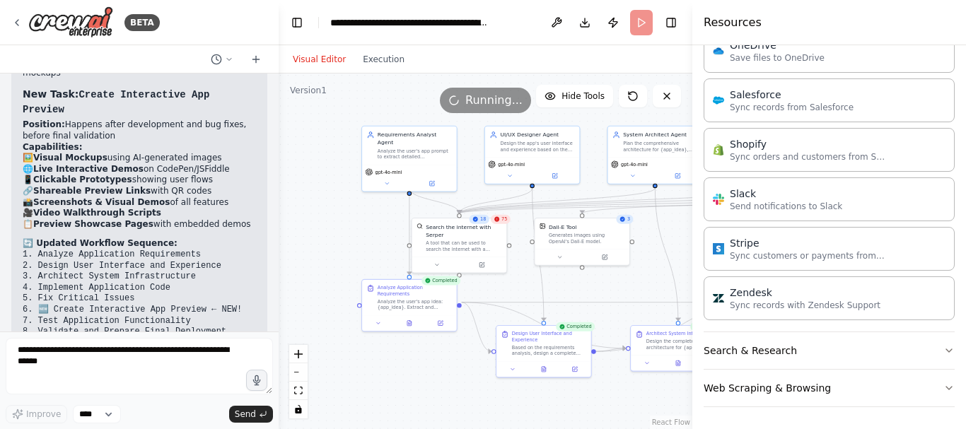
scroll to position [1604, 0]
click at [810, 351] on button "Search & Research" at bounding box center [828, 350] width 251 height 37
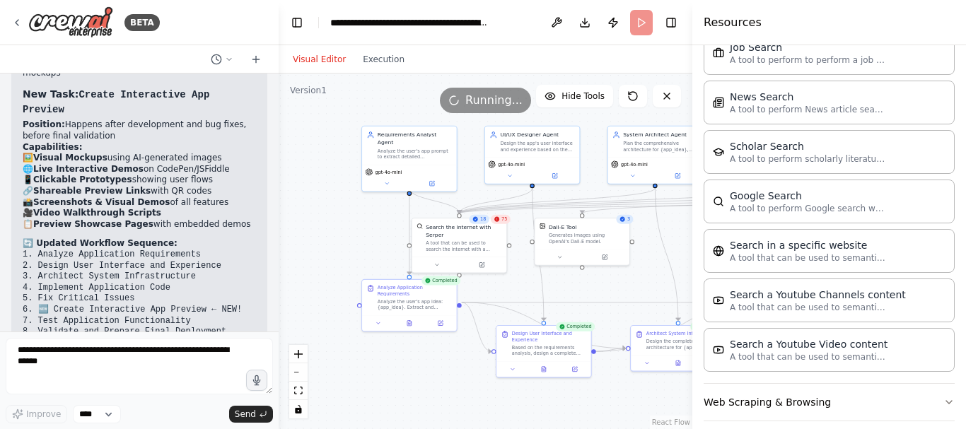
scroll to position [2308, 0]
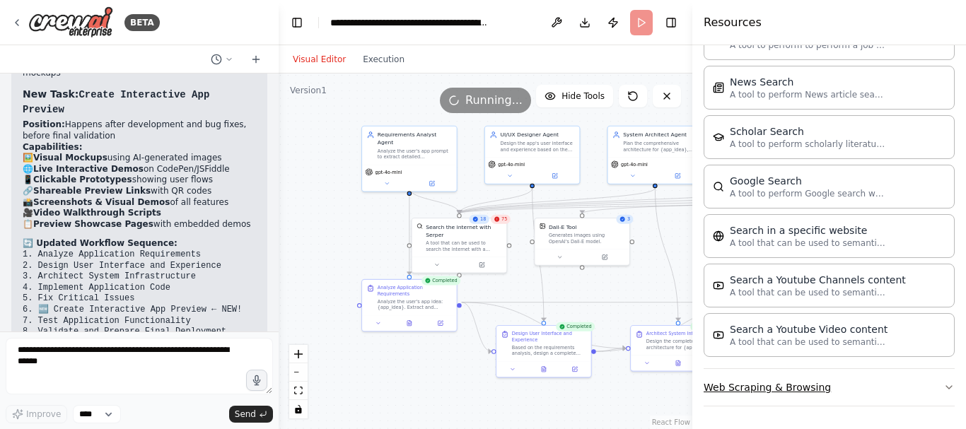
click at [785, 391] on button "Web Scraping & Browsing" at bounding box center [828, 387] width 251 height 37
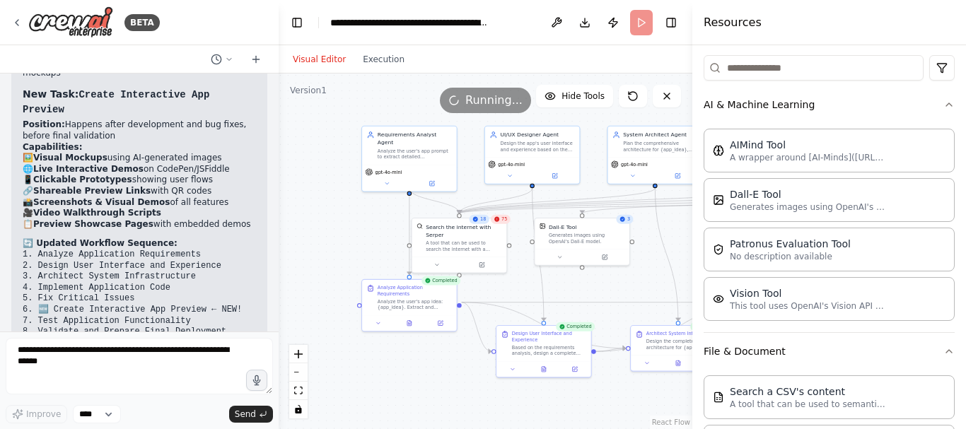
scroll to position [0, 0]
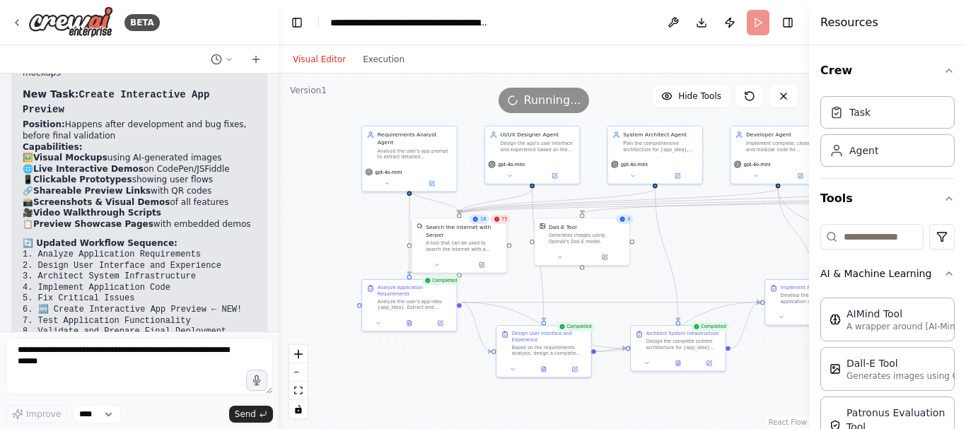
drag, startPoint x: 696, startPoint y: 37, endPoint x: 910, endPoint y: 37, distance: 213.5
click at [910, 37] on div "Resources Crew Task Agent Tools AI & Machine Learning AIMind Tool A wrapper aro…" at bounding box center [887, 214] width 157 height 429
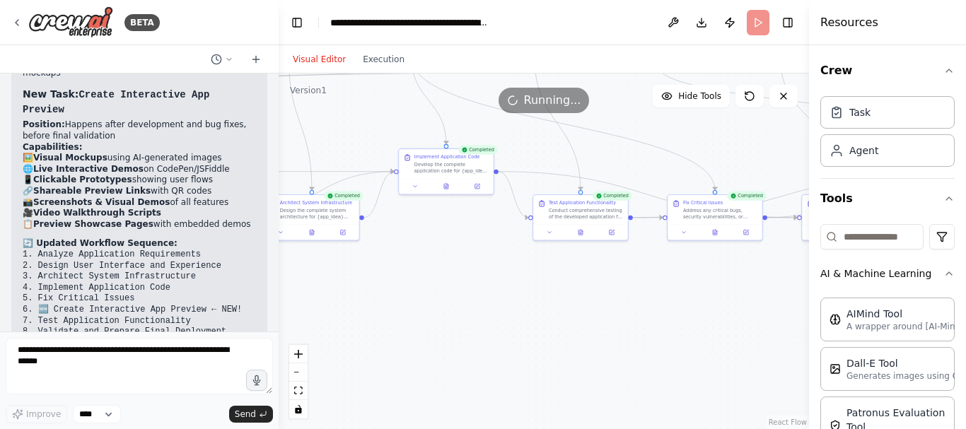
drag, startPoint x: 692, startPoint y: 232, endPoint x: 317, endPoint y: 110, distance: 394.1
click at [317, 110] on div "Version 1 Hide Tools .deletable-edge-delete-btn { width: 20px; height: 20px; bo…" at bounding box center [544, 252] width 530 height 356
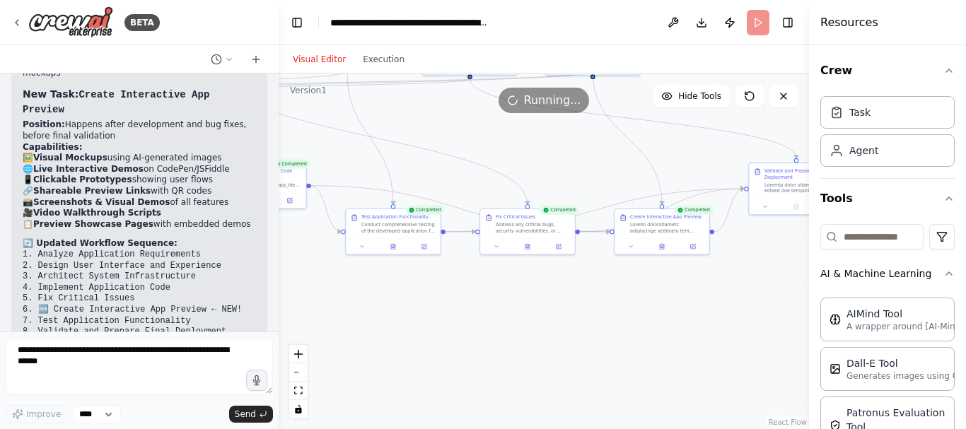
drag, startPoint x: 669, startPoint y: 271, endPoint x: 490, endPoint y: 276, distance: 179.6
click at [490, 276] on div ".deletable-edge-delete-btn { width: 20px; height: 20px; border: 0px solid #ffff…" at bounding box center [544, 252] width 530 height 356
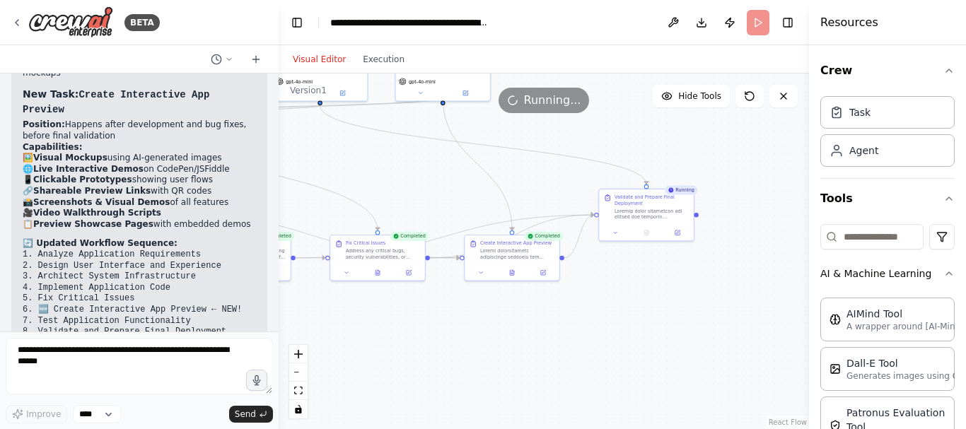
drag, startPoint x: 708, startPoint y: 288, endPoint x: 559, endPoint y: 317, distance: 151.9
click at [559, 317] on div ".deletable-edge-delete-btn { width: 20px; height: 20px; border: 0px solid #ffff…" at bounding box center [544, 252] width 530 height 356
click at [508, 260] on div at bounding box center [517, 254] width 74 height 12
click at [512, 275] on icon at bounding box center [512, 273] width 4 height 5
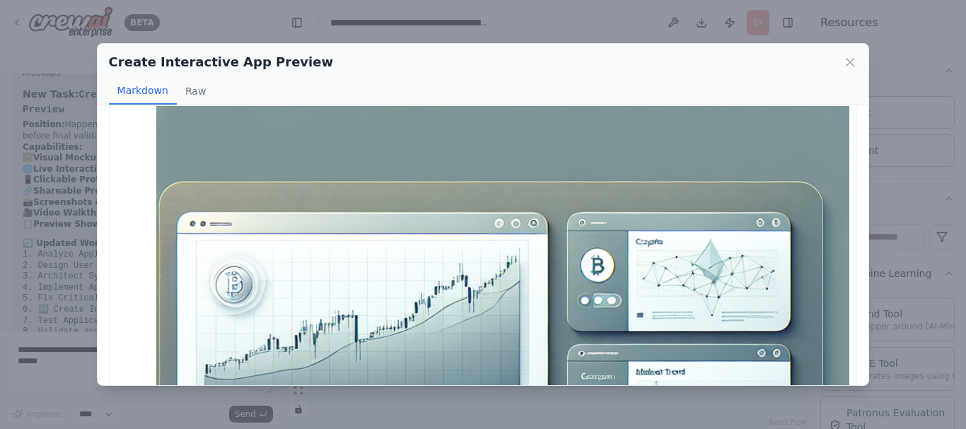
scroll to position [93, 0]
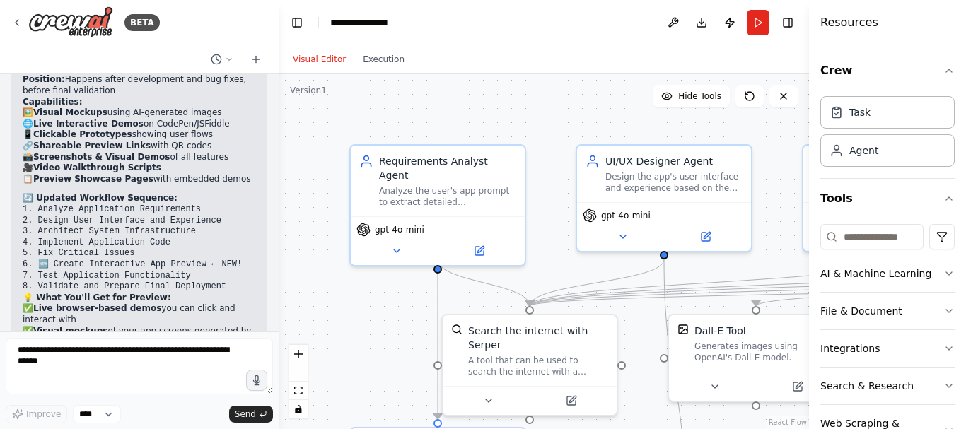
scroll to position [4784, 0]
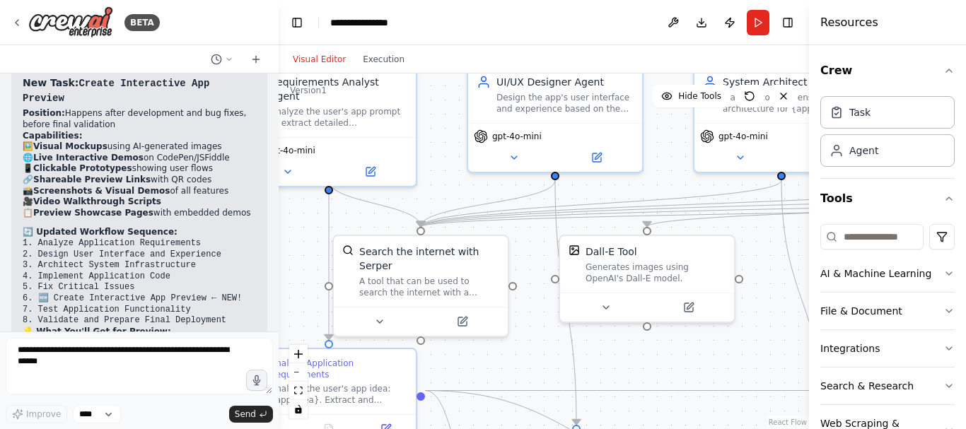
drag, startPoint x: 540, startPoint y: 160, endPoint x: 341, endPoint y: -6, distance: 259.5
click at [341, 0] on html "BETA Create a multi-agent workflow in CrewAI that builds a complete, functional…" at bounding box center [483, 214] width 966 height 429
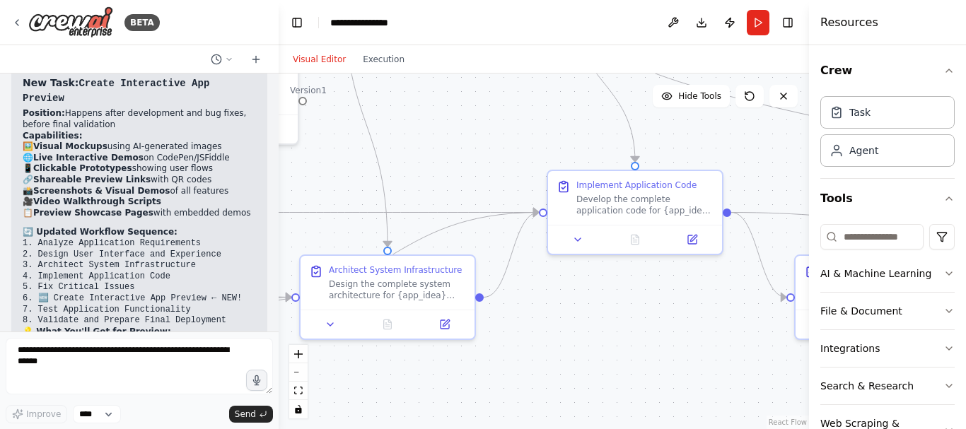
drag, startPoint x: 619, startPoint y: 286, endPoint x: 291, endPoint y: 174, distance: 347.2
click at [291, 174] on div ".deletable-edge-delete-btn { width: 20px; height: 20px; border: 0px solid #ffff…" at bounding box center [544, 252] width 530 height 356
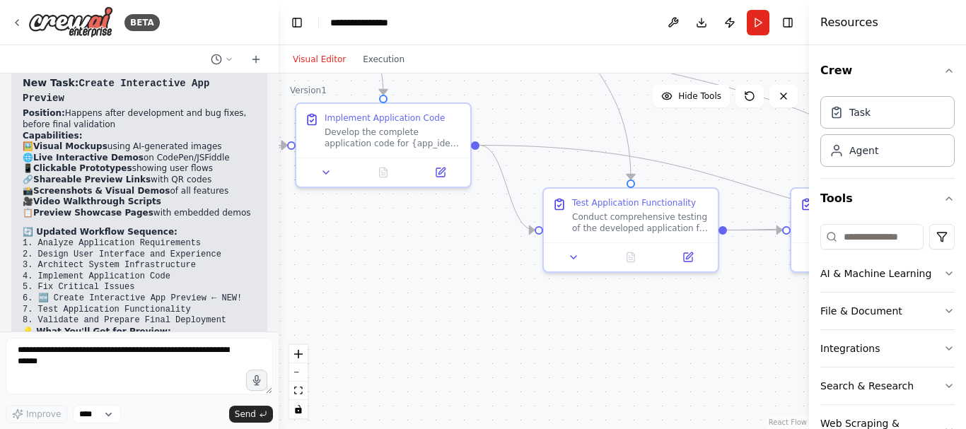
drag, startPoint x: 681, startPoint y: 307, endPoint x: 410, endPoint y: 262, distance: 275.2
click at [410, 262] on div ".deletable-edge-delete-btn { width: 20px; height: 20px; border: 0px solid #ffff…" at bounding box center [544, 252] width 530 height 356
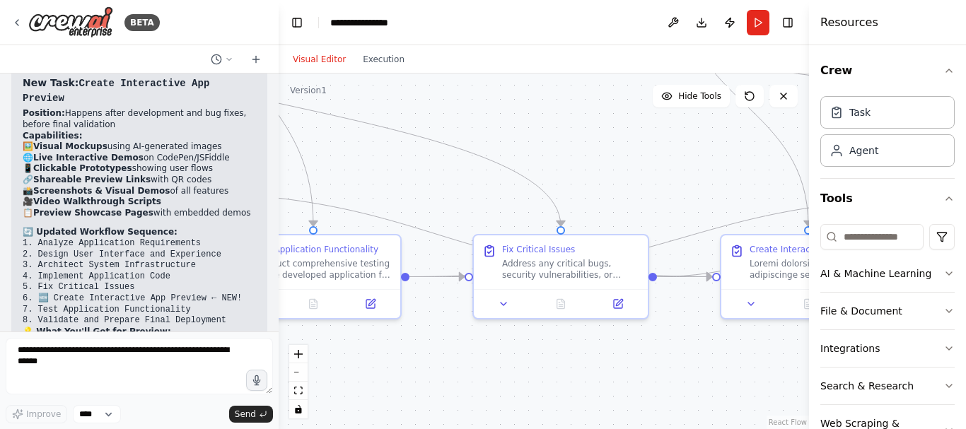
drag, startPoint x: 719, startPoint y: 303, endPoint x: 380, endPoint y: 340, distance: 340.7
click at [380, 340] on div ".deletable-edge-delete-btn { width: 20px; height: 20px; border: 0px solid #ffff…" at bounding box center [544, 252] width 530 height 356
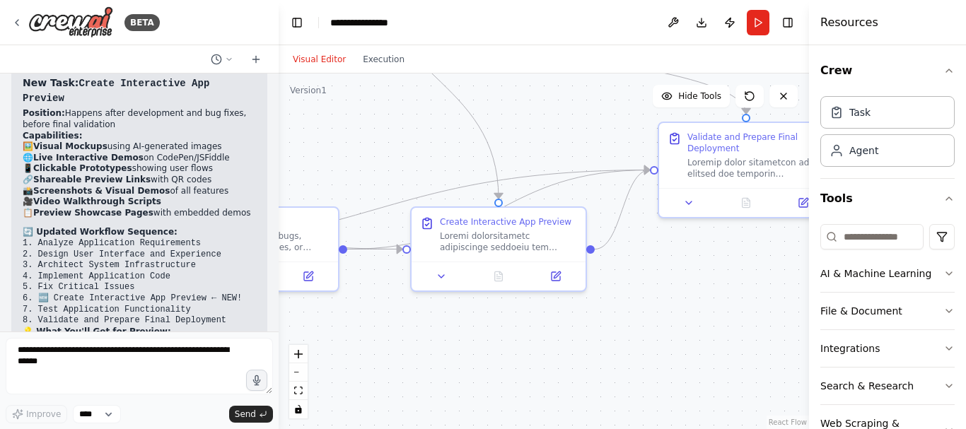
drag, startPoint x: 641, startPoint y: 353, endPoint x: 358, endPoint y: 333, distance: 283.5
click at [358, 333] on div ".deletable-edge-delete-btn { width: 20px; height: 20px; border: 0px solid #ffff…" at bounding box center [544, 252] width 530 height 356
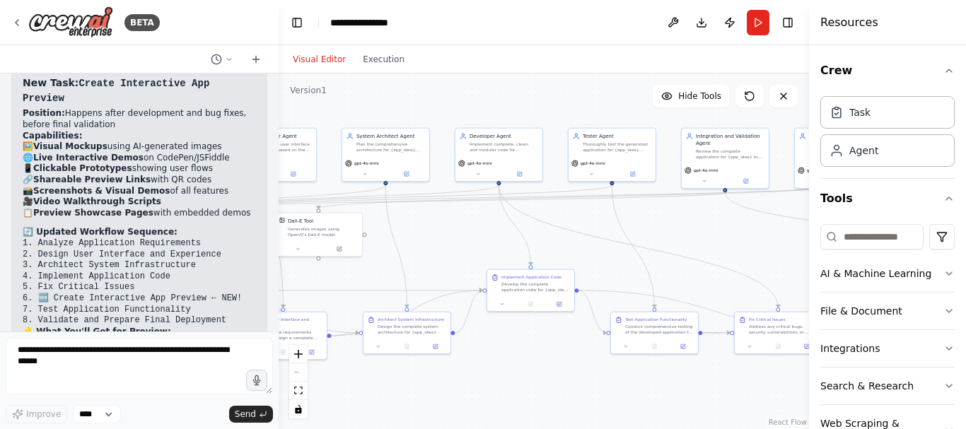
drag, startPoint x: 497, startPoint y: 198, endPoint x: 815, endPoint y: 257, distance: 323.5
click at [815, 257] on div "BETA Create a multi-agent workflow in CrewAI that builds a complete, functional…" at bounding box center [483, 214] width 966 height 429
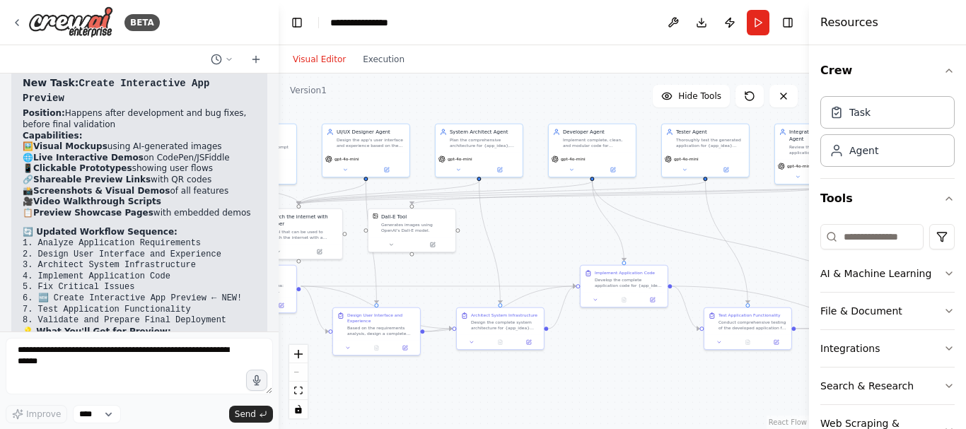
drag, startPoint x: 443, startPoint y: 243, endPoint x: 534, endPoint y: 239, distance: 92.0
click at [534, 239] on div ".deletable-edge-delete-btn { width: 20px; height: 20px; border: 0px solid #ffff…" at bounding box center [544, 252] width 530 height 356
click at [780, 101] on icon at bounding box center [783, 95] width 11 height 11
click at [734, 27] on button "Publish" at bounding box center [729, 22] width 23 height 25
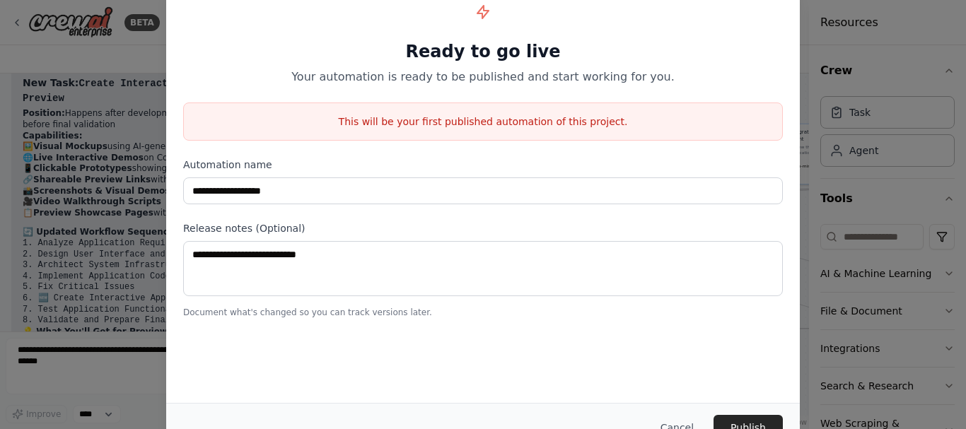
click at [816, 87] on div "**********" at bounding box center [483, 214] width 966 height 429
click at [688, 426] on button "Cancel" at bounding box center [677, 427] width 56 height 25
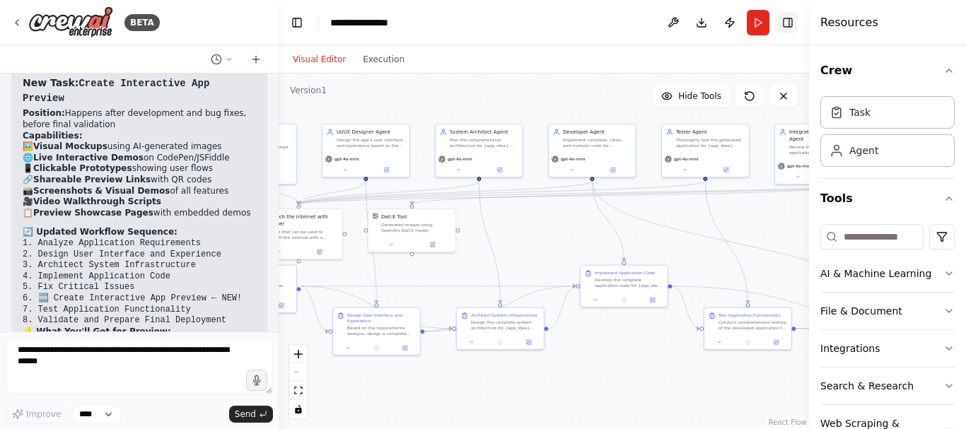
click at [790, 24] on button "Toggle Right Sidebar" at bounding box center [788, 23] width 20 height 20
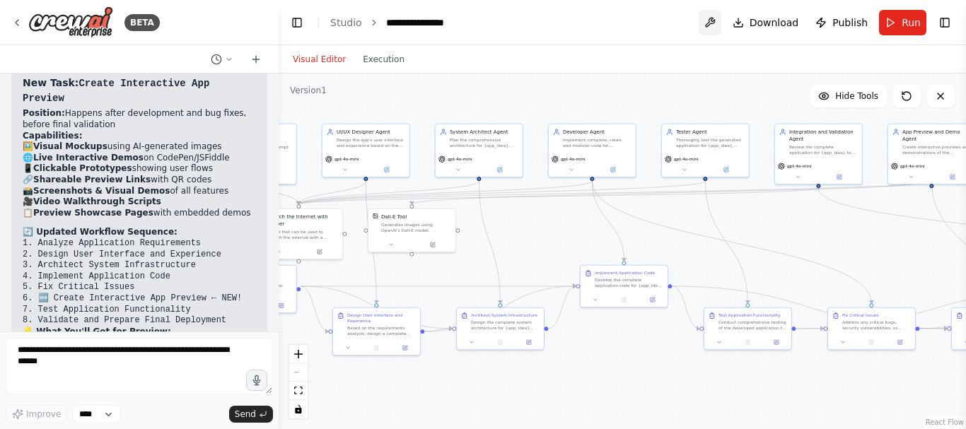
click at [718, 28] on button at bounding box center [709, 22] width 23 height 25
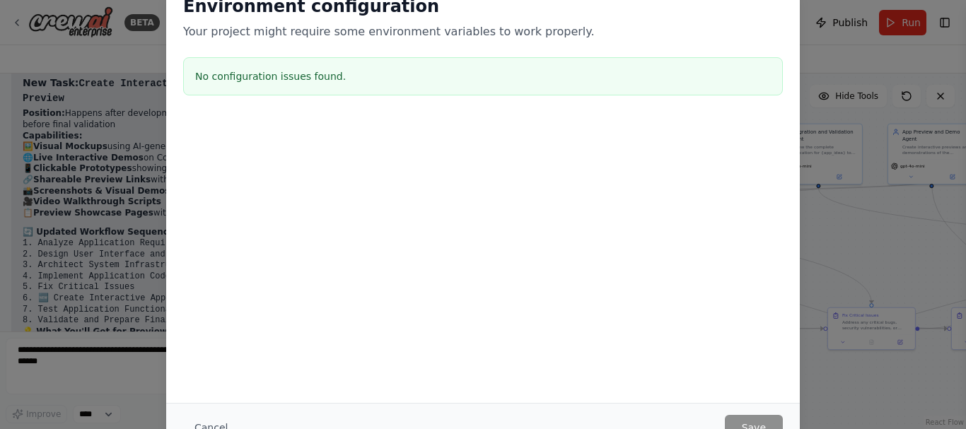
click at [856, 231] on div "Environment configuration Your project might require some environment variables…" at bounding box center [483, 214] width 966 height 429
click at [827, 49] on div "Environment configuration Your project might require some environment variables…" at bounding box center [483, 214] width 966 height 429
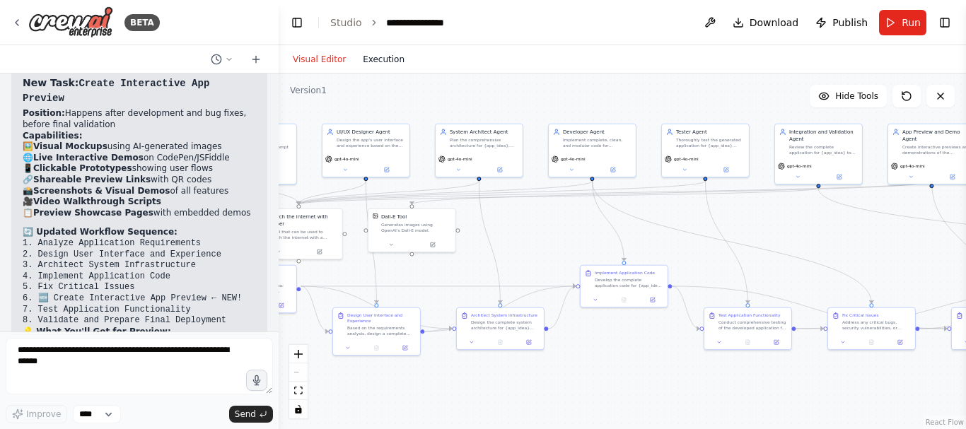
click at [374, 64] on button "Execution" at bounding box center [383, 59] width 59 height 17
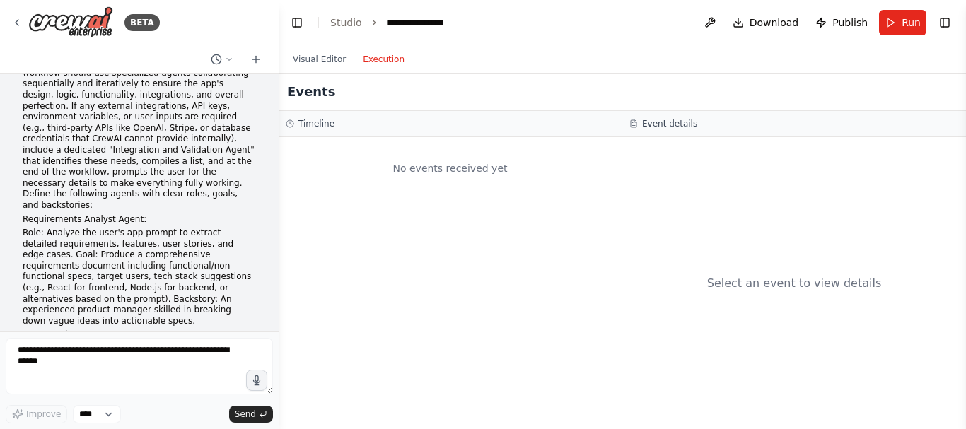
scroll to position [0, 0]
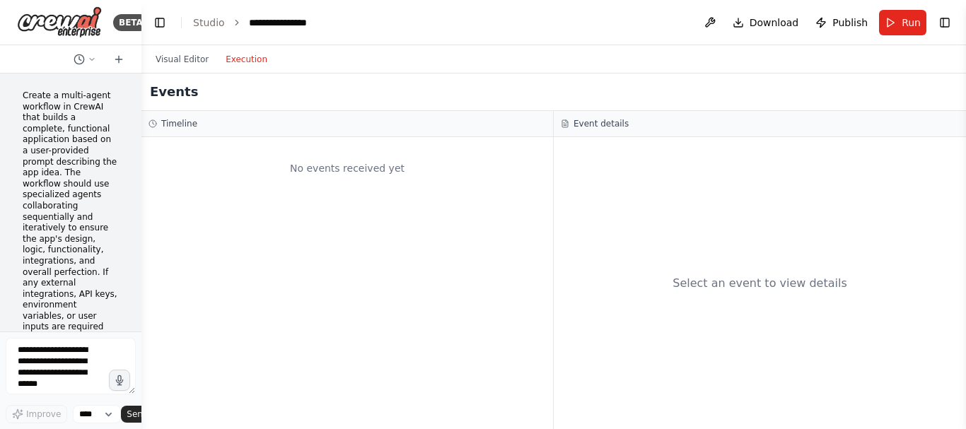
drag, startPoint x: 275, startPoint y: 179, endPoint x: 131, endPoint y: 190, distance: 144.6
click at [131, 190] on div "BETA Create a multi-agent workflow in CrewAI that builds a complete, functional…" at bounding box center [70, 214] width 141 height 429
click at [173, 63] on button "Visual Editor" at bounding box center [182, 59] width 70 height 17
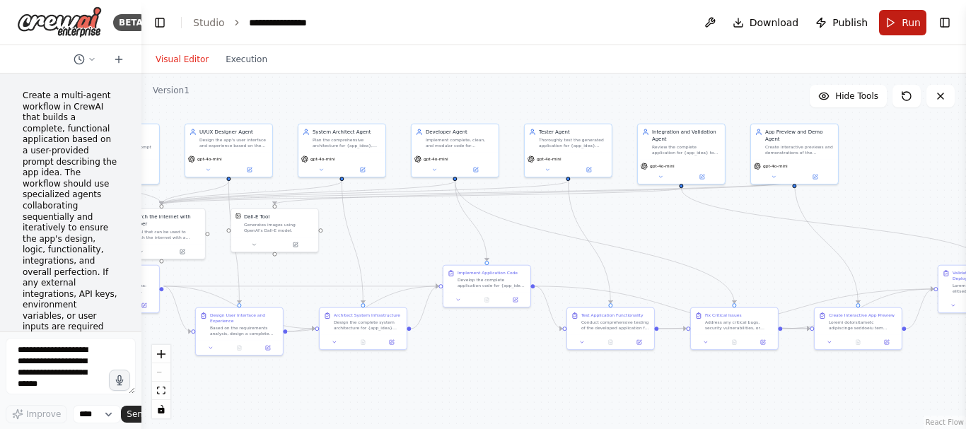
click at [902, 21] on span "Run" at bounding box center [910, 23] width 19 height 14
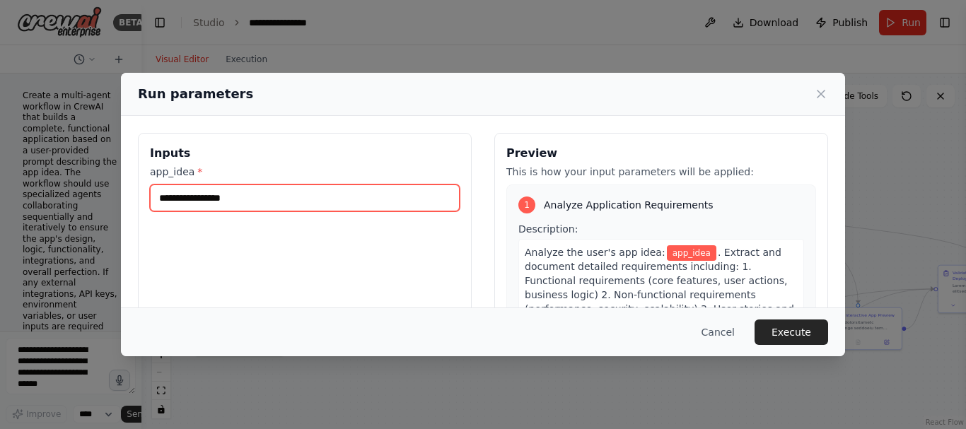
click at [264, 194] on input "app_idea *" at bounding box center [305, 197] width 310 height 27
click at [264, 193] on input "app_idea *" at bounding box center [305, 197] width 310 height 27
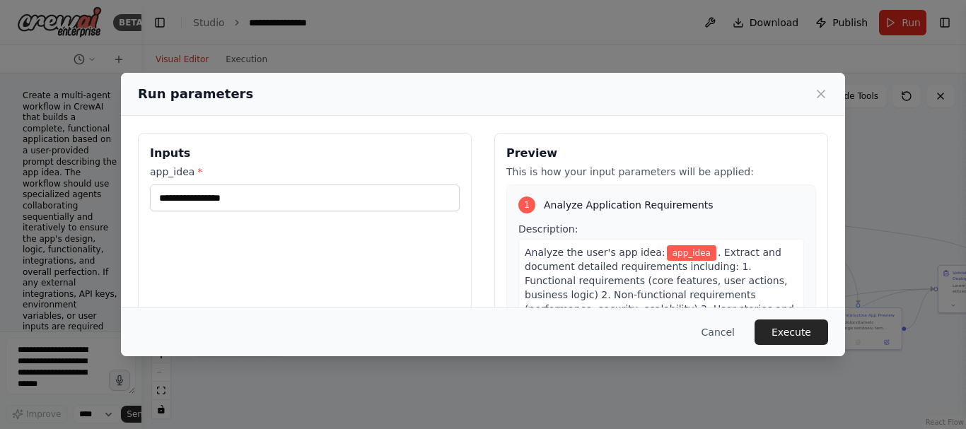
click at [449, 35] on div "Run parameters Inputs app_idea * Preview This is how your input parameters will…" at bounding box center [483, 214] width 966 height 429
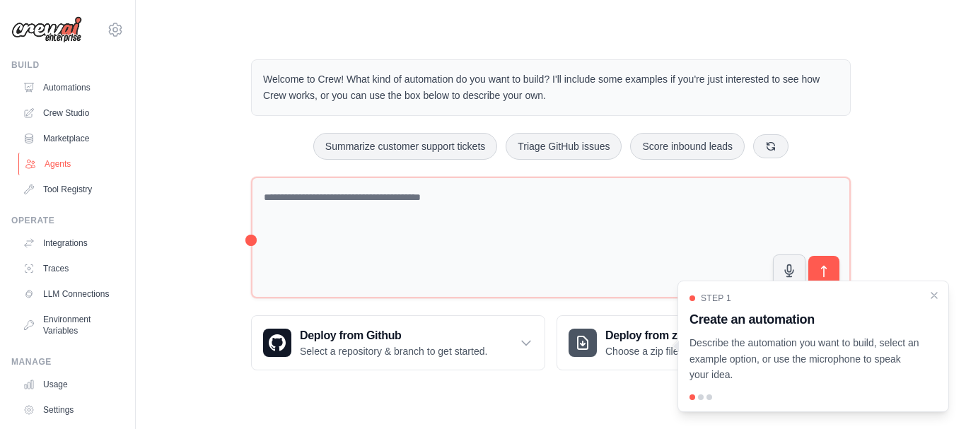
click at [54, 160] on link "Agents" at bounding box center [71, 164] width 107 height 23
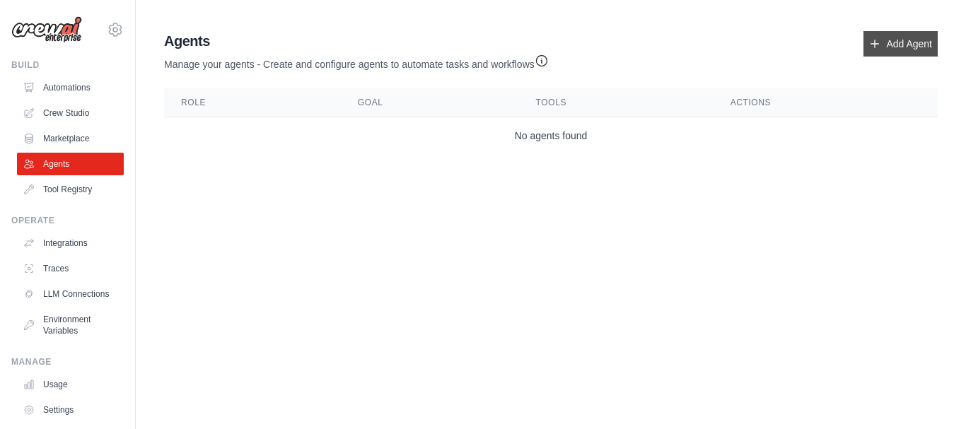
click at [894, 53] on link "Add Agent" at bounding box center [900, 43] width 74 height 25
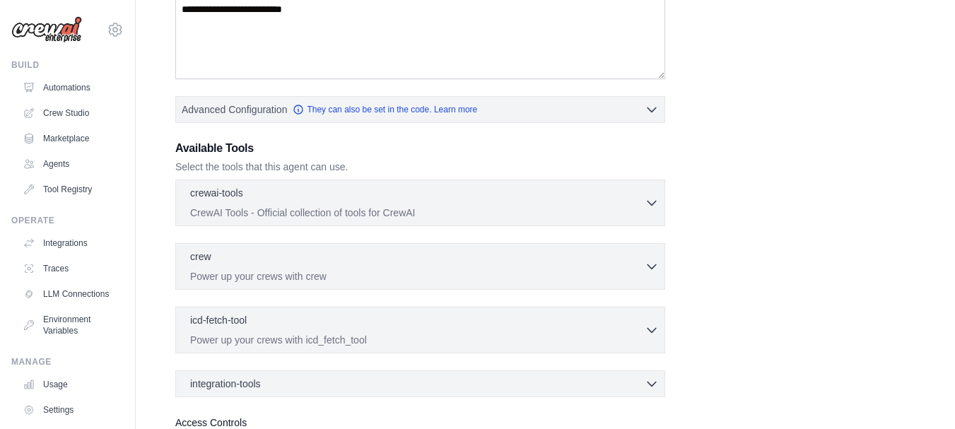
scroll to position [272, 0]
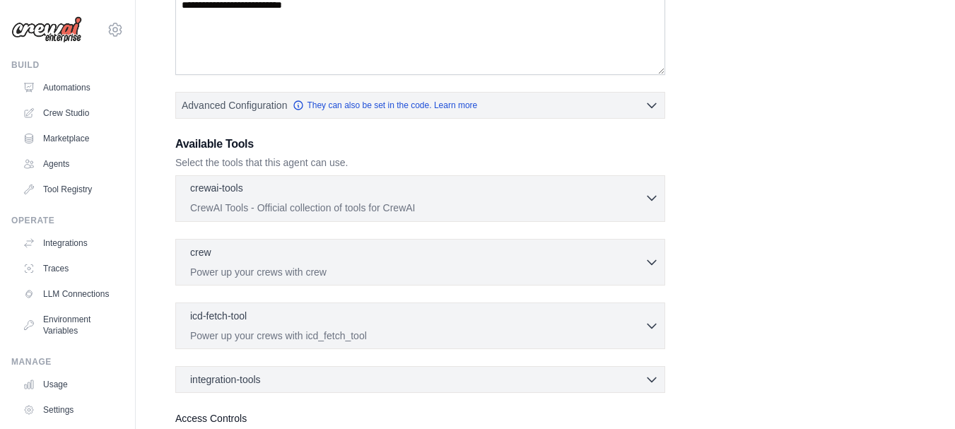
click at [374, 209] on p "CrewAI Tools - Official collection of tools for CrewAI" at bounding box center [417, 208] width 455 height 14
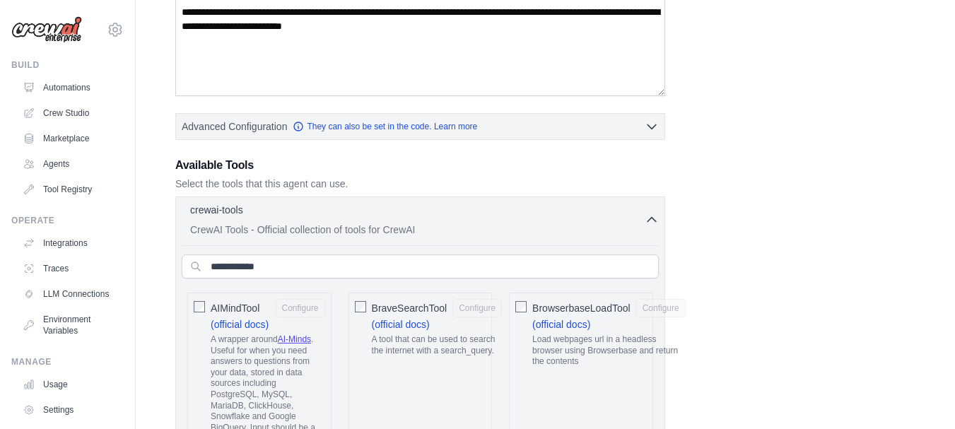
scroll to position [250, 0]
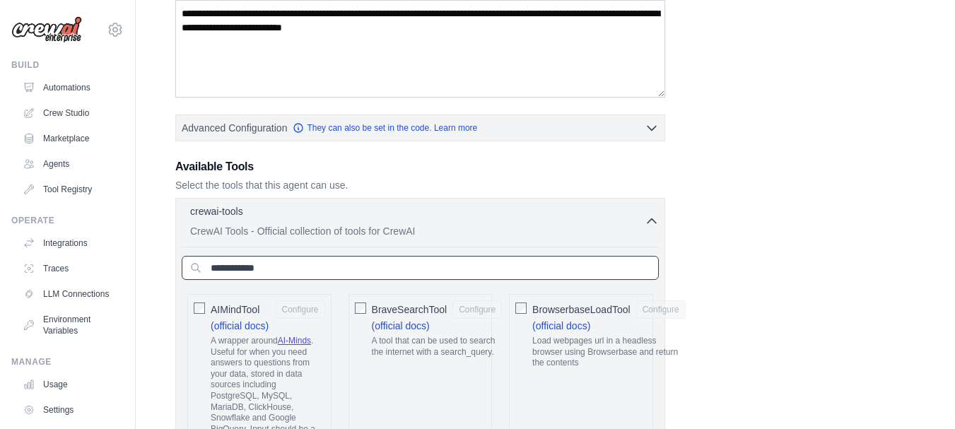
click at [354, 266] on input "text" at bounding box center [420, 268] width 477 height 24
click at [646, 218] on icon "button" at bounding box center [652, 220] width 14 height 14
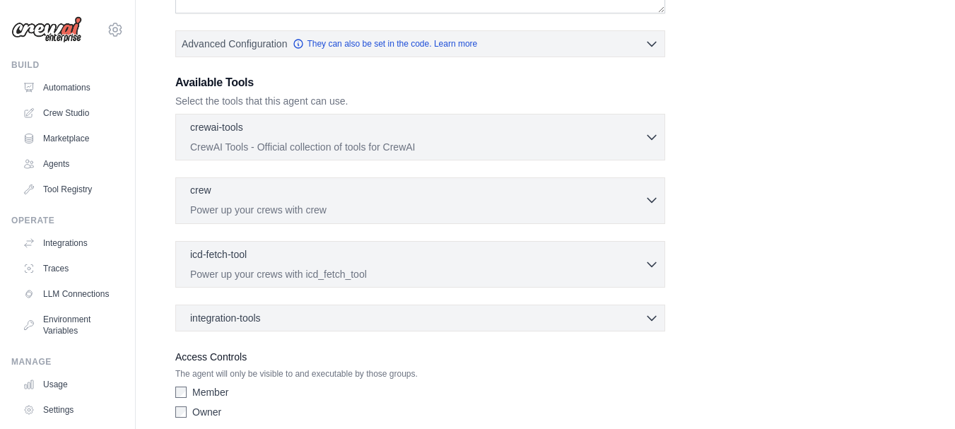
scroll to position [350, 0]
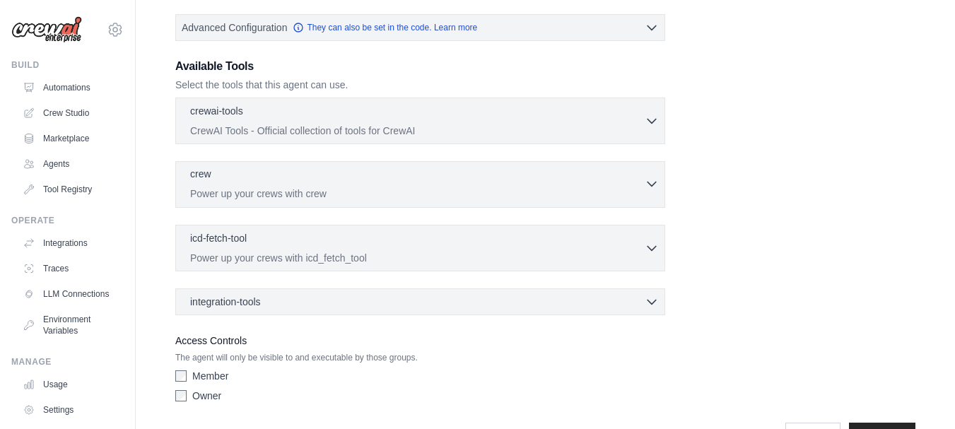
click at [315, 198] on p "Power up your crews with crew" at bounding box center [417, 194] width 455 height 14
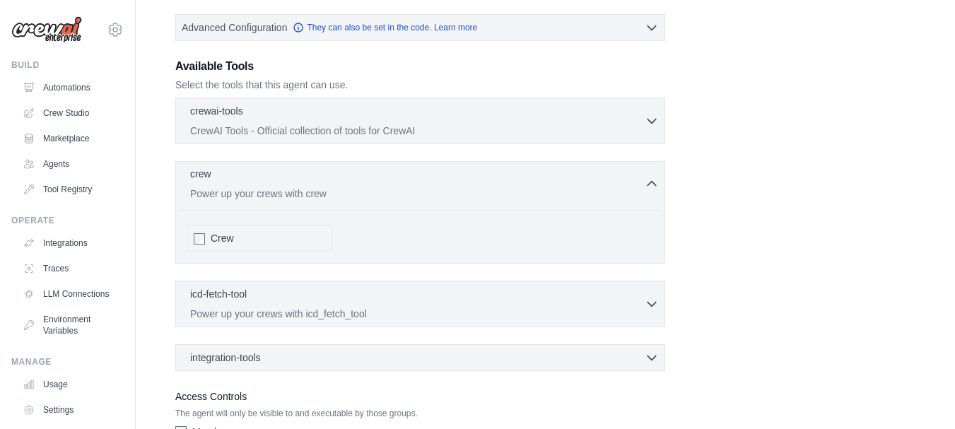
click at [400, 187] on p "Power up your crews with crew" at bounding box center [417, 194] width 455 height 14
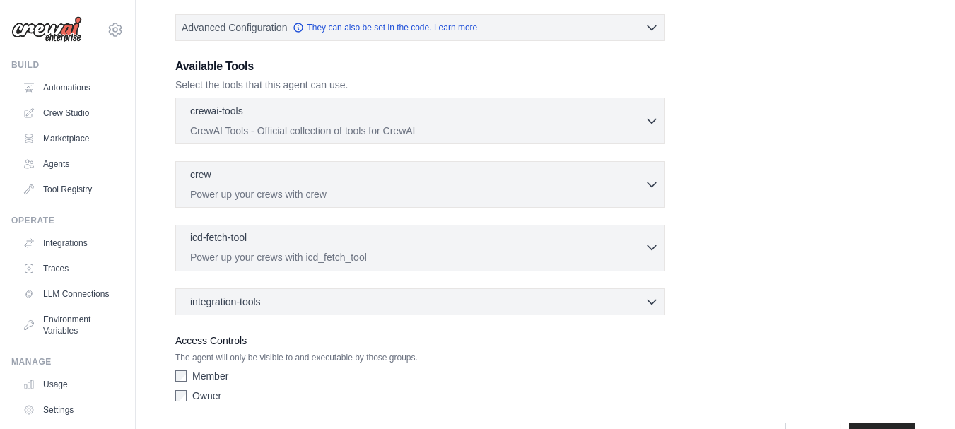
click at [406, 255] on p "Power up your crews with icd_fetch_tool" at bounding box center [417, 257] width 455 height 14
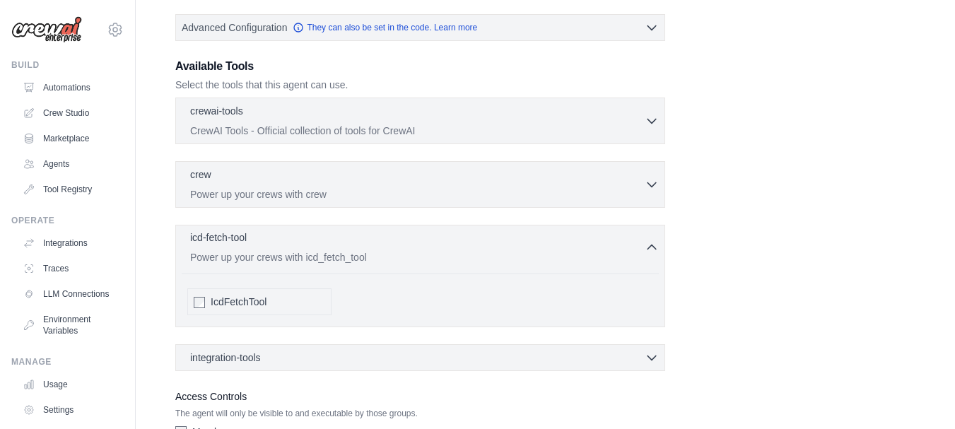
click at [469, 239] on div "icd-fetch-tool 0 selected" at bounding box center [417, 238] width 455 height 17
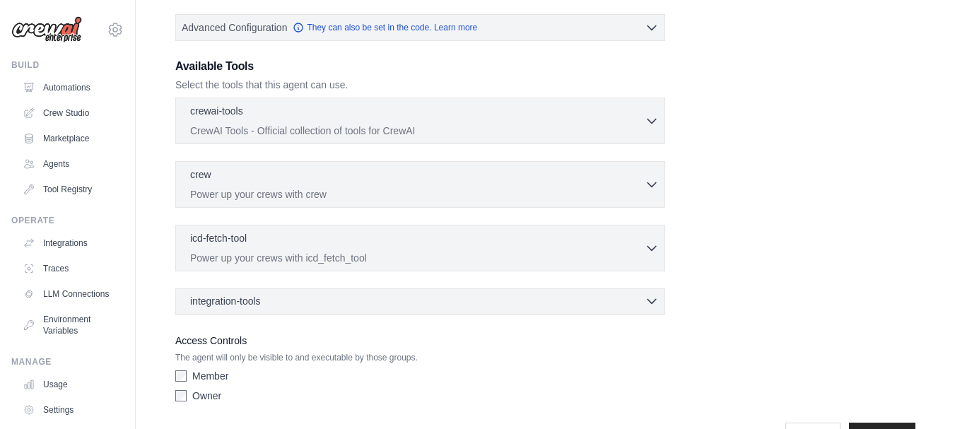
click at [496, 303] on div "integration-tools 0 selected" at bounding box center [424, 301] width 469 height 14
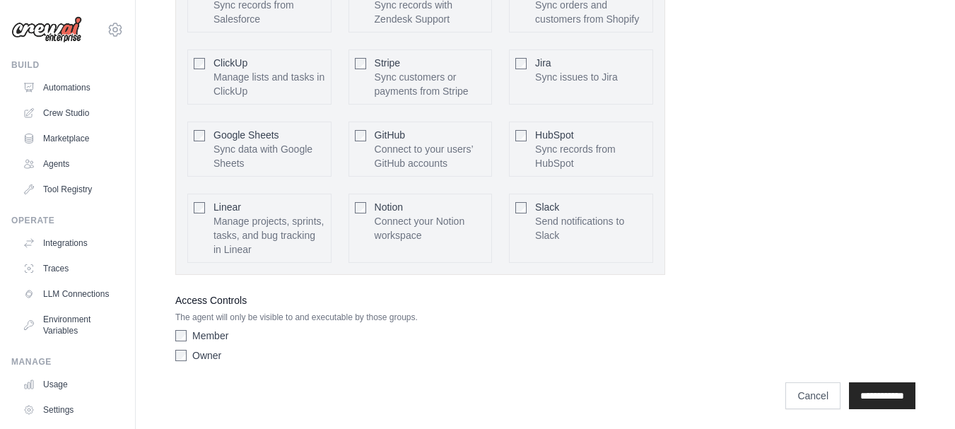
scroll to position [812, 0]
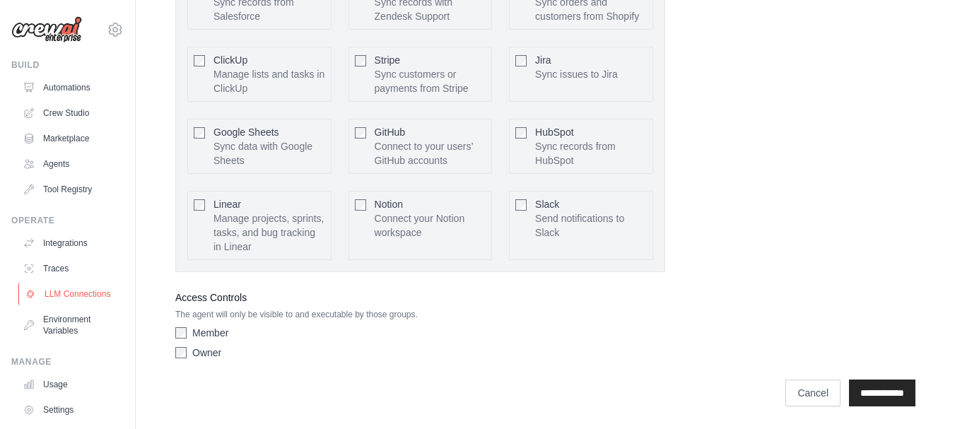
click at [61, 297] on link "LLM Connections" at bounding box center [71, 294] width 107 height 23
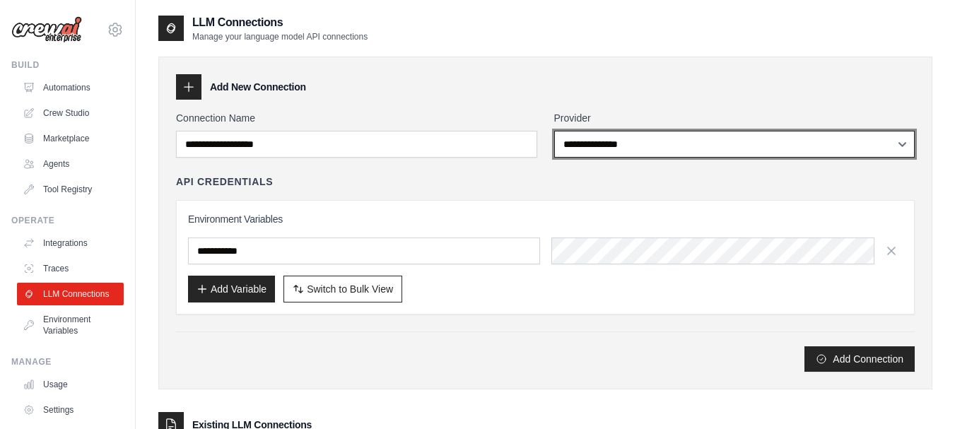
click at [638, 146] on select "**********" at bounding box center [734, 144] width 361 height 27
click at [554, 131] on select "**********" at bounding box center [734, 144] width 361 height 27
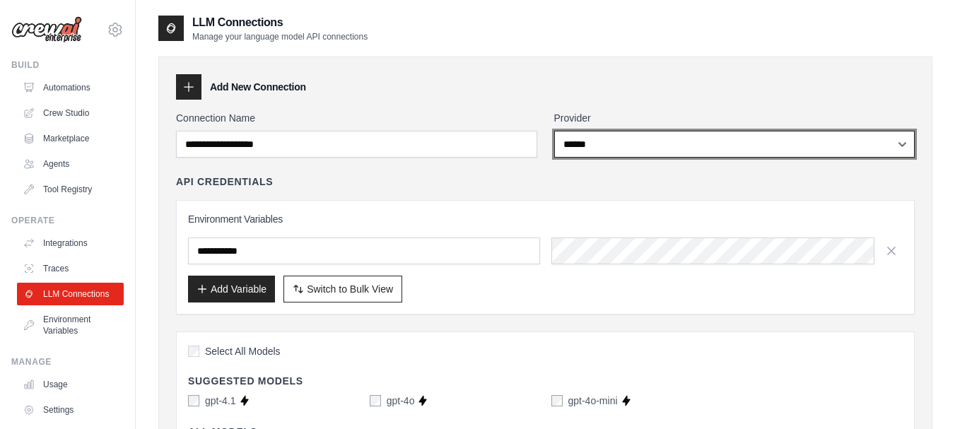
click at [609, 148] on select "**********" at bounding box center [734, 144] width 361 height 27
click at [554, 131] on select "**********" at bounding box center [734, 144] width 361 height 27
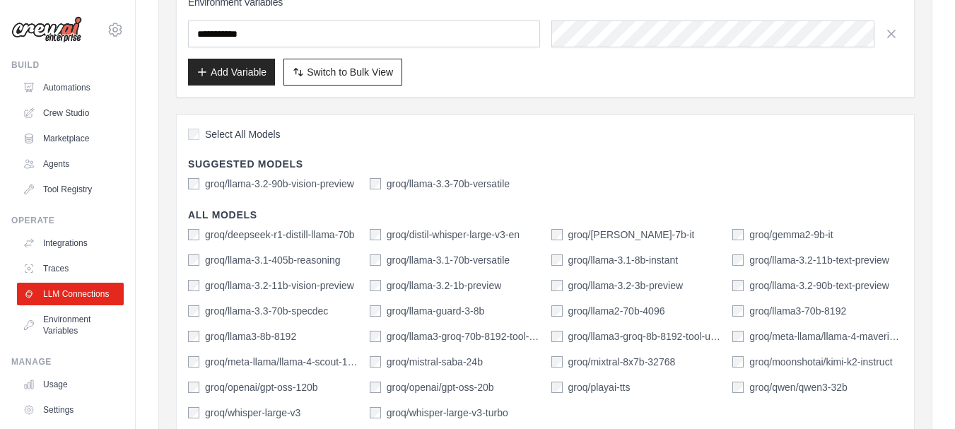
scroll to position [68, 0]
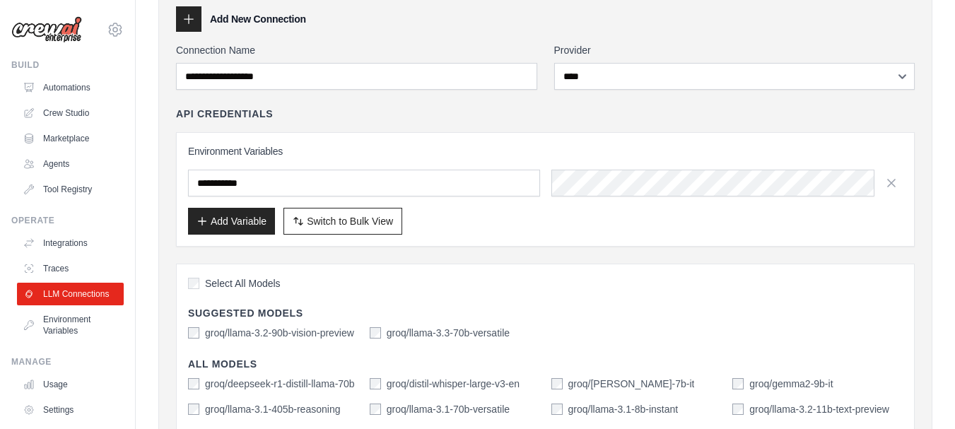
click at [599, 92] on div "**********" at bounding box center [545, 376] width 739 height 667
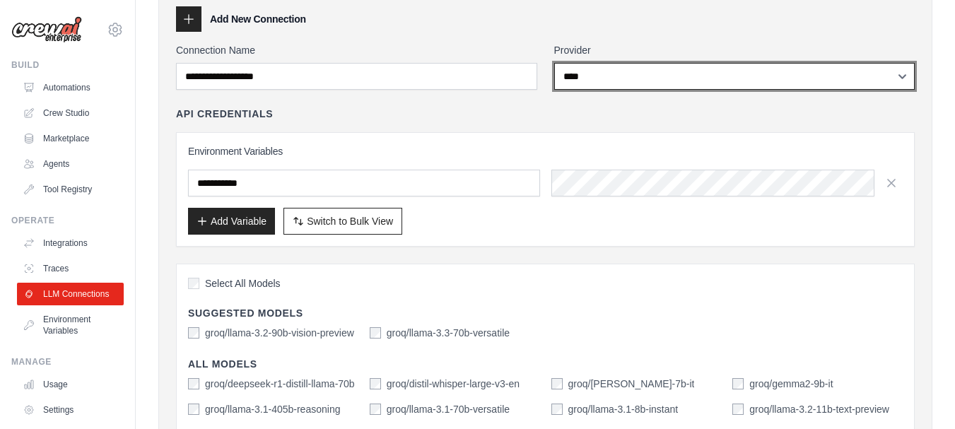
click at [598, 78] on select "**********" at bounding box center [734, 76] width 361 height 27
select select "******"
click at [554, 63] on select "**********" at bounding box center [734, 76] width 361 height 27
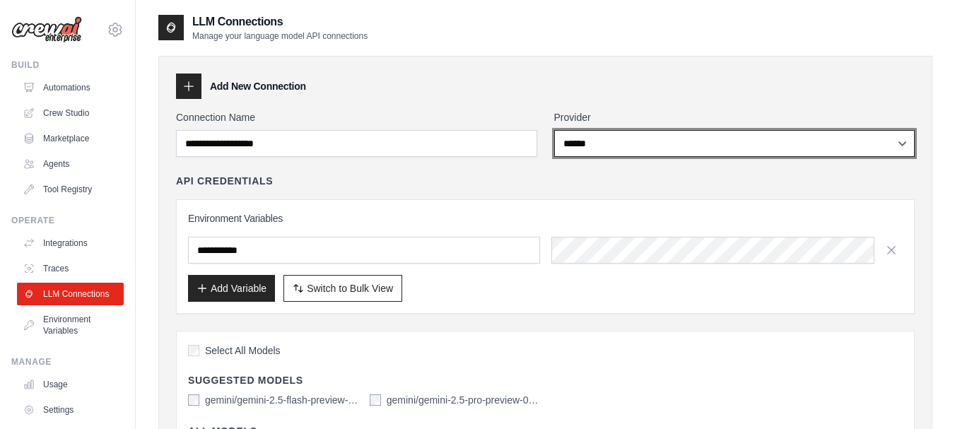
scroll to position [0, 0]
click at [721, 142] on select "**********" at bounding box center [734, 144] width 361 height 27
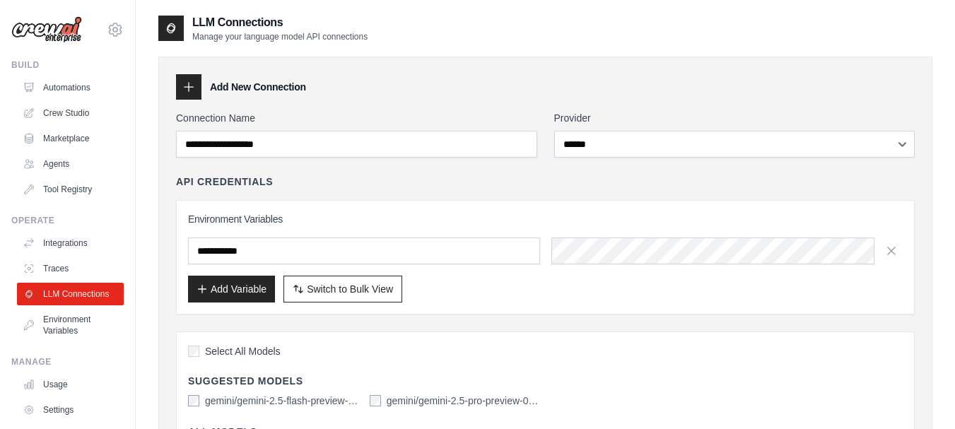
click at [693, 40] on div "LLM Connections Manage your language model API connections" at bounding box center [545, 28] width 774 height 28
